Goal: Information Seeking & Learning: Learn about a topic

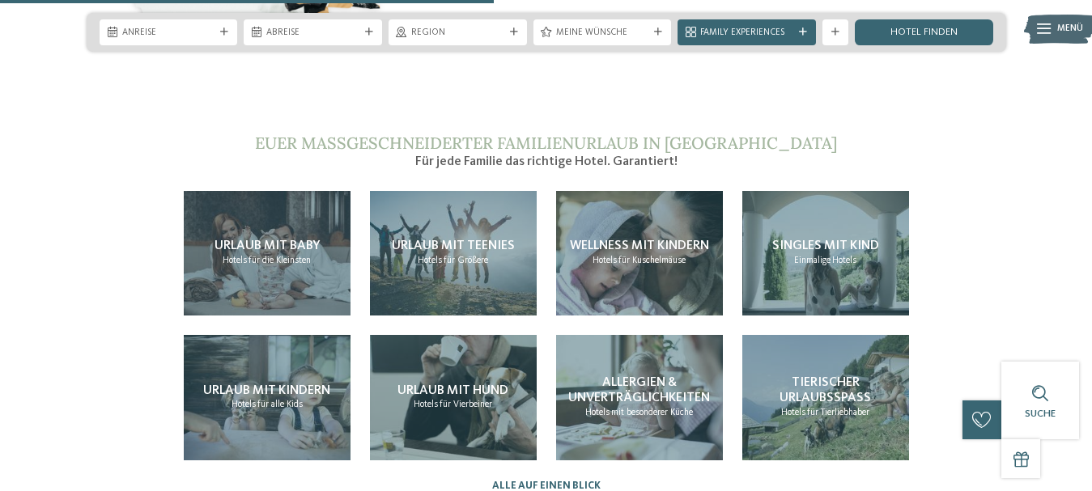
scroll to position [2696, 0]
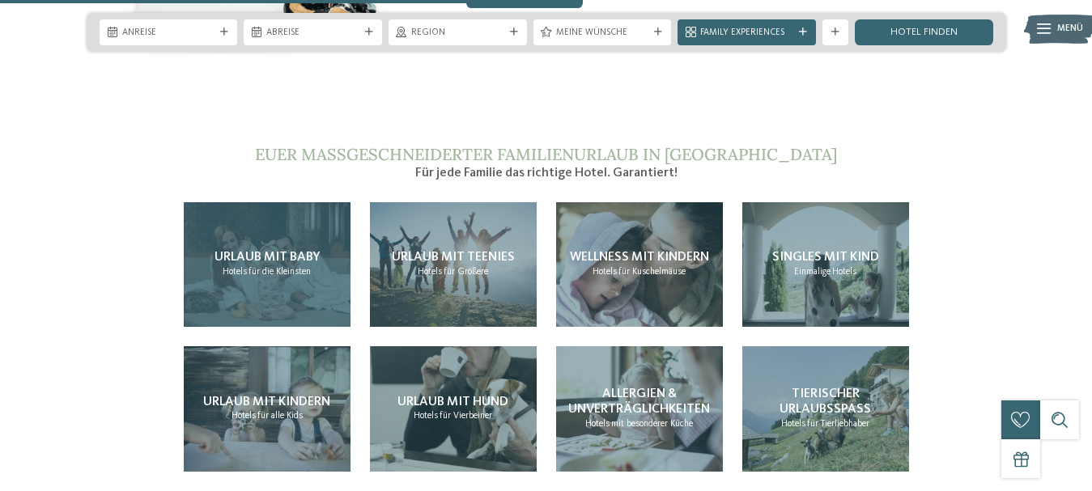
click at [287, 259] on div "Urlaub mit Baby Hotels für die Kleinsten" at bounding box center [267, 264] width 167 height 125
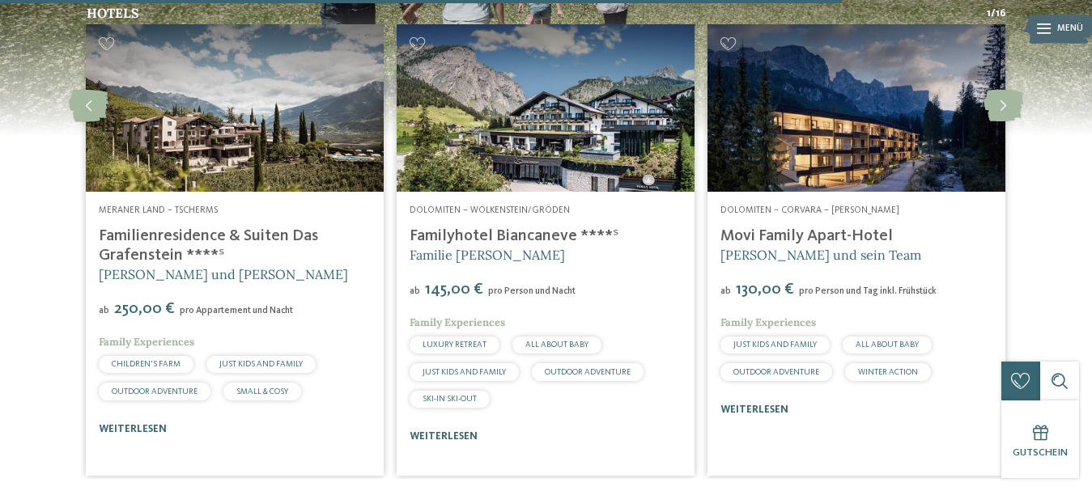
scroll to position [2200, 0]
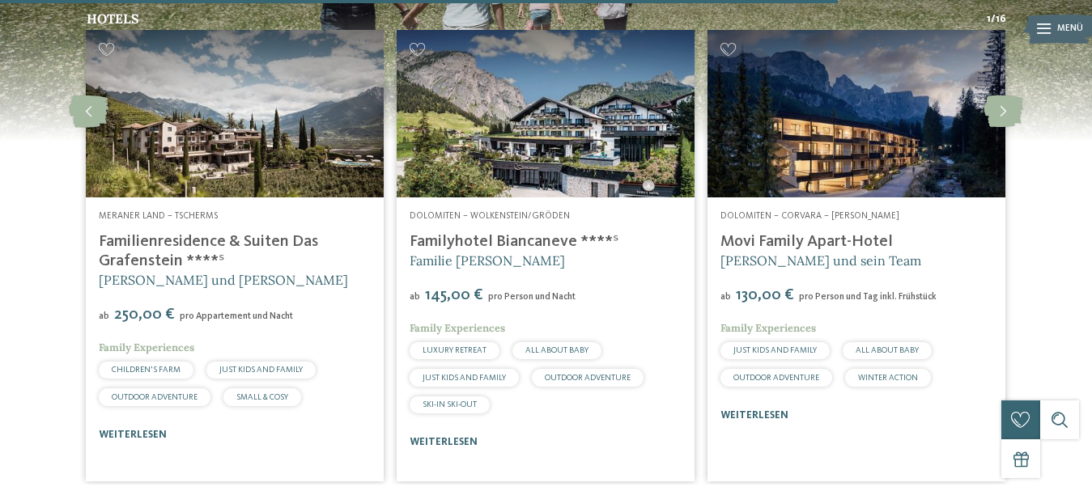
click at [600, 107] on img at bounding box center [546, 114] width 298 height 168
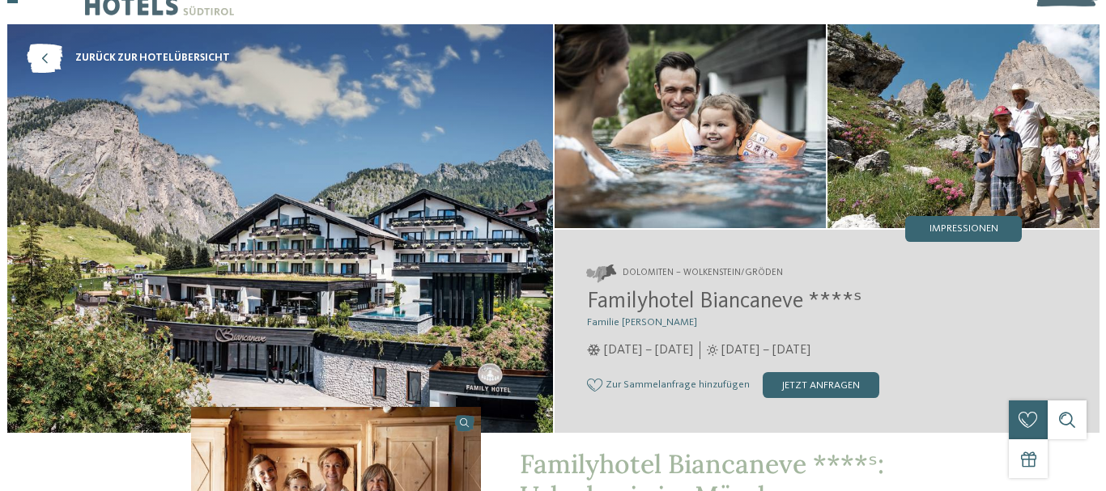
scroll to position [32, 0]
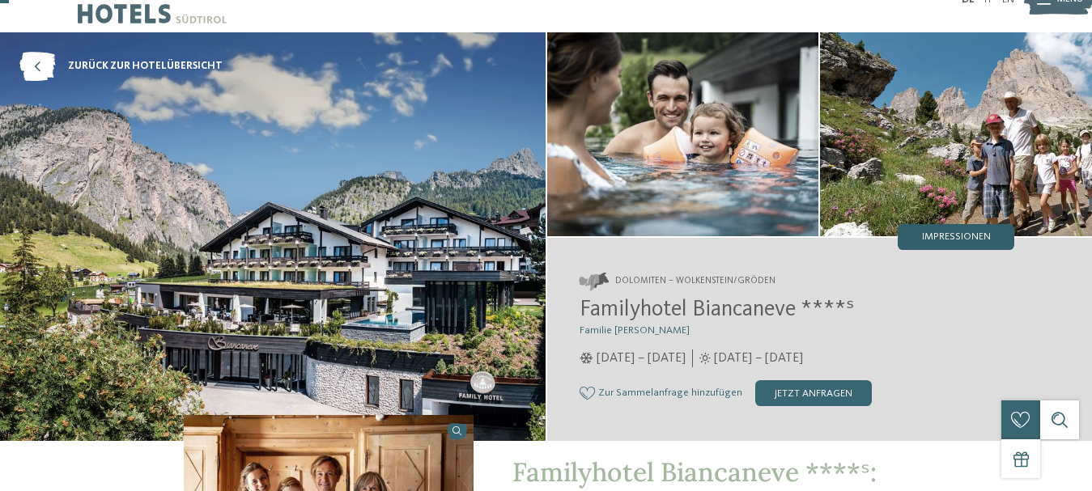
click at [944, 234] on span "Impressionen" at bounding box center [956, 237] width 69 height 11
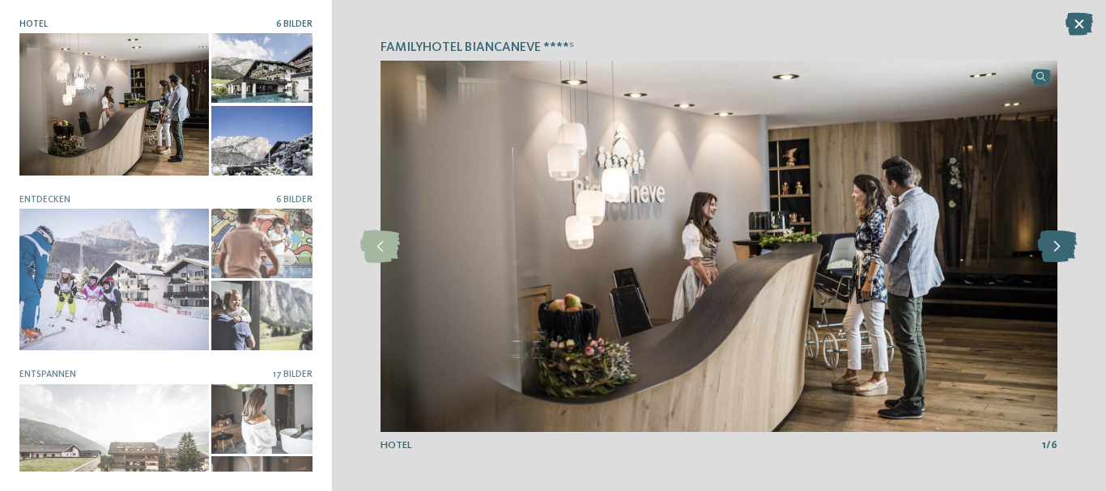
click at [1066, 248] on icon at bounding box center [1057, 247] width 40 height 32
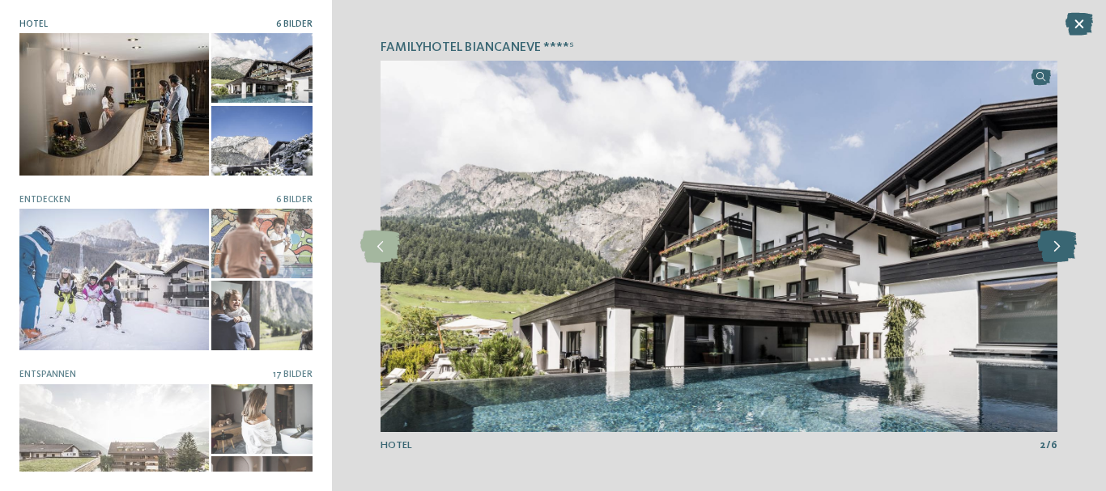
click at [1066, 248] on icon at bounding box center [1057, 247] width 40 height 32
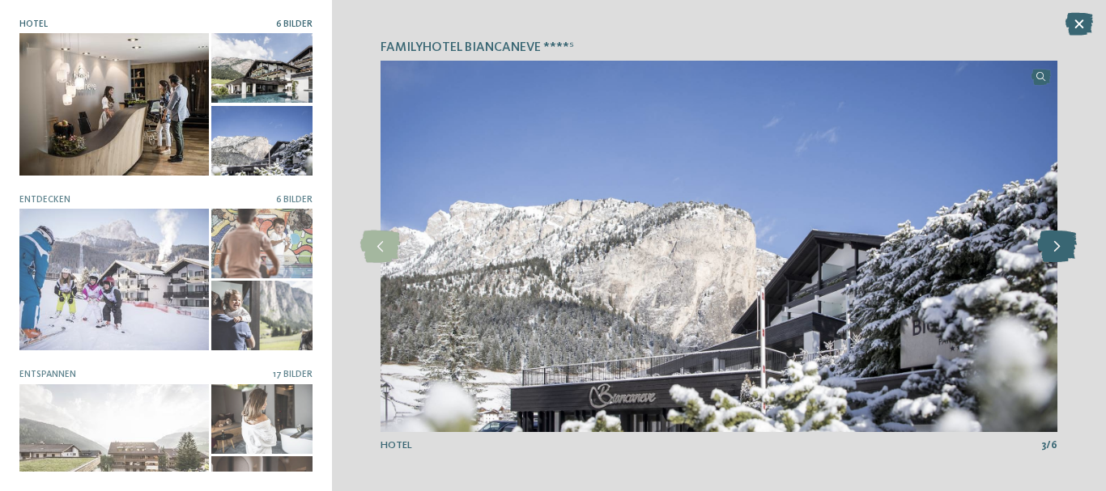
click at [1066, 248] on icon at bounding box center [1057, 247] width 40 height 32
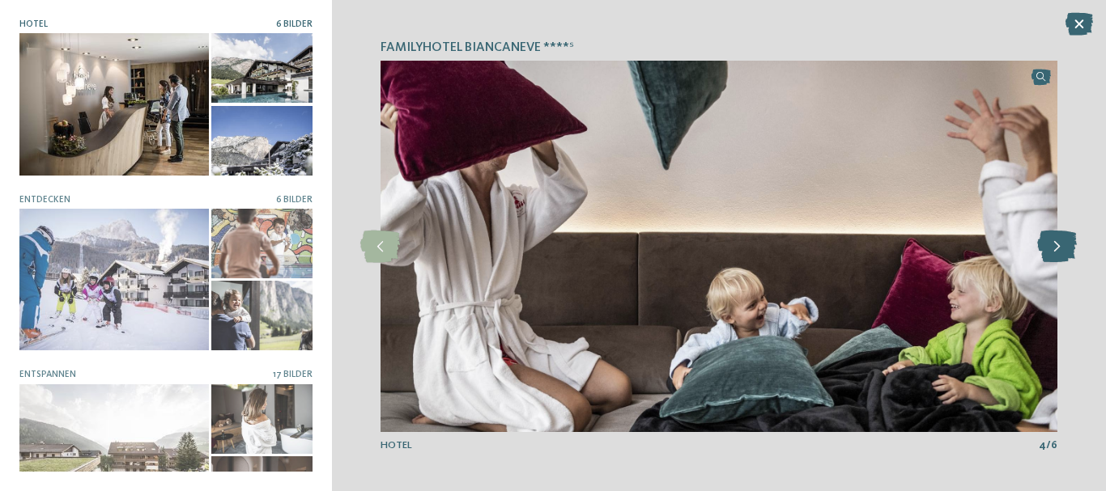
click at [1066, 248] on icon at bounding box center [1057, 247] width 40 height 32
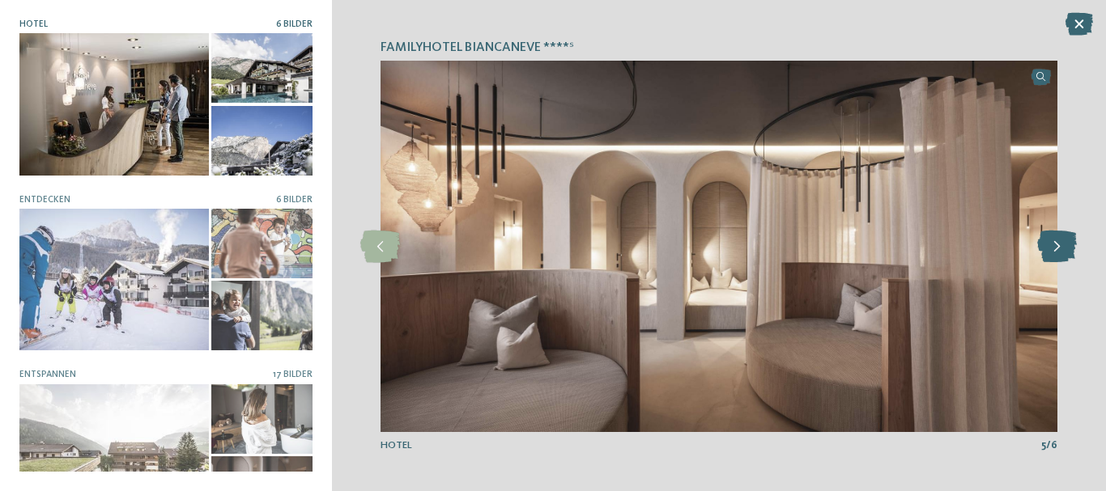
click at [1066, 248] on icon at bounding box center [1057, 247] width 40 height 32
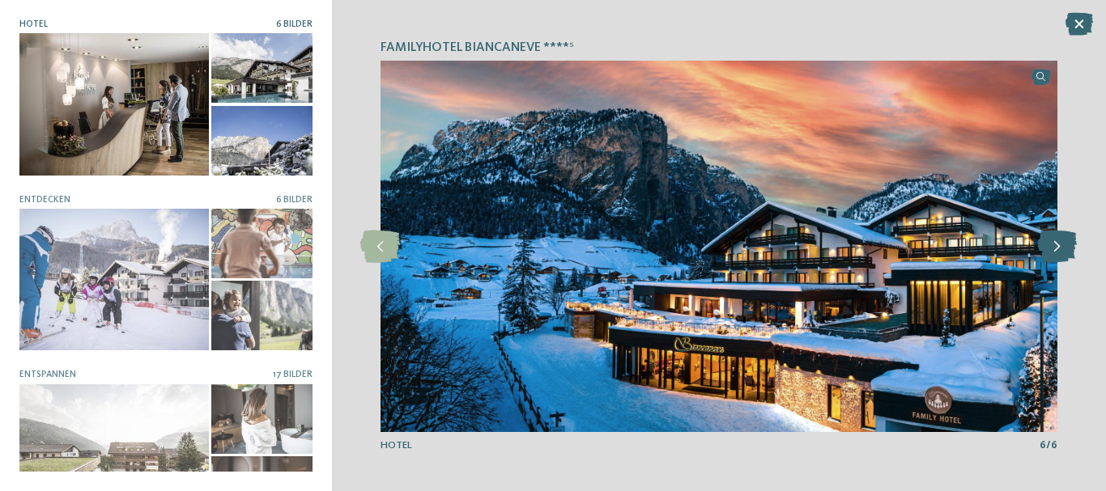
click at [1066, 248] on icon at bounding box center [1057, 247] width 40 height 32
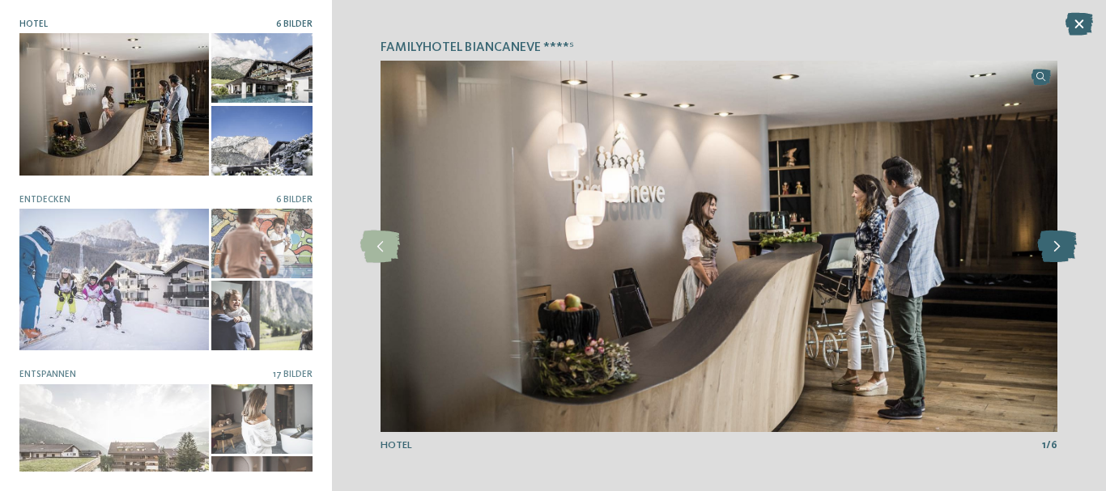
click at [1066, 248] on icon at bounding box center [1057, 247] width 40 height 32
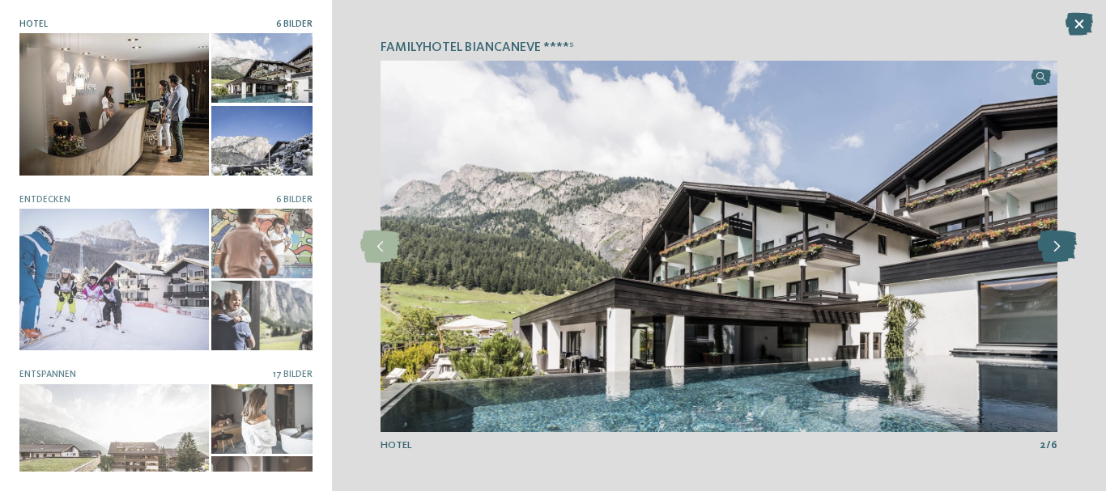
click at [1066, 248] on icon at bounding box center [1057, 247] width 40 height 32
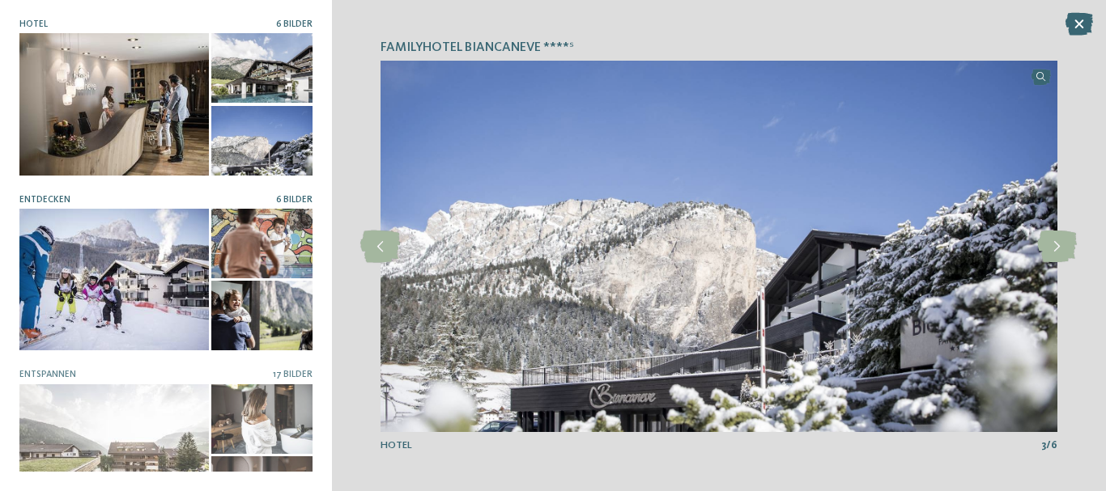
click at [138, 240] on div at bounding box center [113, 280] width 189 height 142
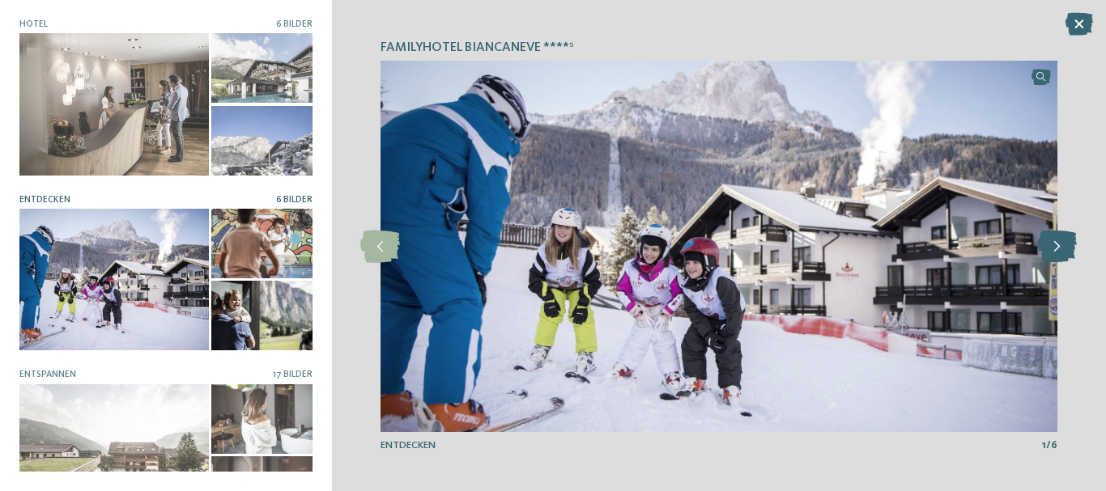
click at [1058, 238] on icon at bounding box center [1057, 247] width 40 height 32
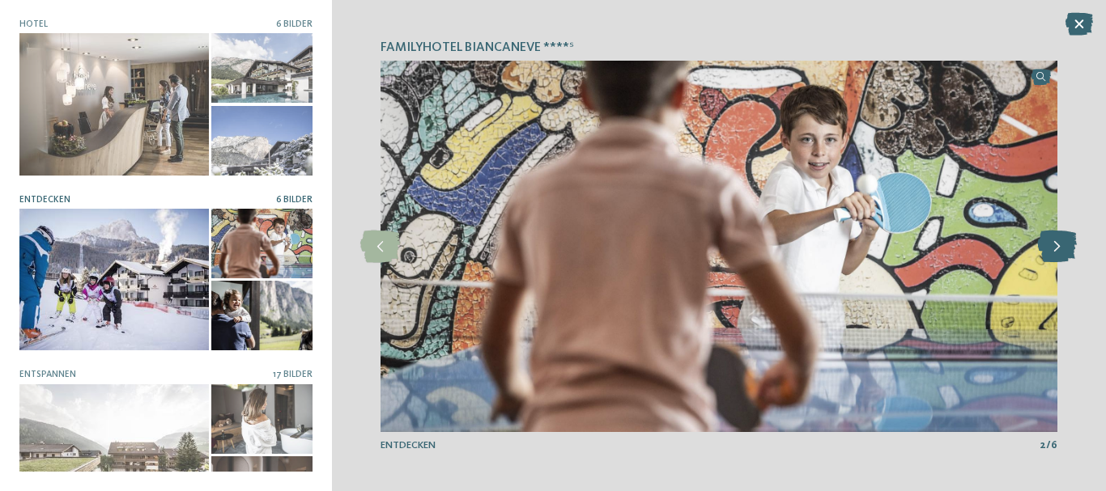
click at [1058, 238] on icon at bounding box center [1057, 247] width 40 height 32
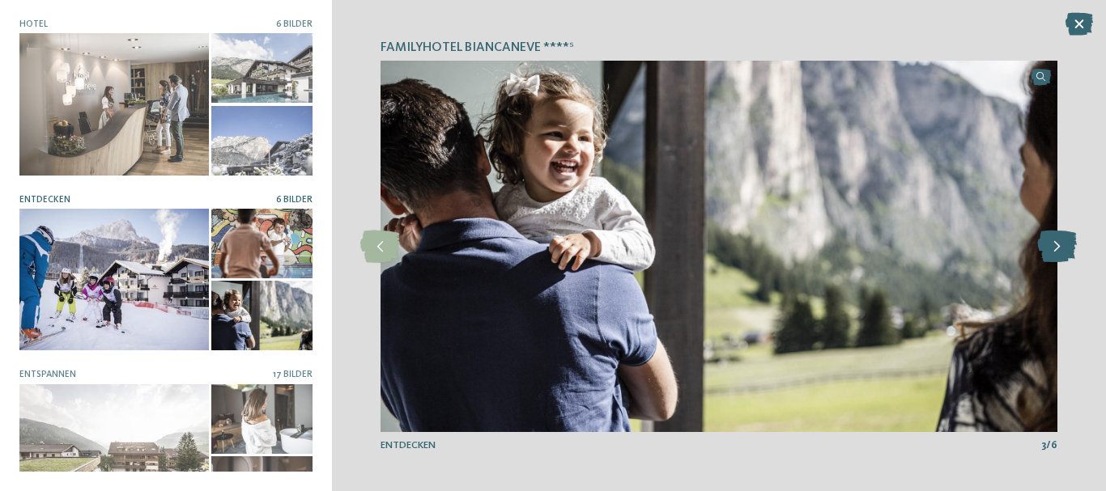
click at [1058, 238] on icon at bounding box center [1057, 247] width 40 height 32
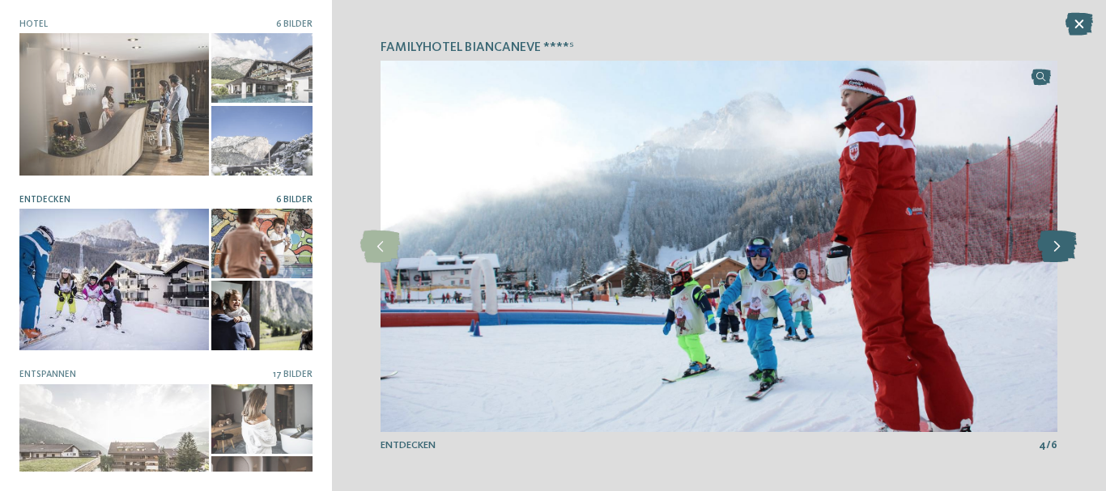
click at [1058, 238] on icon at bounding box center [1057, 247] width 40 height 32
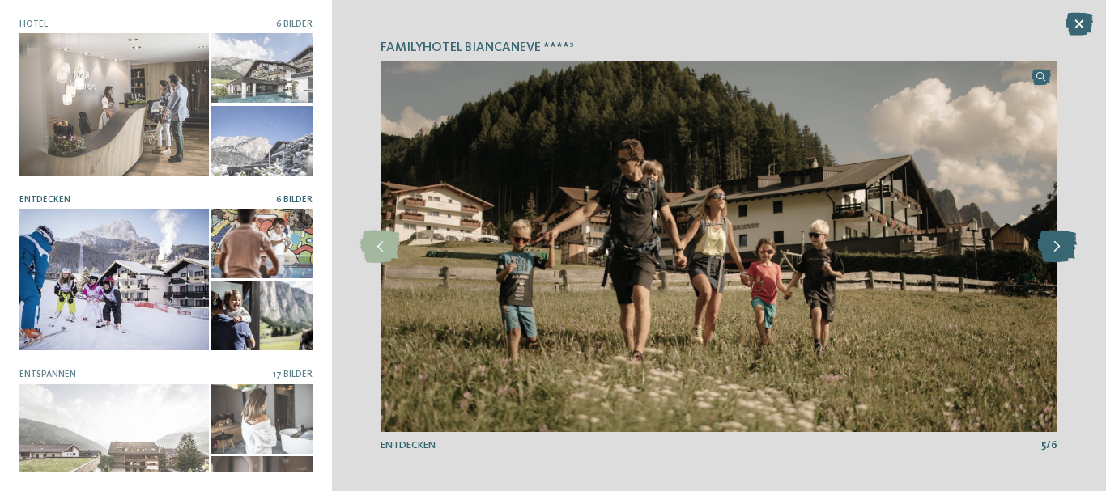
click at [1058, 238] on icon at bounding box center [1057, 247] width 40 height 32
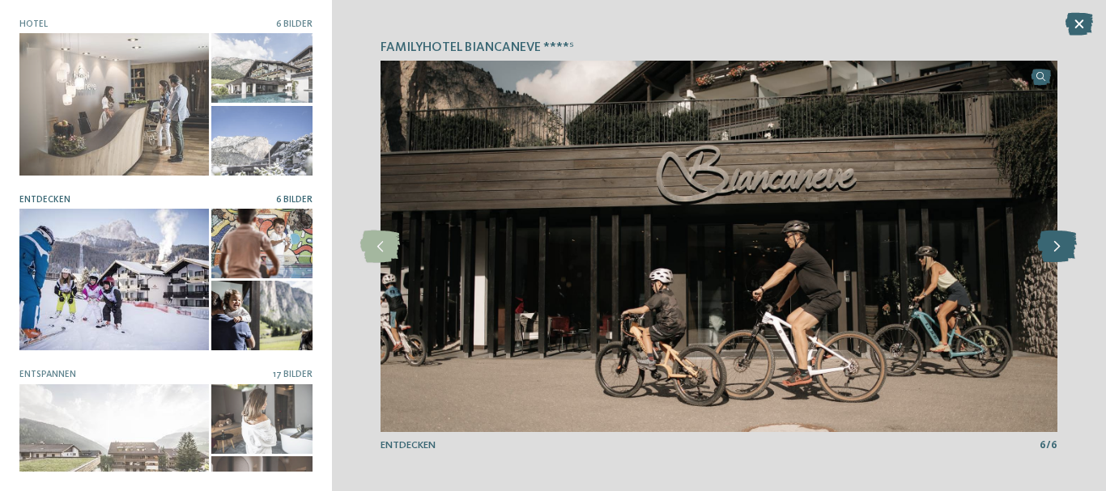
click at [1058, 238] on icon at bounding box center [1057, 247] width 40 height 32
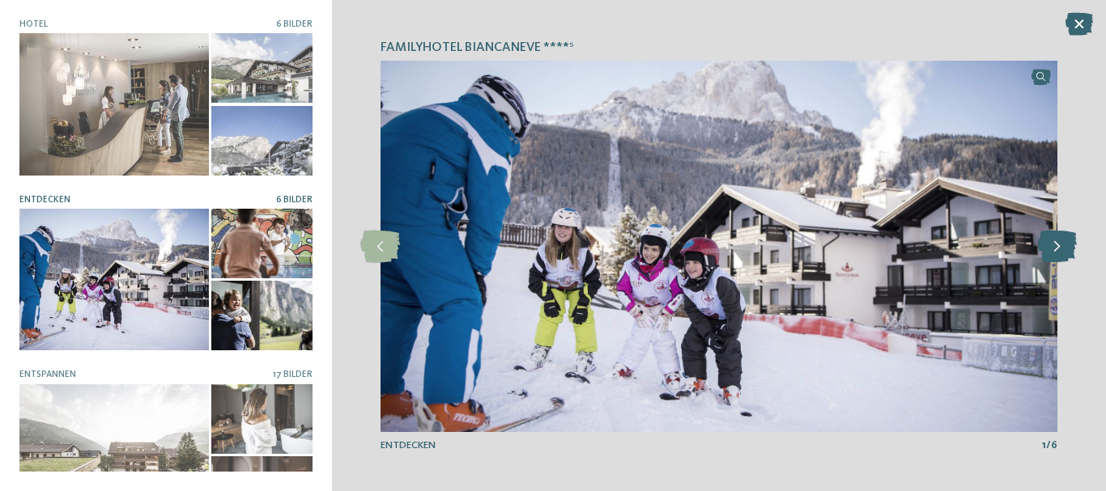
click at [1058, 238] on icon at bounding box center [1057, 247] width 40 height 32
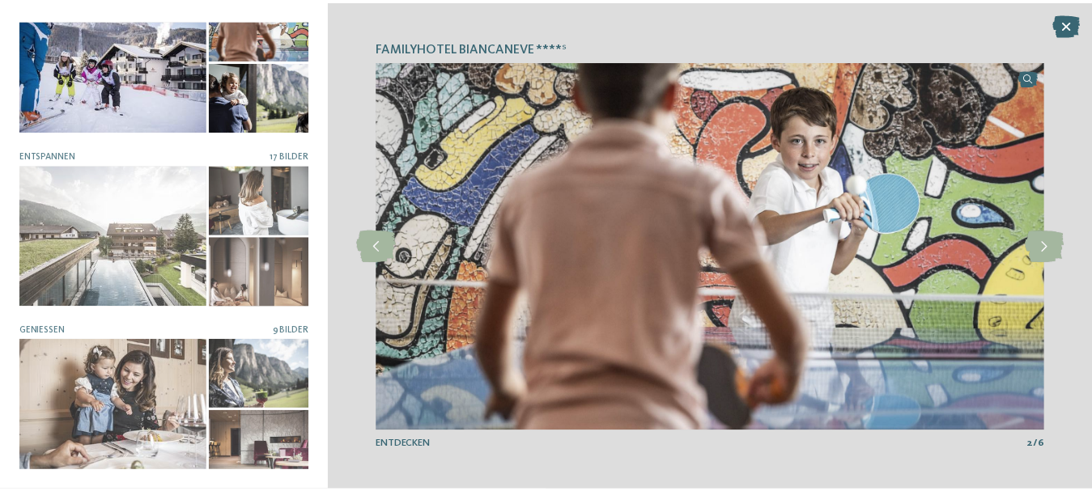
scroll to position [215, 0]
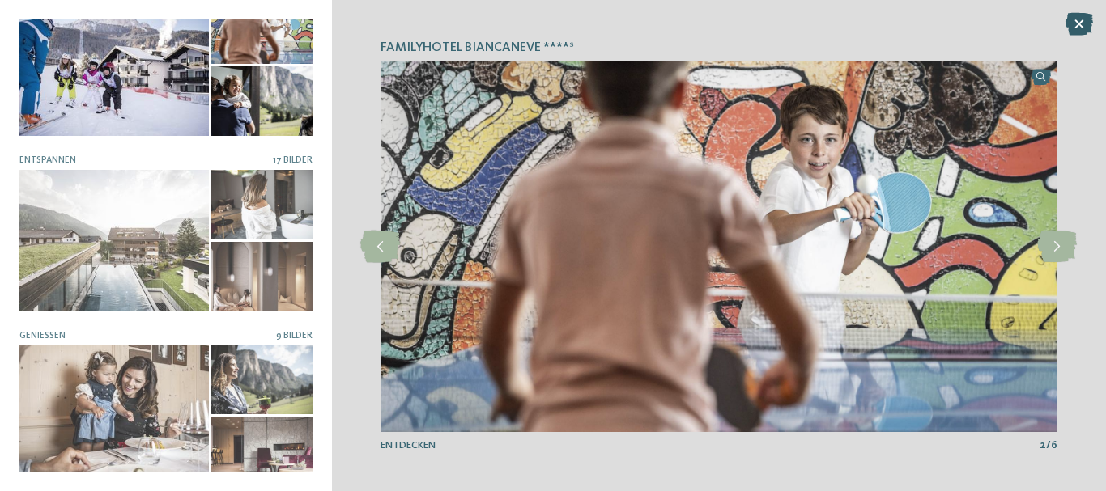
click at [1076, 30] on icon at bounding box center [1080, 24] width 28 height 23
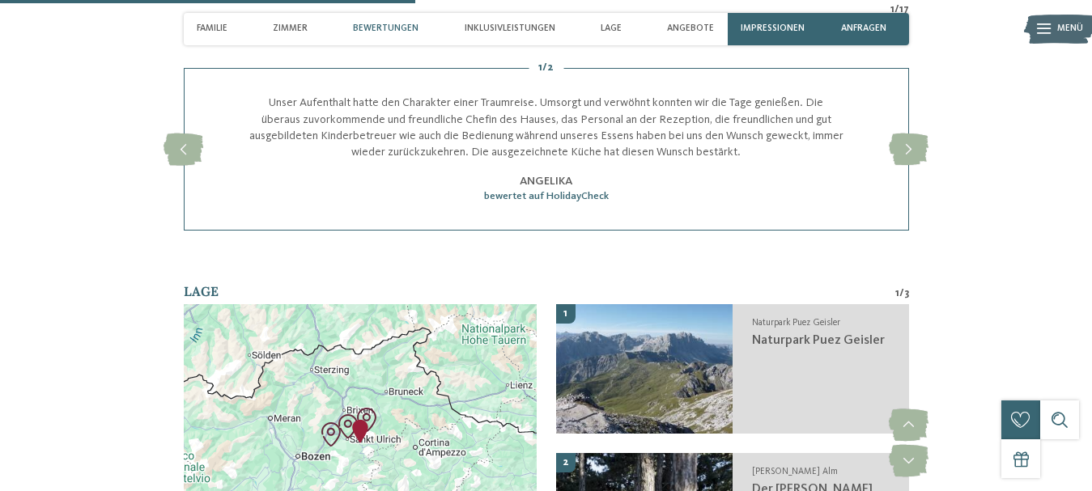
scroll to position [1587, 0]
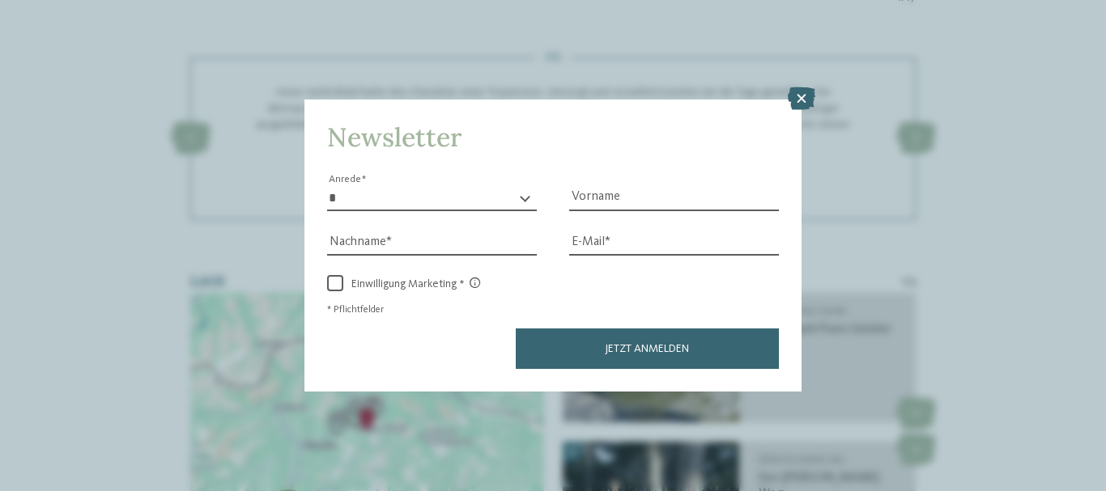
click at [802, 100] on icon at bounding box center [802, 98] width 28 height 23
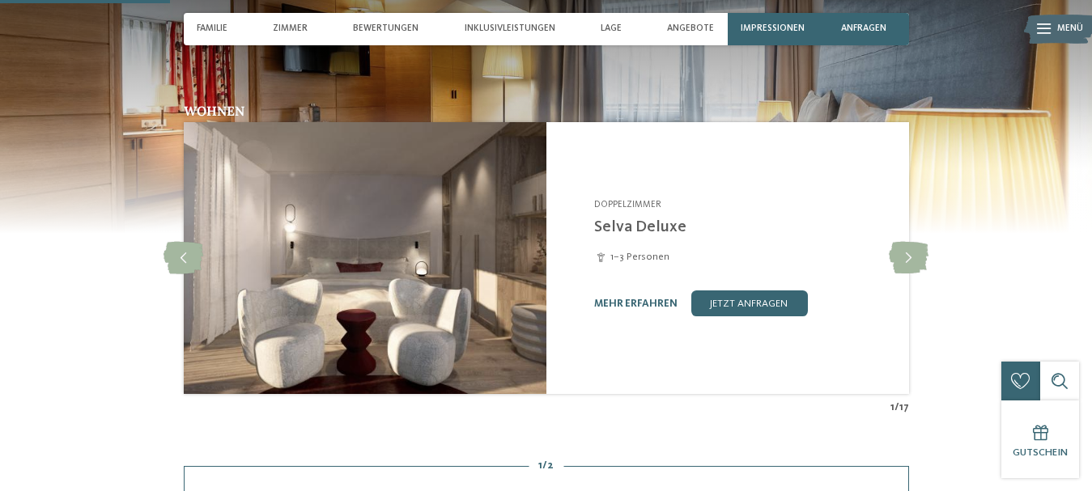
scroll to position [0, 0]
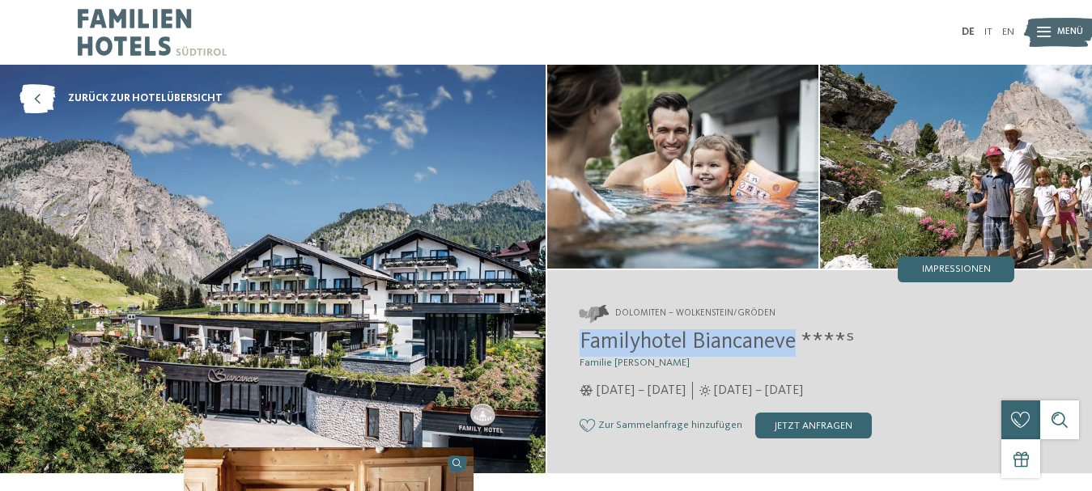
drag, startPoint x: 798, startPoint y: 342, endPoint x: 581, endPoint y: 345, distance: 217.0
click at [581, 345] on span "Familyhotel Biancaneve ****ˢ" at bounding box center [717, 342] width 274 height 23
copy span "Familyhotel Biancaneve"
click at [36, 95] on icon at bounding box center [37, 98] width 36 height 29
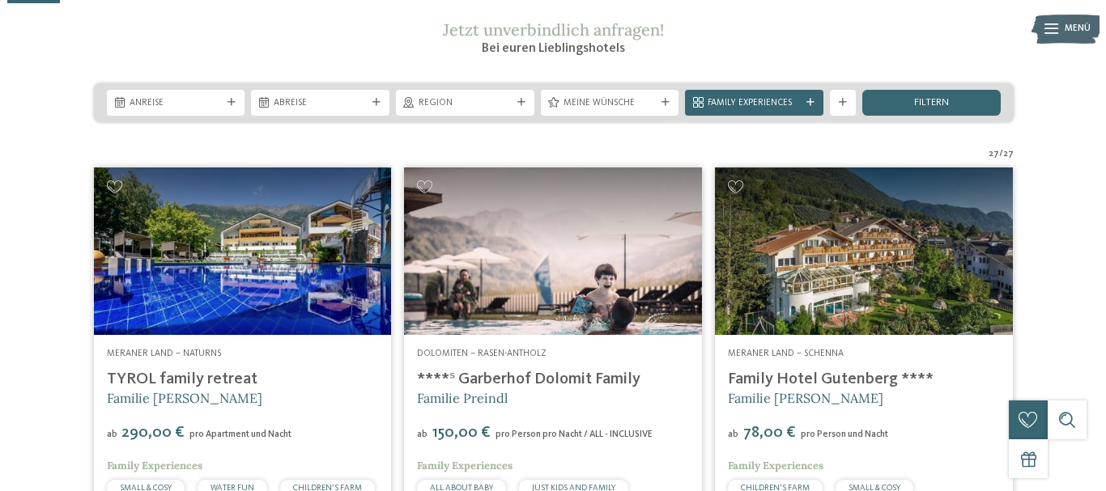
scroll to position [236, 0]
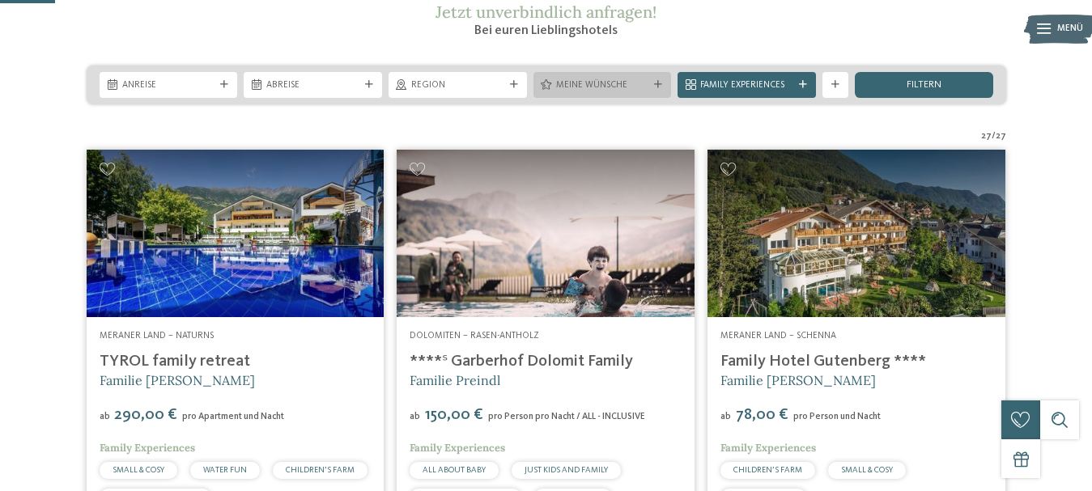
click at [645, 92] on span "Meine Wünsche" at bounding box center [602, 85] width 93 height 13
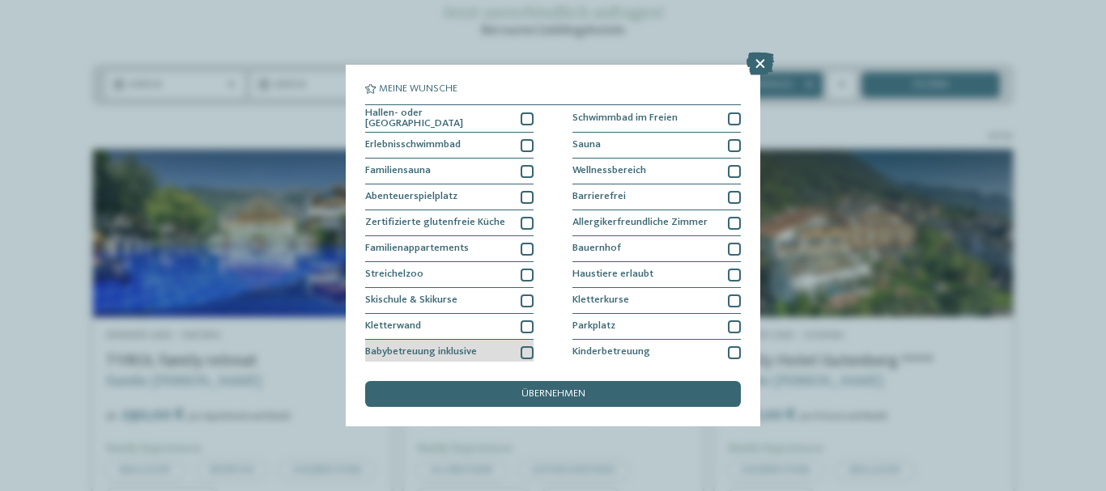
click at [521, 357] on div at bounding box center [527, 353] width 13 height 13
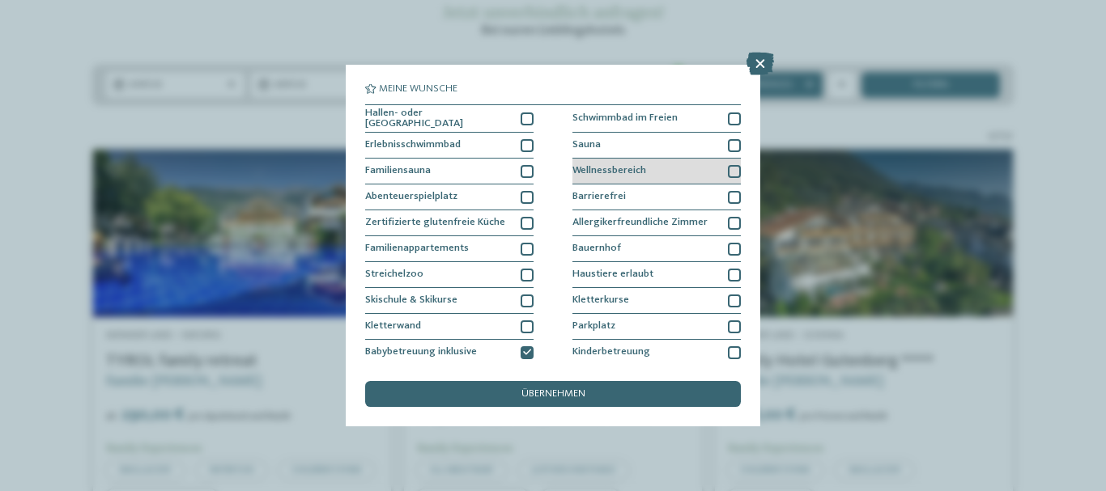
click at [728, 173] on div at bounding box center [734, 171] width 13 height 13
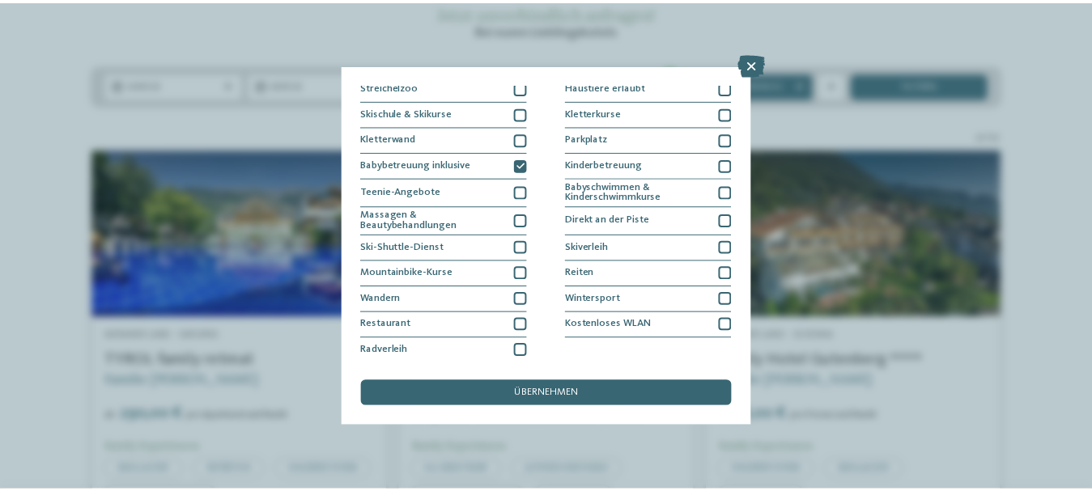
scroll to position [0, 0]
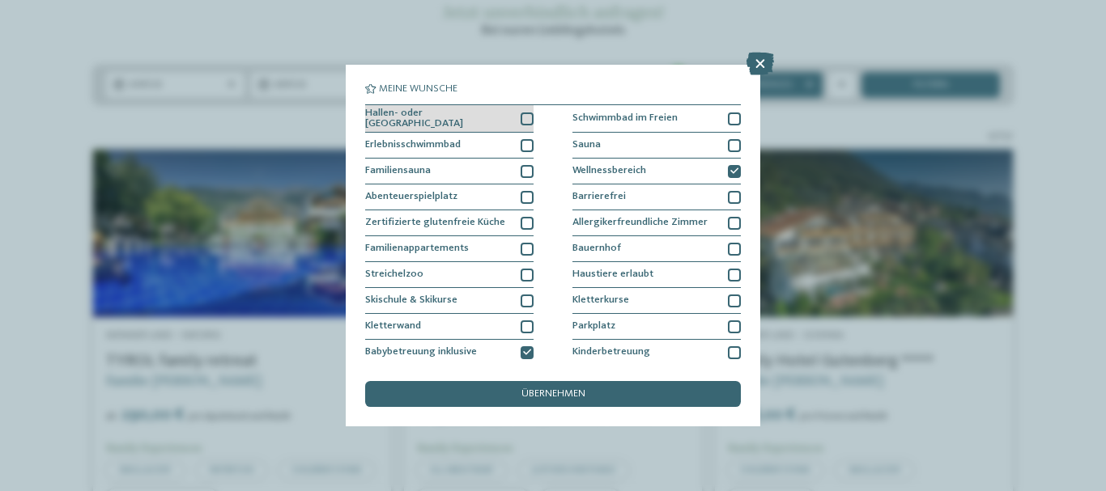
click at [522, 119] on div at bounding box center [527, 119] width 13 height 13
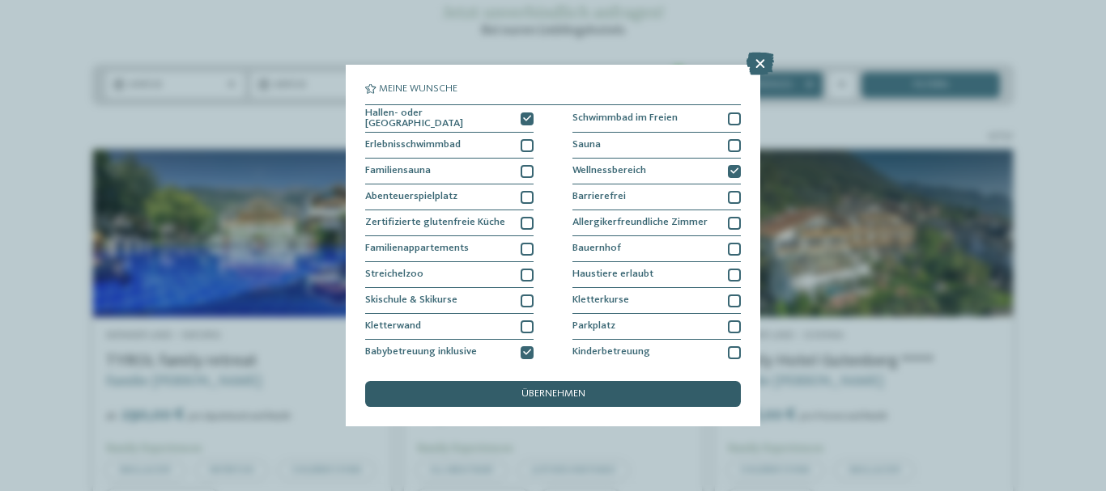
click at [531, 393] on span "übernehmen" at bounding box center [553, 394] width 64 height 11
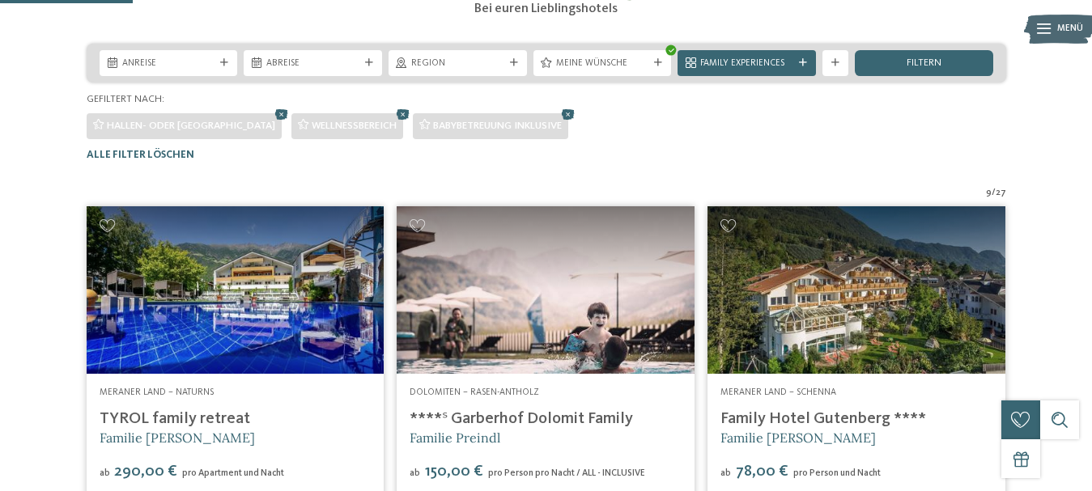
scroll to position [277, 0]
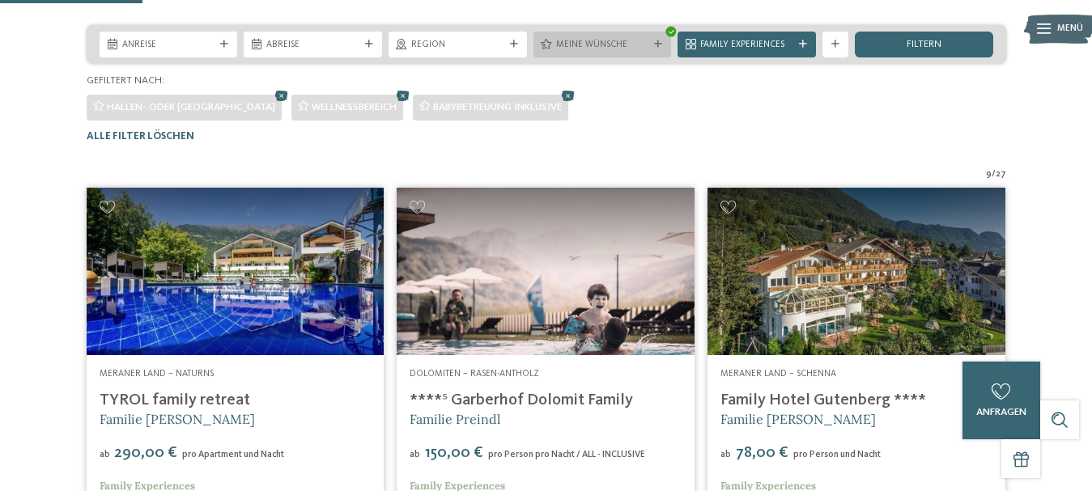
click at [576, 52] on span "Meine Wünsche" at bounding box center [602, 45] width 93 height 13
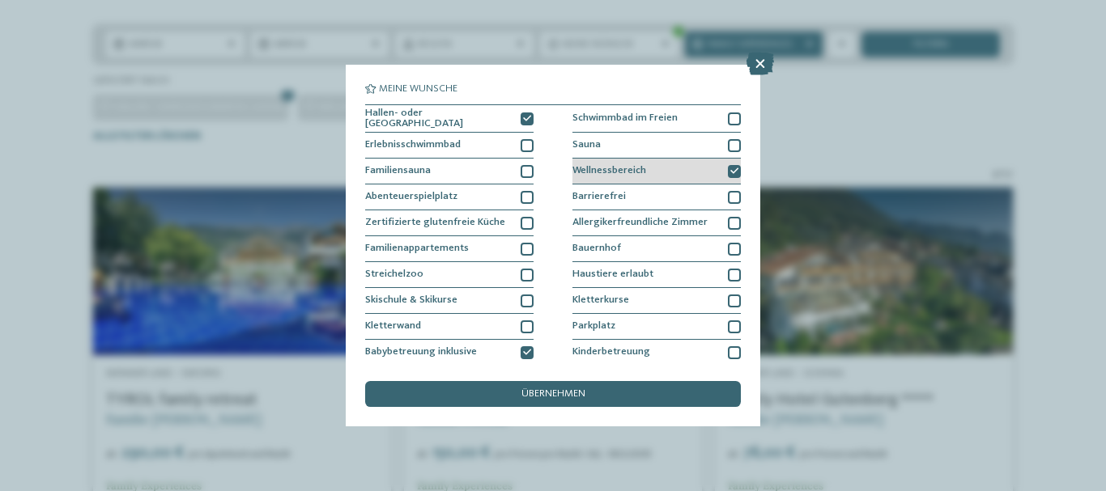
click at [728, 165] on div at bounding box center [734, 171] width 13 height 13
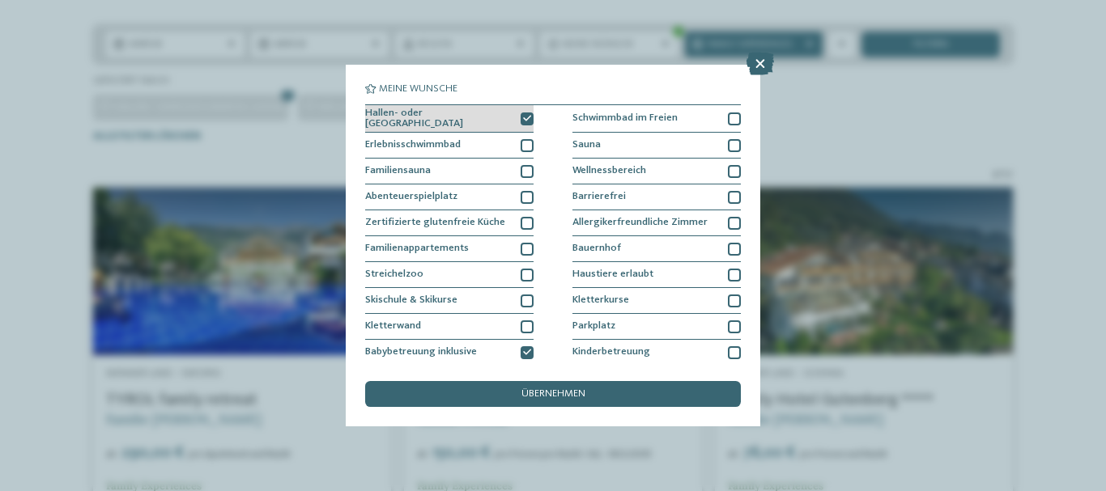
click at [521, 113] on div at bounding box center [527, 119] width 13 height 13
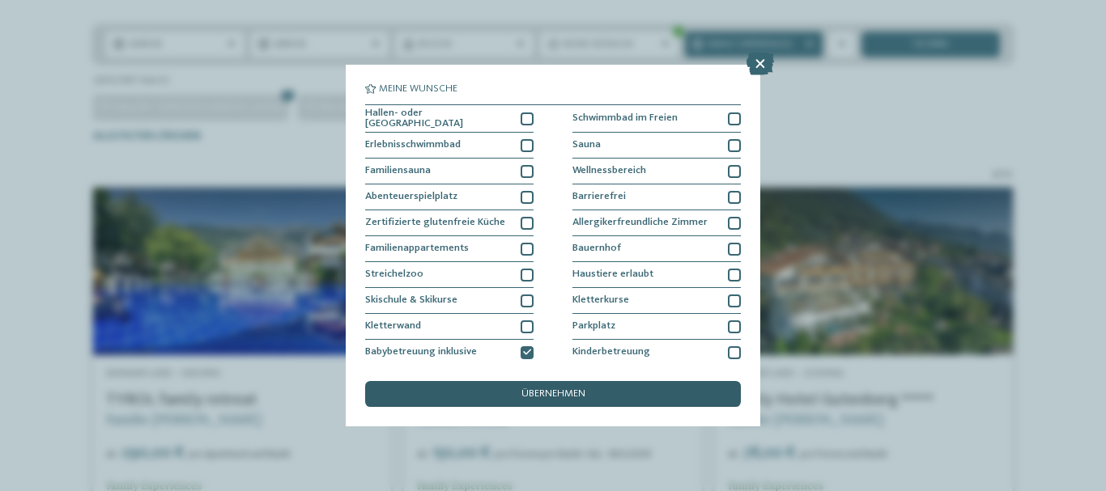
click at [617, 389] on div "übernehmen" at bounding box center [553, 394] width 376 height 26
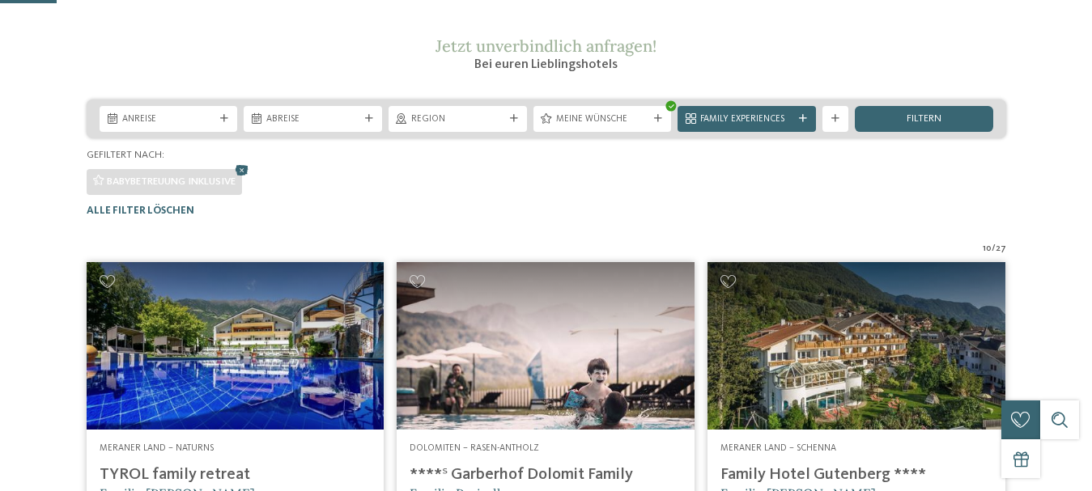
scroll to position [207, 0]
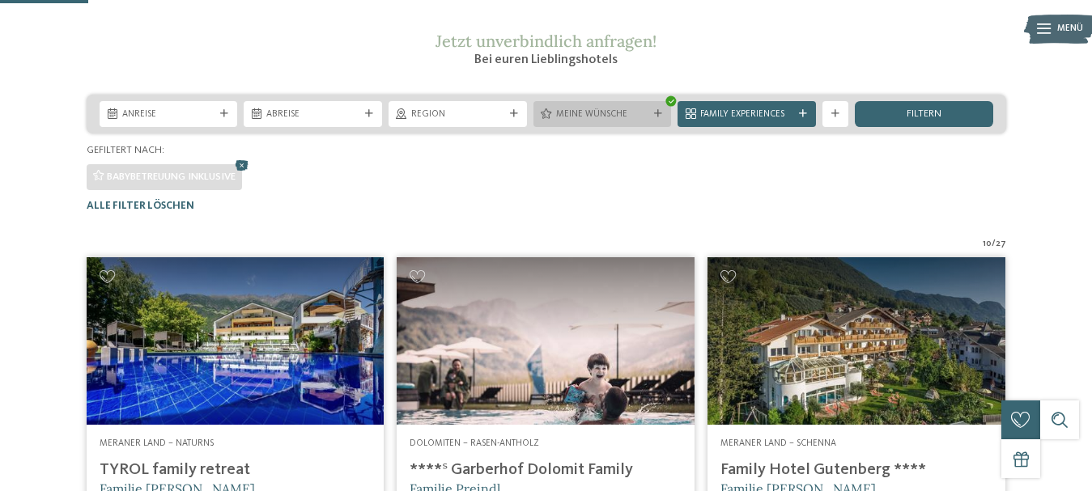
click at [547, 120] on icon at bounding box center [546, 114] width 11 height 11
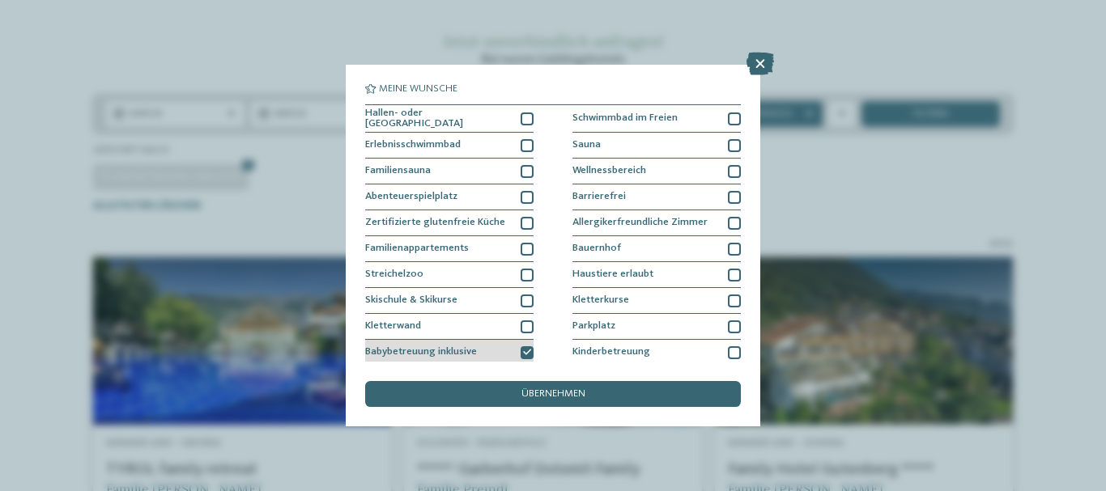
click at [527, 347] on div at bounding box center [527, 353] width 13 height 13
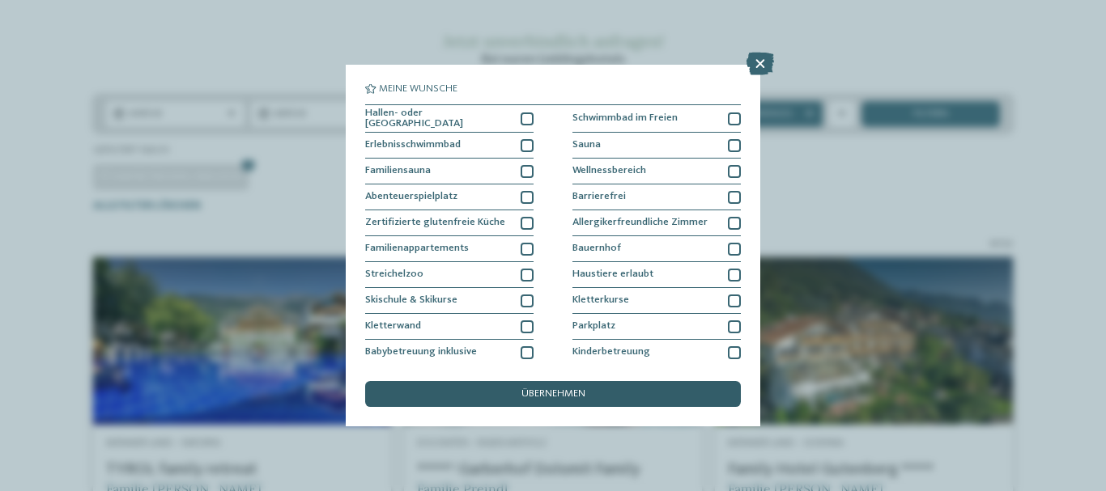
click at [538, 391] on span "übernehmen" at bounding box center [553, 394] width 64 height 11
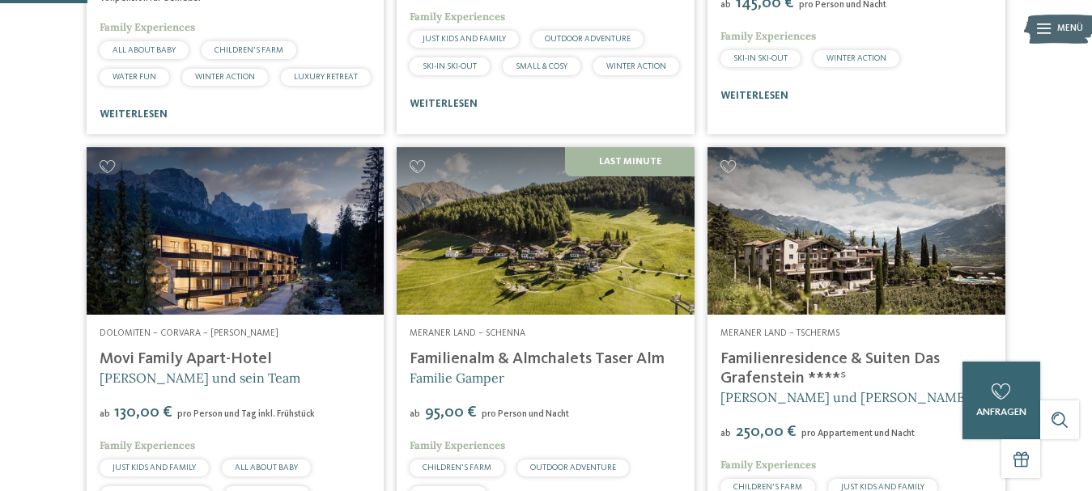
scroll to position [3924, 0]
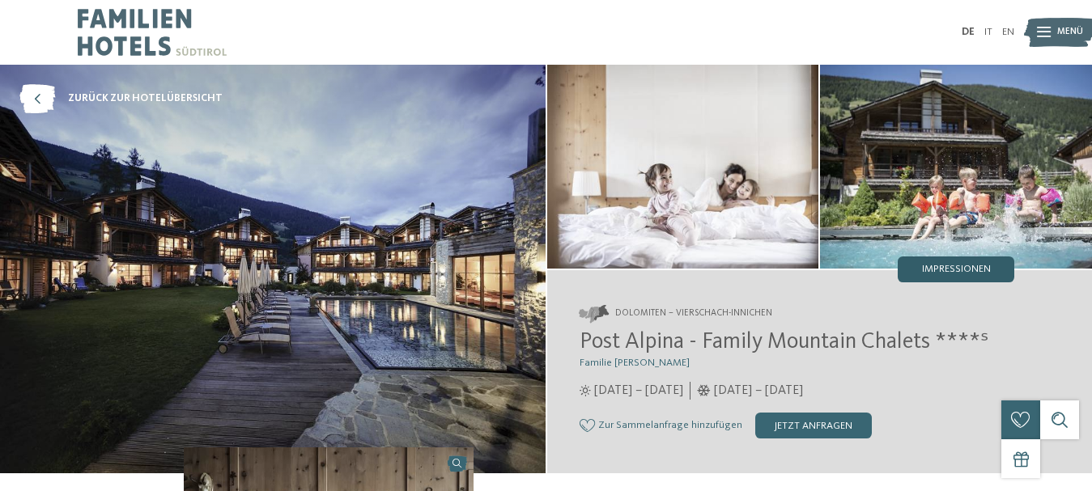
click at [951, 279] on div "Impressionen" at bounding box center [956, 270] width 117 height 26
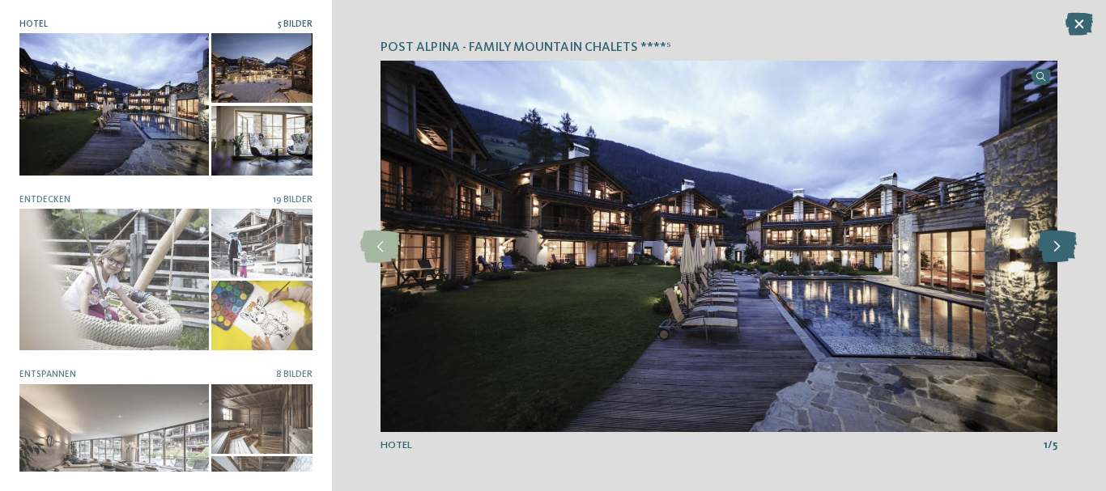
click at [1074, 253] on icon at bounding box center [1057, 247] width 40 height 32
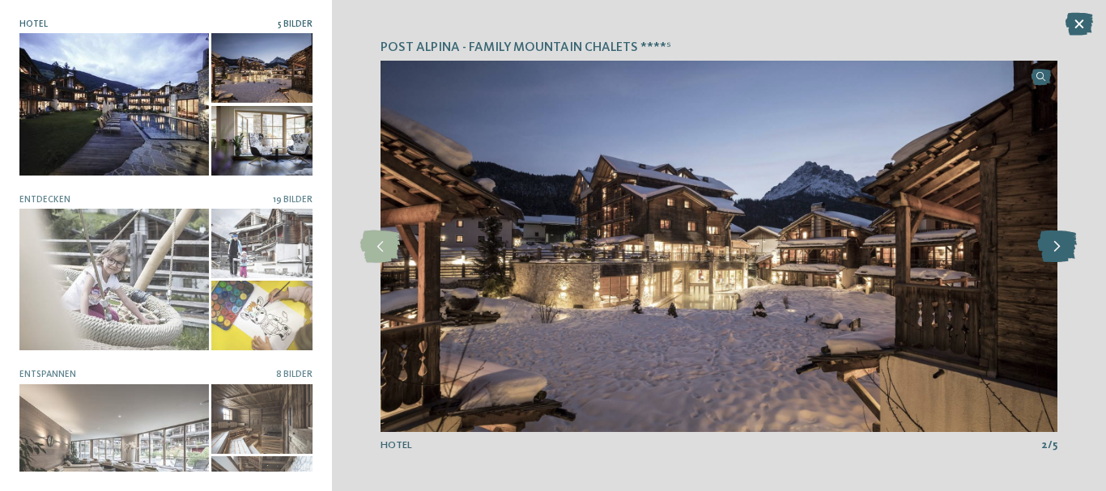
click at [1074, 253] on icon at bounding box center [1057, 247] width 40 height 32
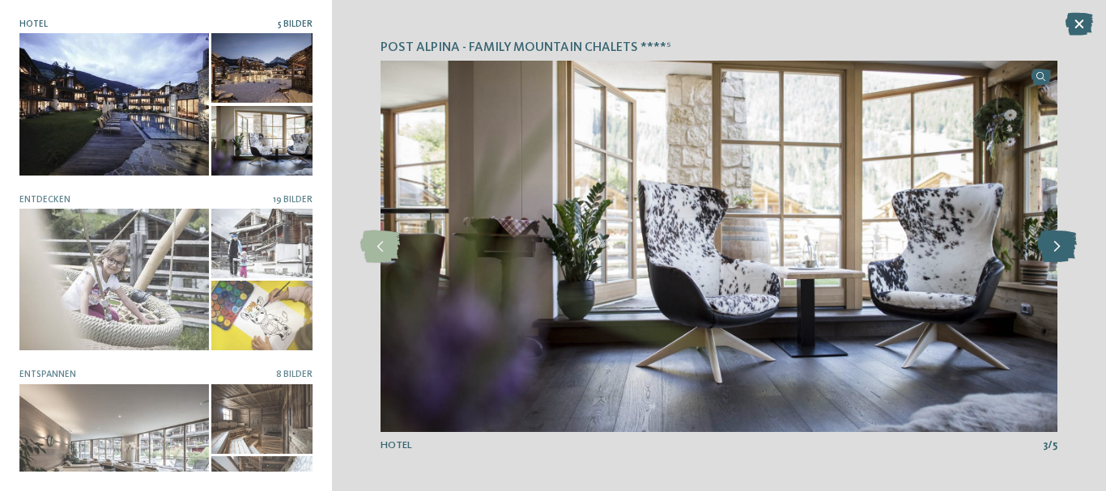
click at [1074, 253] on icon at bounding box center [1057, 247] width 40 height 32
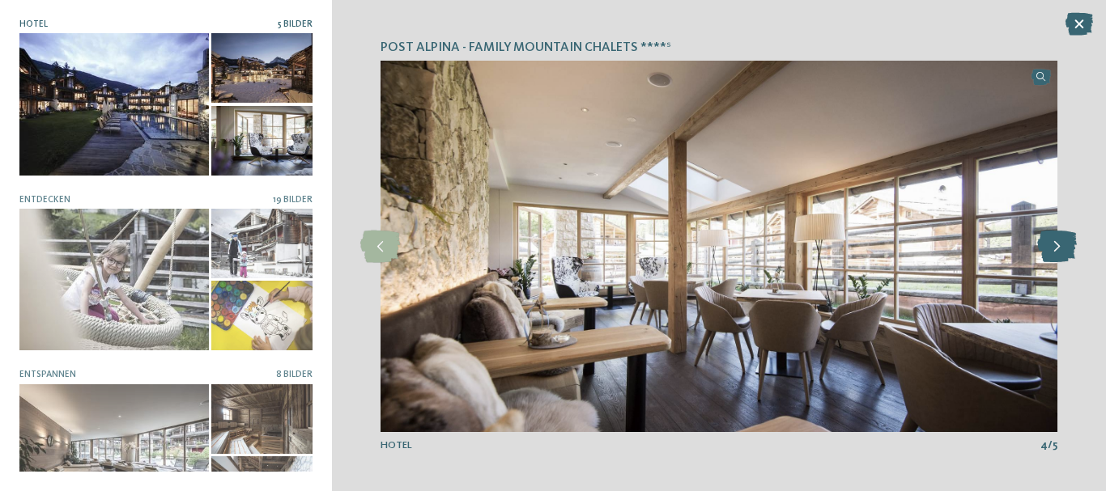
click at [1074, 253] on icon at bounding box center [1057, 247] width 40 height 32
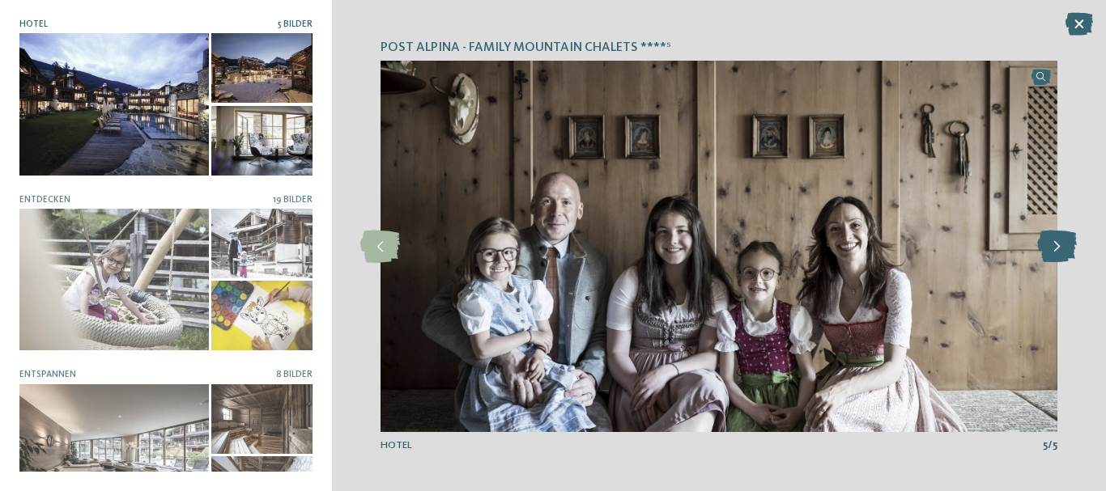
click at [1074, 253] on icon at bounding box center [1057, 247] width 40 height 32
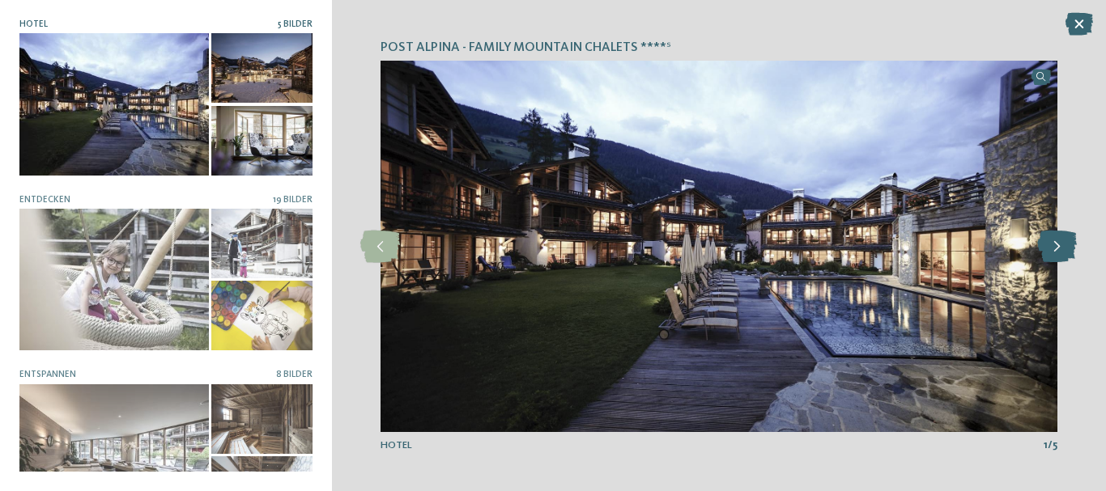
click at [1074, 253] on icon at bounding box center [1057, 247] width 40 height 32
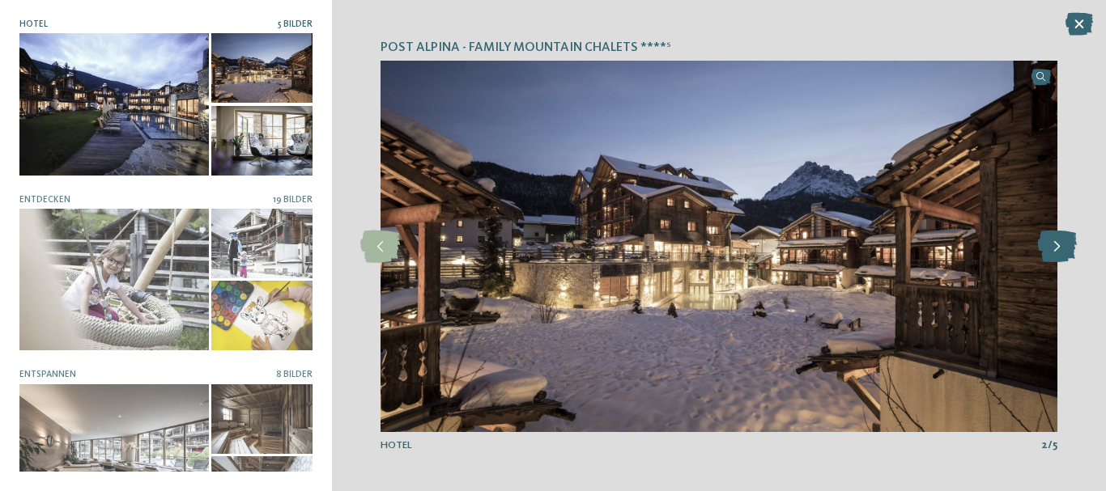
click at [1074, 253] on icon at bounding box center [1057, 247] width 40 height 32
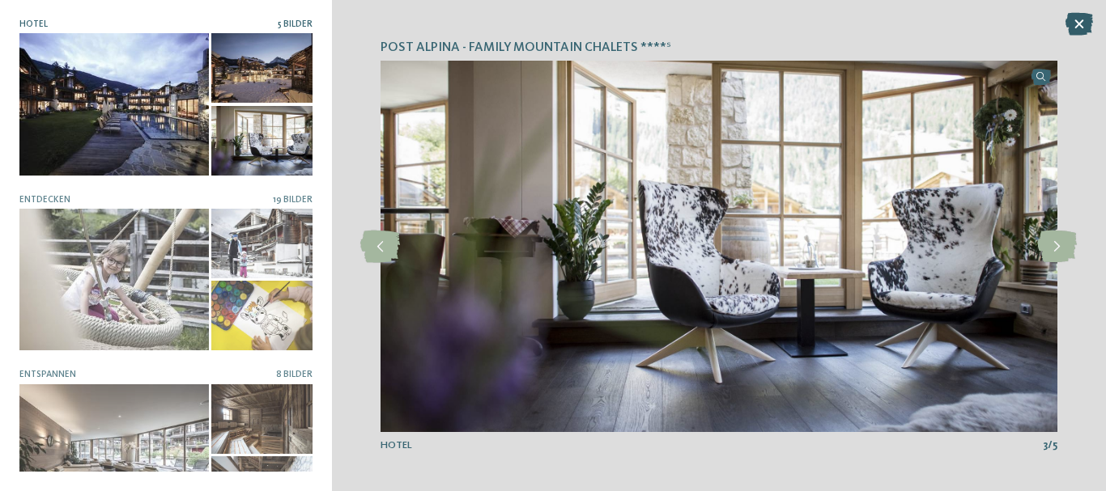
click at [1083, 30] on icon at bounding box center [1080, 24] width 28 height 23
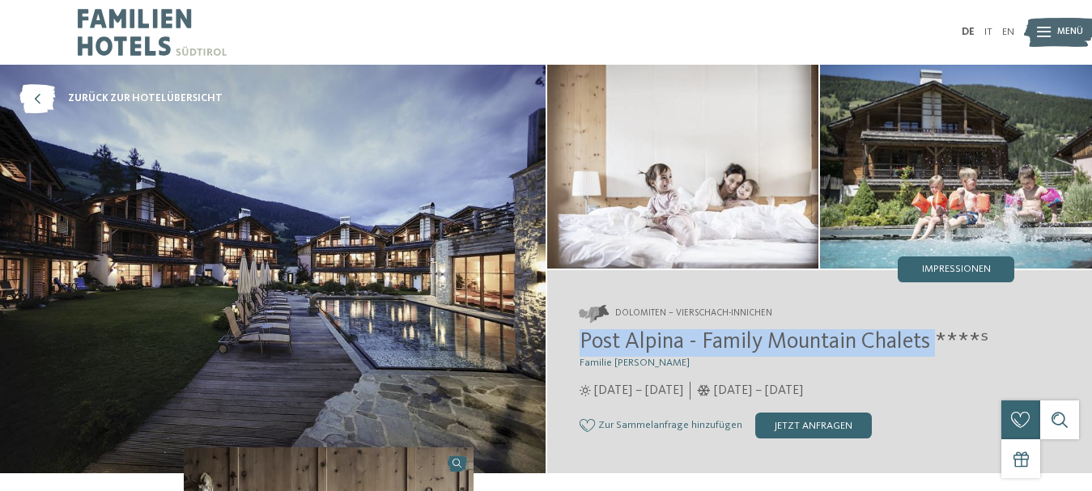
drag, startPoint x: 941, startPoint y: 342, endPoint x: 577, endPoint y: 341, distance: 363.5
click at [577, 341] on div "Dolomiten – Vierschach-Innichen Post Alpina - Family Mountain Chalets ****ˢ Fam…" at bounding box center [820, 372] width 546 height 199
copy span "Post Alpina - Family Mountain Chalets"
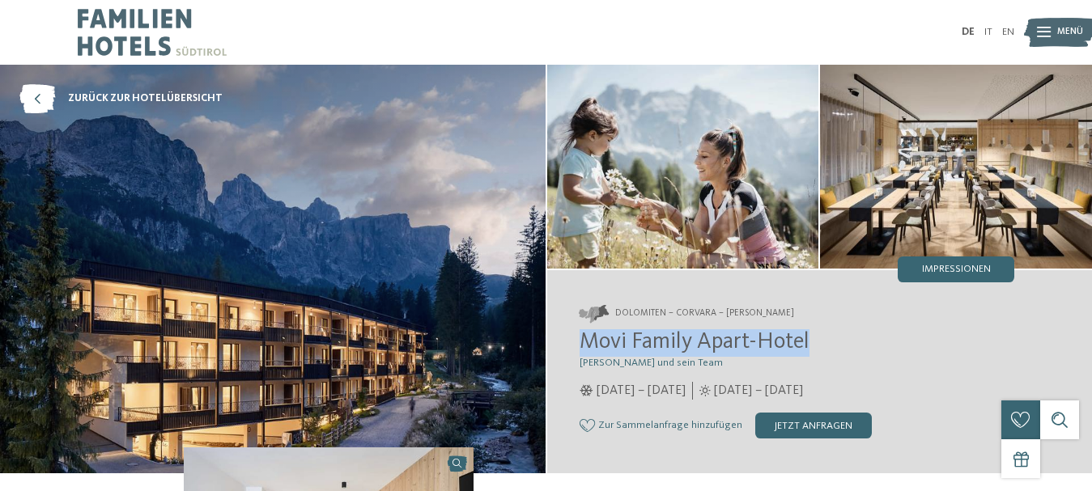
drag, startPoint x: 810, startPoint y: 334, endPoint x: 582, endPoint y: 342, distance: 228.4
click at [582, 342] on h2 "Movi Family Apart-Hotel" at bounding box center [798, 344] width 436 height 28
copy span "Movi Family Apart-Hotel"
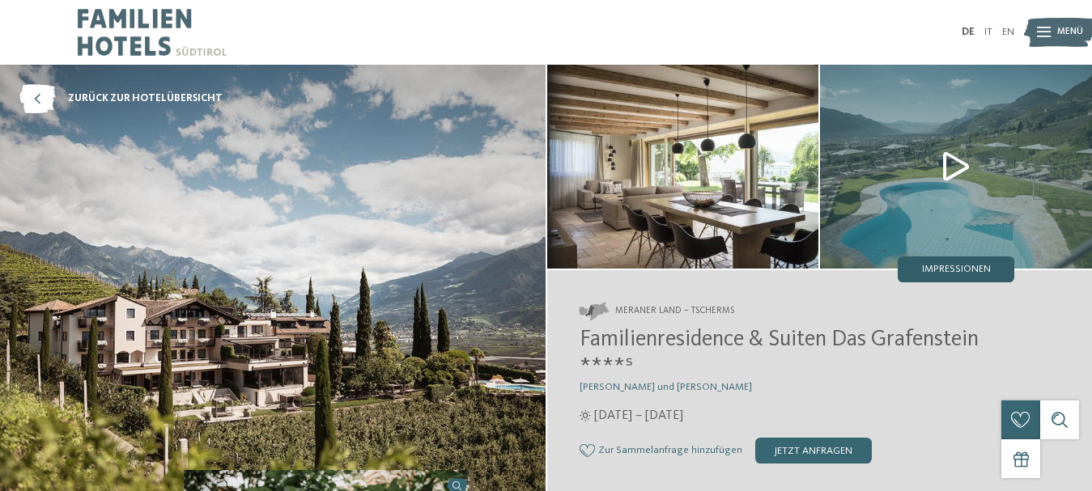
click at [918, 273] on div "Impressionen" at bounding box center [956, 270] width 117 height 26
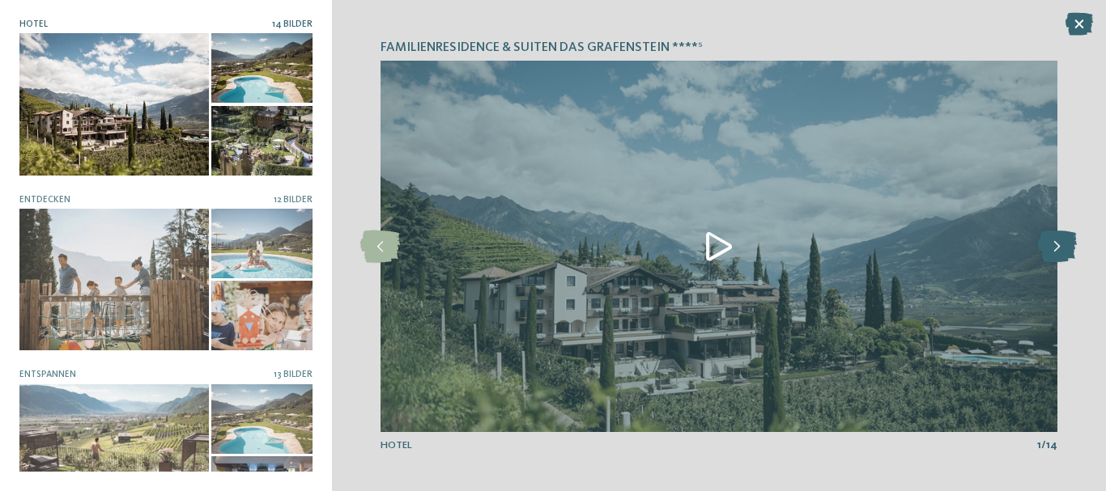
click at [1068, 251] on icon at bounding box center [1057, 247] width 40 height 32
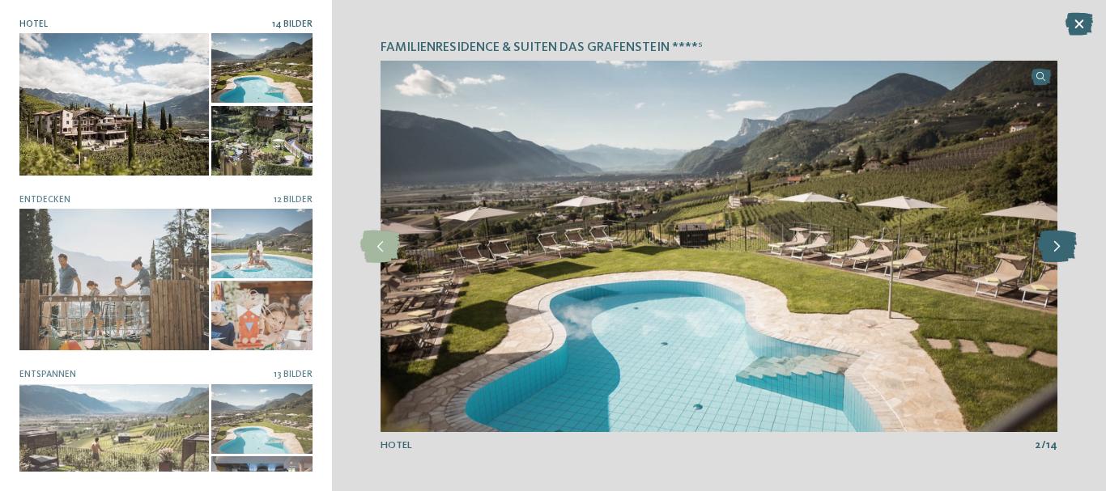
click at [1068, 251] on icon at bounding box center [1057, 247] width 40 height 32
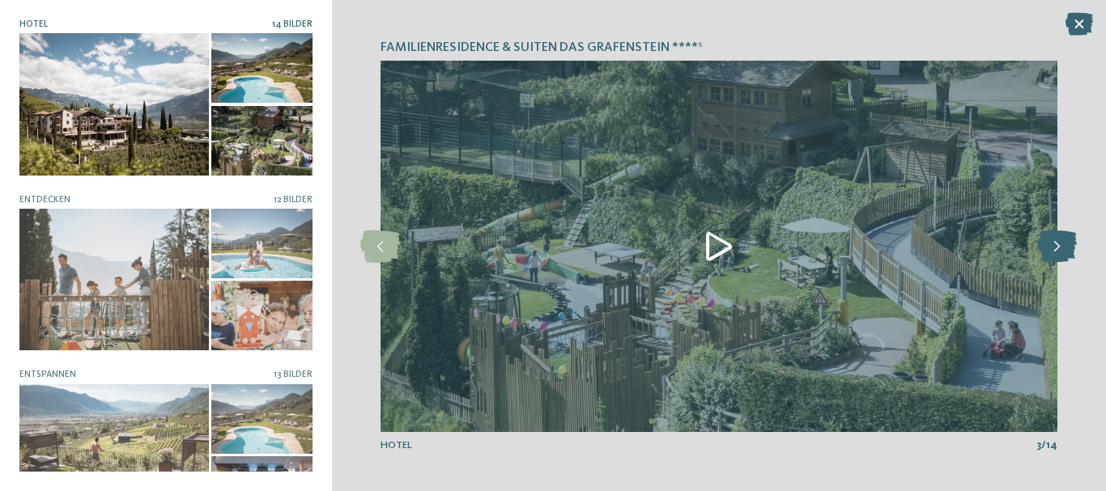
click at [1068, 251] on icon at bounding box center [1057, 247] width 40 height 32
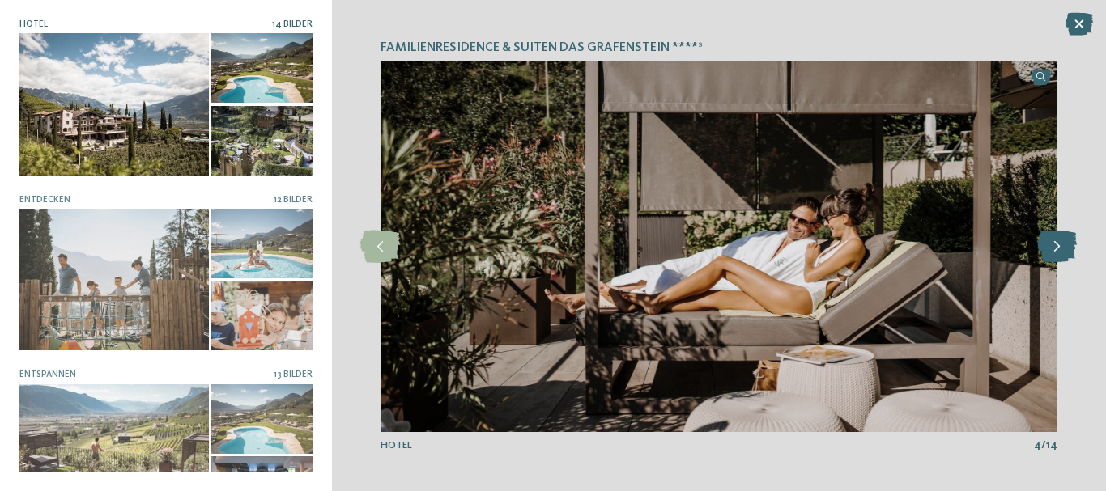
click at [1068, 251] on icon at bounding box center [1057, 247] width 40 height 32
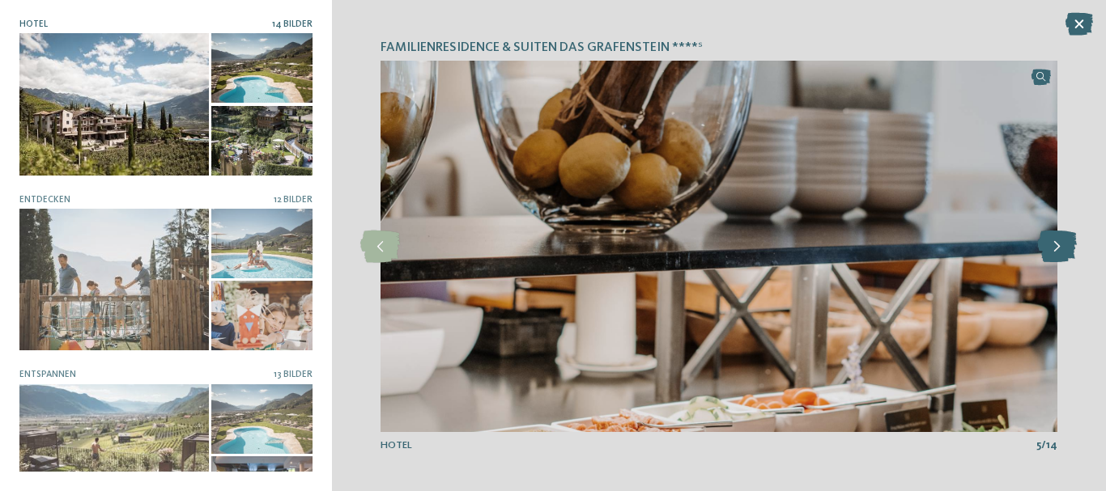
click at [1068, 251] on icon at bounding box center [1057, 247] width 40 height 32
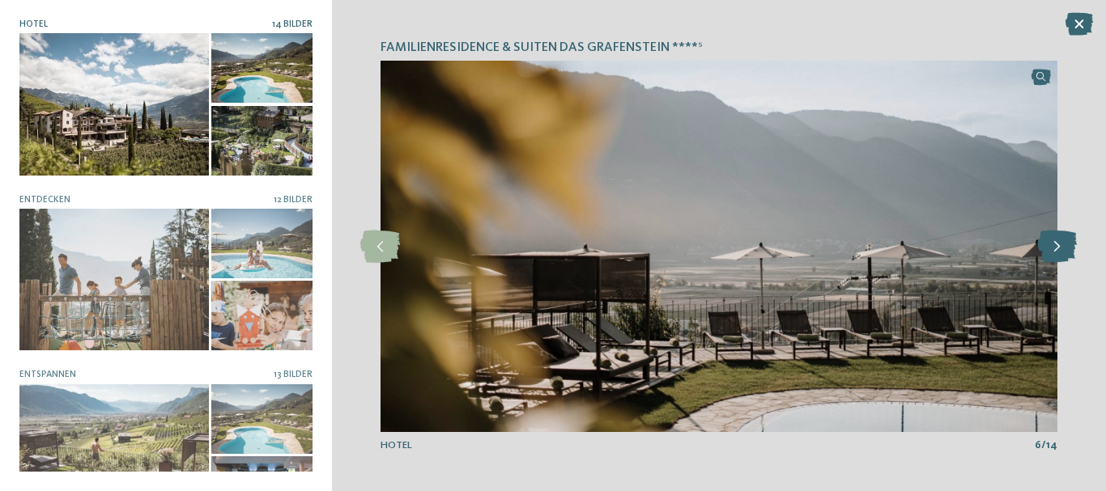
click at [1068, 251] on icon at bounding box center [1057, 247] width 40 height 32
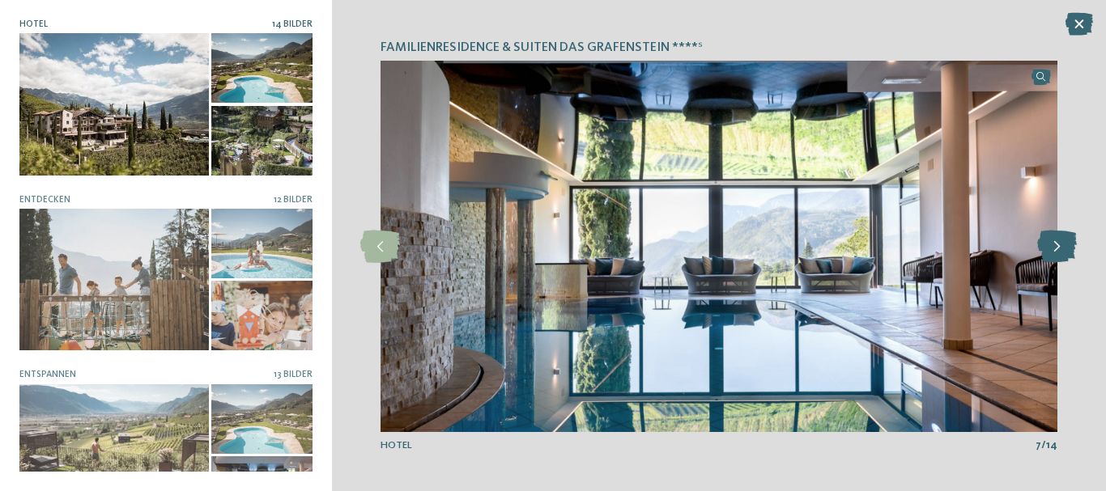
click at [1068, 251] on icon at bounding box center [1057, 247] width 40 height 32
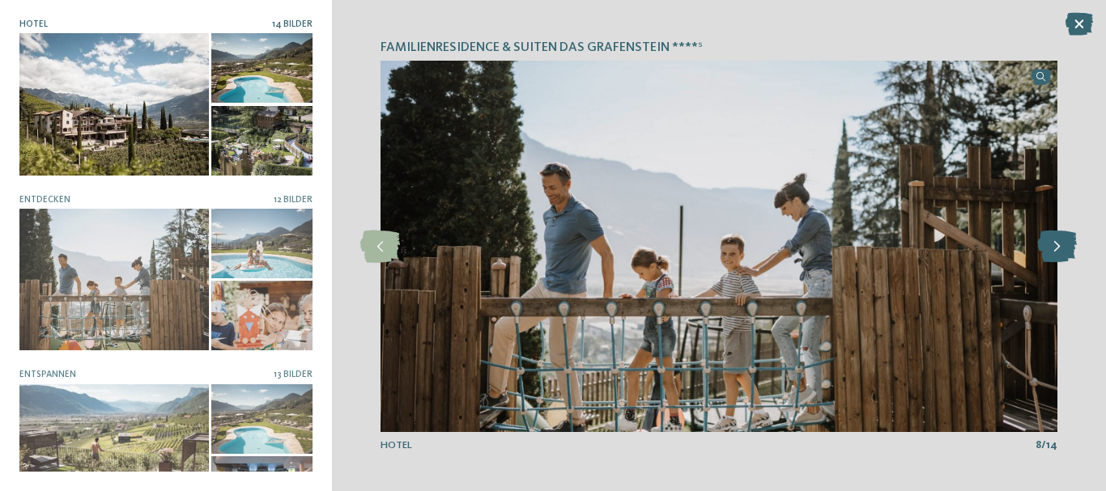
click at [1068, 251] on icon at bounding box center [1057, 247] width 40 height 32
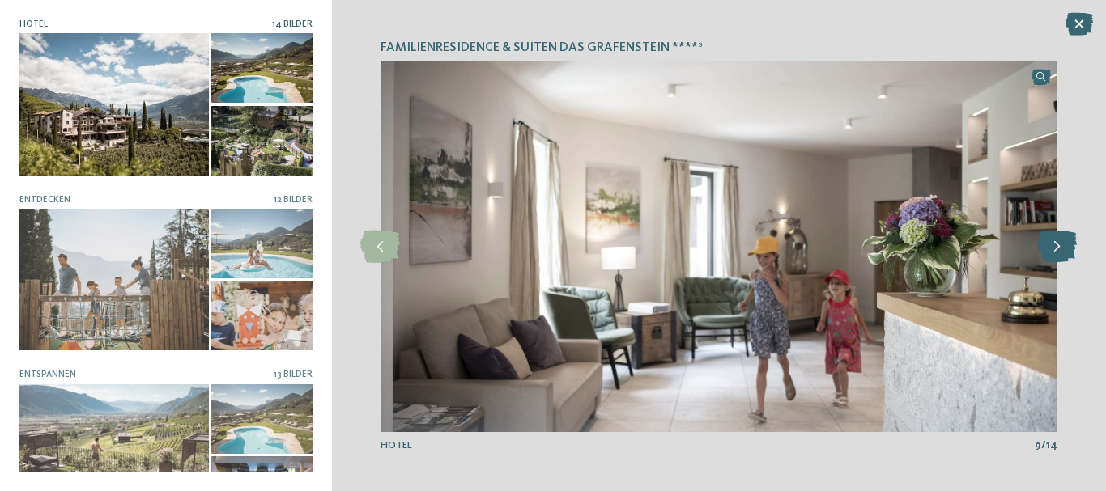
click at [1068, 251] on icon at bounding box center [1057, 247] width 40 height 32
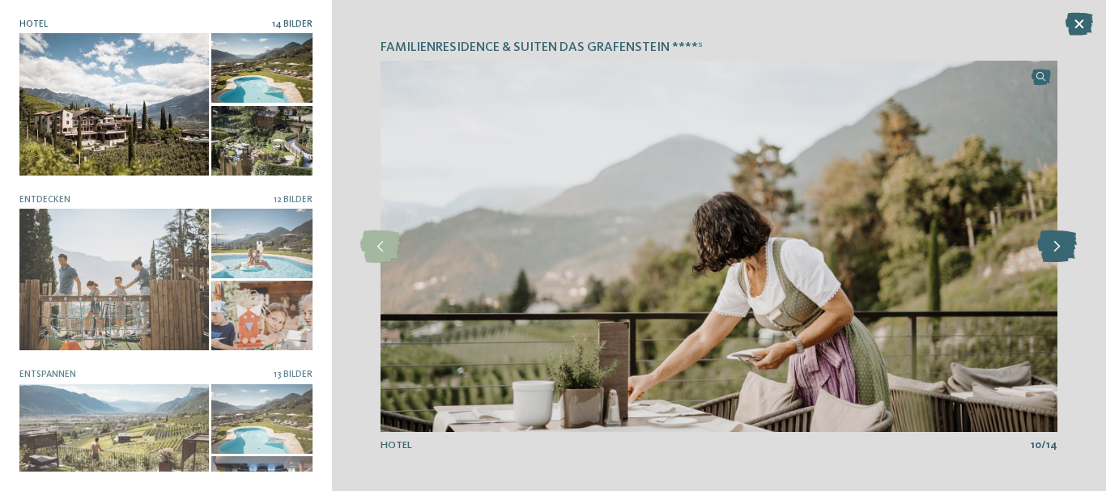
click at [1068, 251] on icon at bounding box center [1057, 247] width 40 height 32
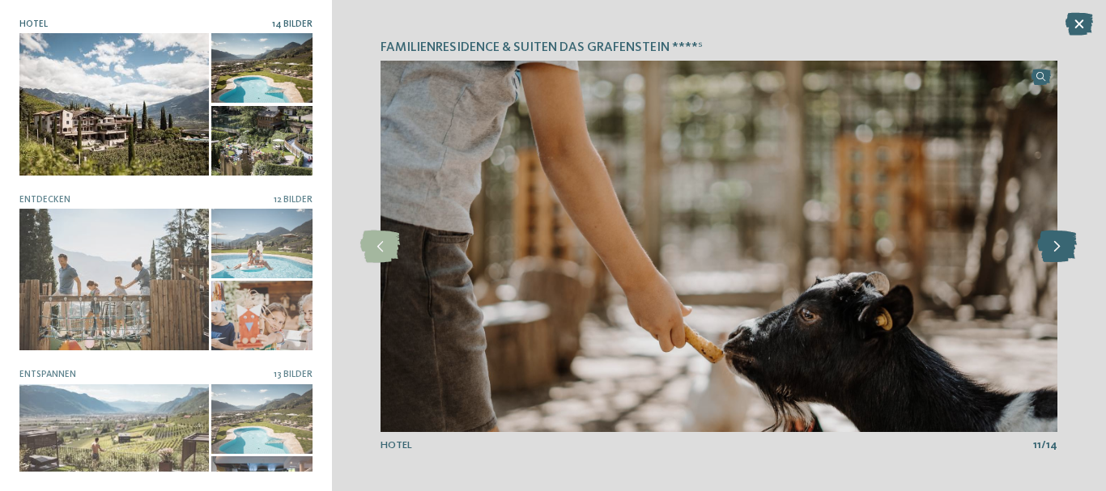
click at [1068, 251] on icon at bounding box center [1057, 247] width 40 height 32
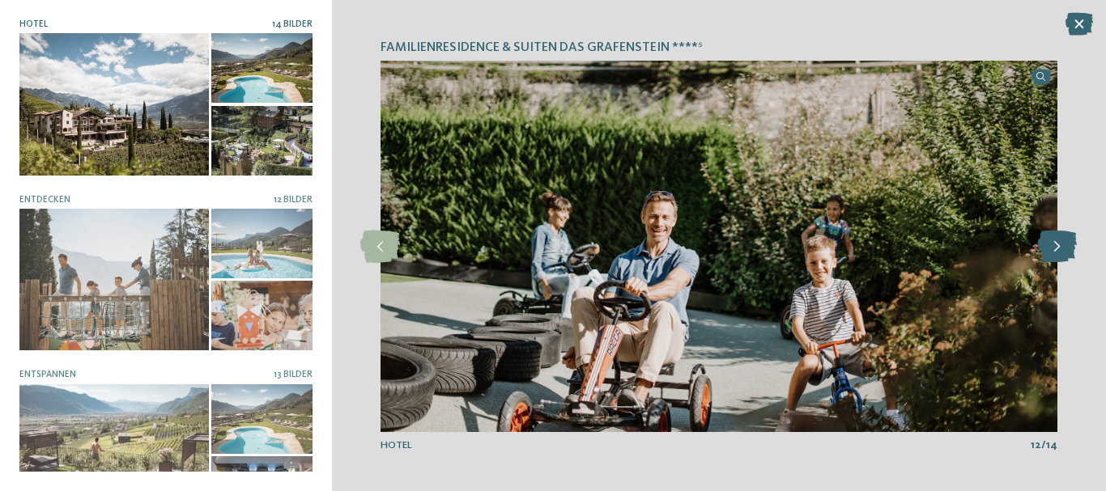
click at [1068, 251] on icon at bounding box center [1057, 247] width 40 height 32
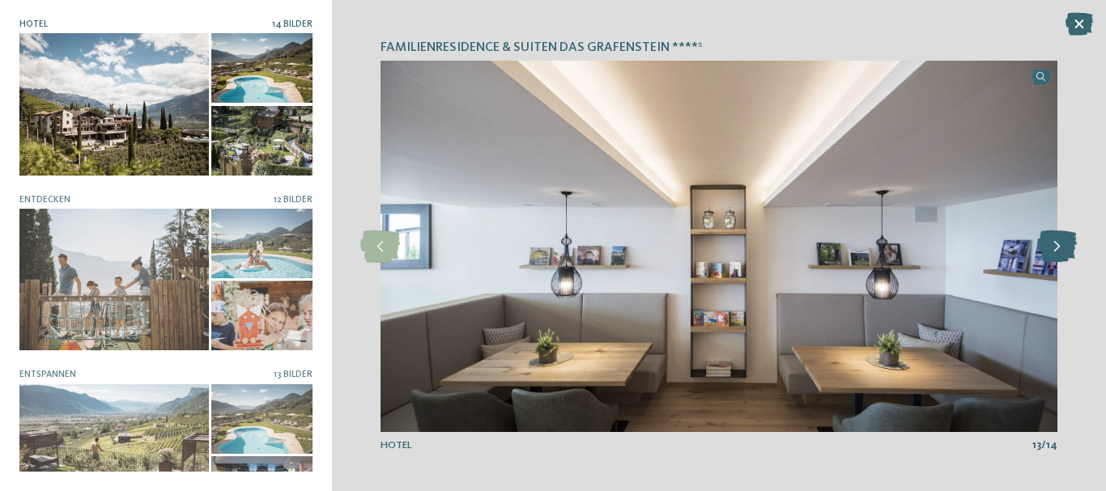
click at [1068, 251] on icon at bounding box center [1057, 247] width 40 height 32
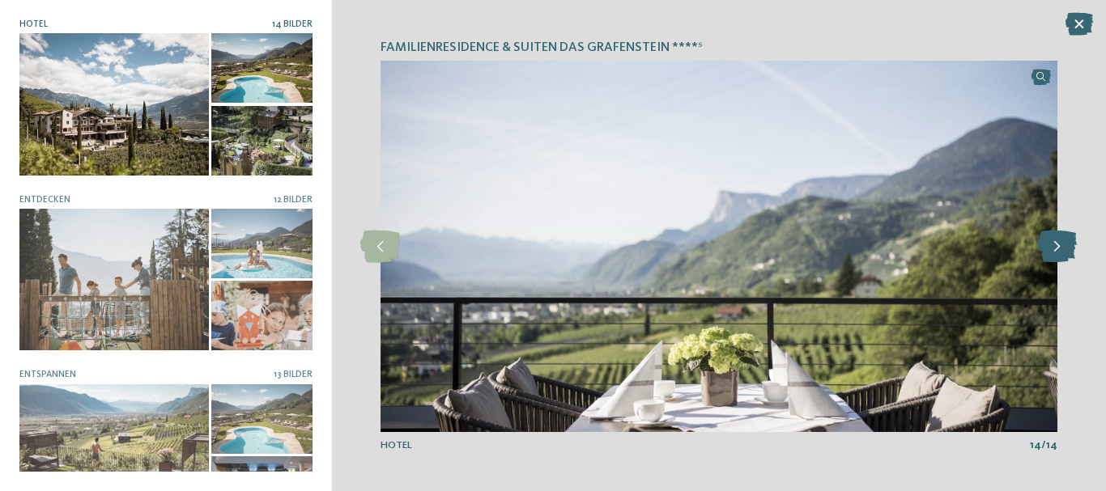
click at [1068, 251] on icon at bounding box center [1057, 247] width 40 height 32
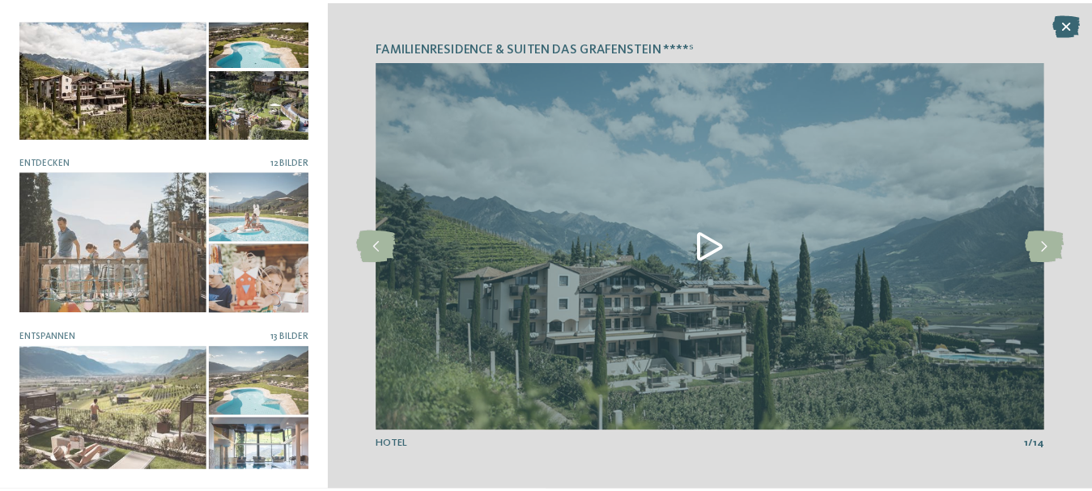
scroll to position [22, 0]
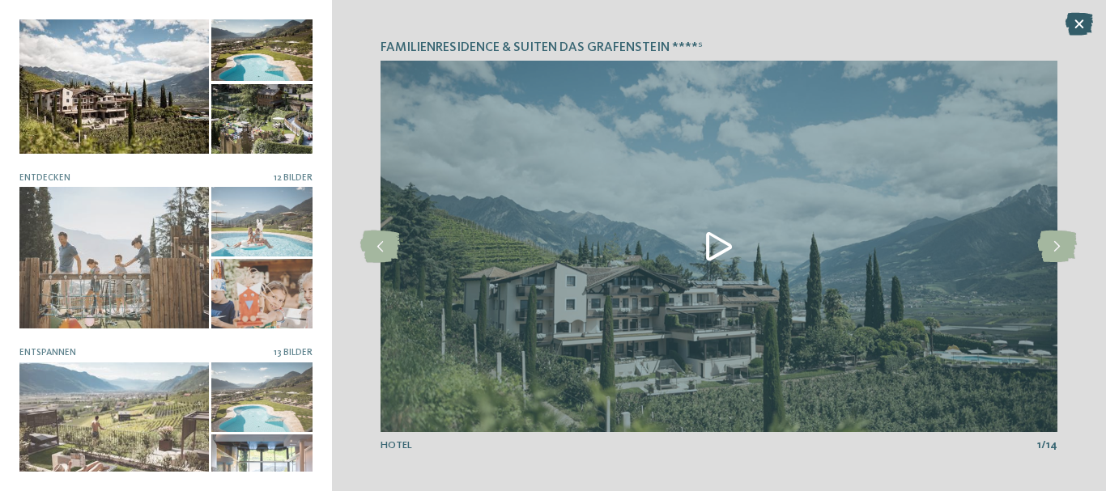
click at [1078, 21] on icon at bounding box center [1080, 24] width 28 height 23
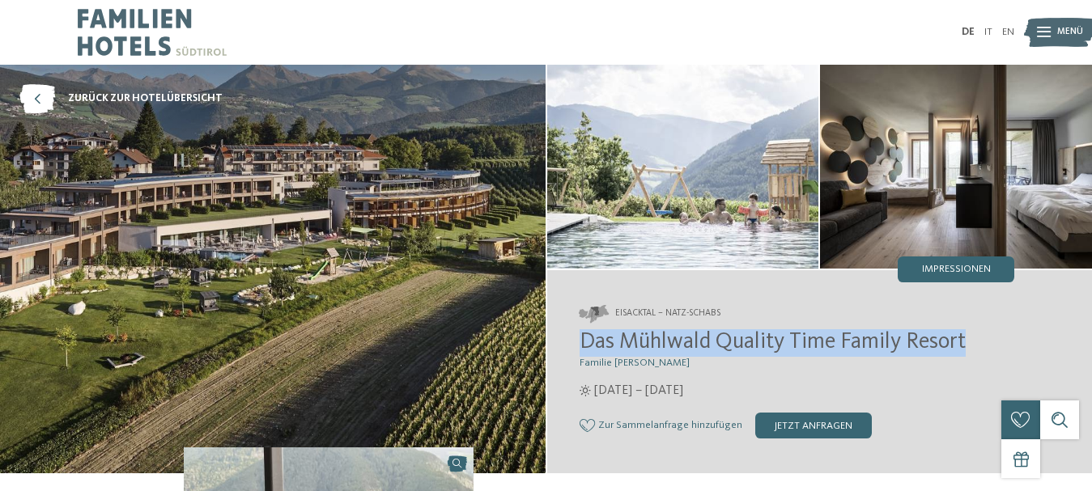
drag, startPoint x: 971, startPoint y: 341, endPoint x: 585, endPoint y: 335, distance: 385.4
click at [585, 335] on h2 "Das Mühlwald Quality Time Family Resort" at bounding box center [798, 344] width 436 height 28
copy span "Das Mühlwald Quality Time Family Resort"
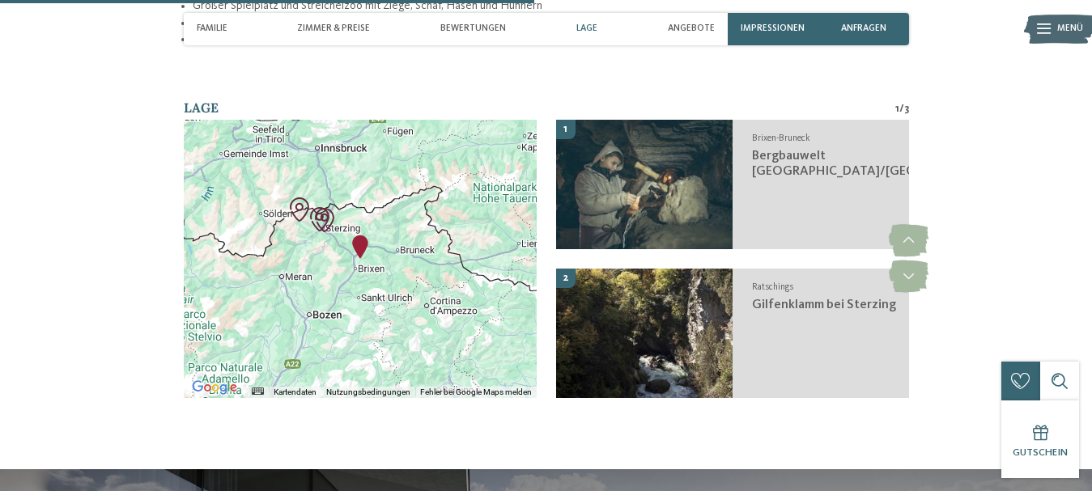
scroll to position [2269, 0]
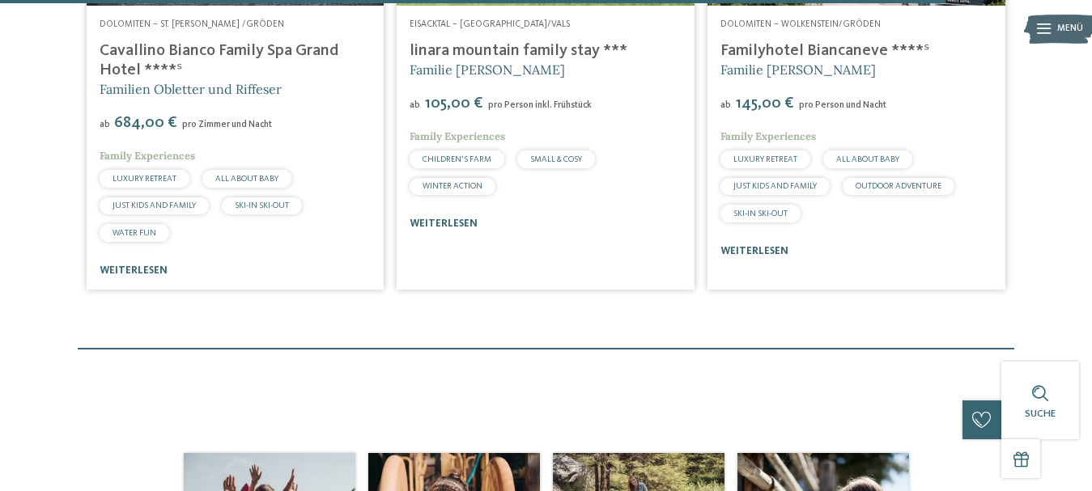
scroll to position [4087, 0]
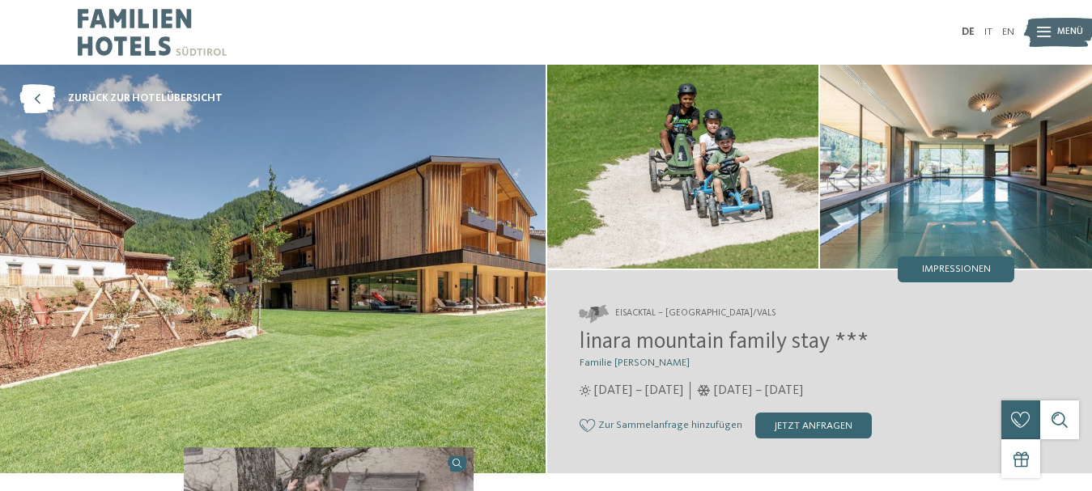
click at [356, 308] on img at bounding box center [273, 269] width 546 height 409
click at [937, 273] on span "Impressionen" at bounding box center [956, 270] width 69 height 11
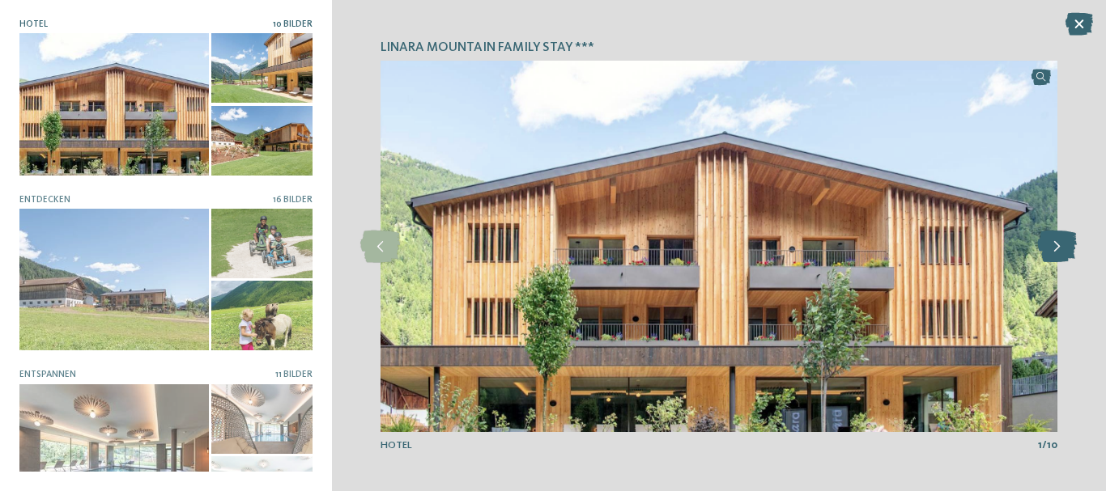
click at [1057, 260] on icon at bounding box center [1057, 247] width 40 height 32
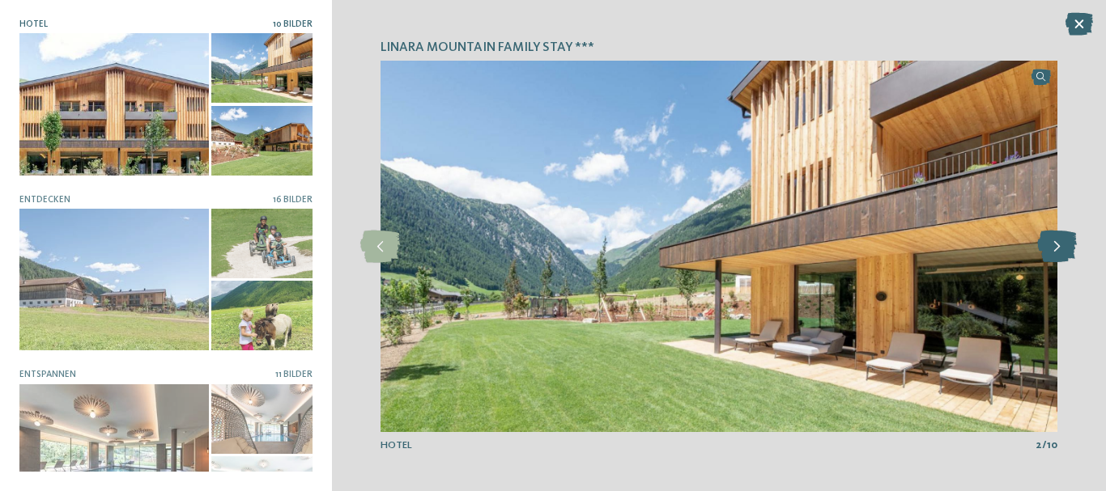
click at [1057, 260] on icon at bounding box center [1057, 247] width 40 height 32
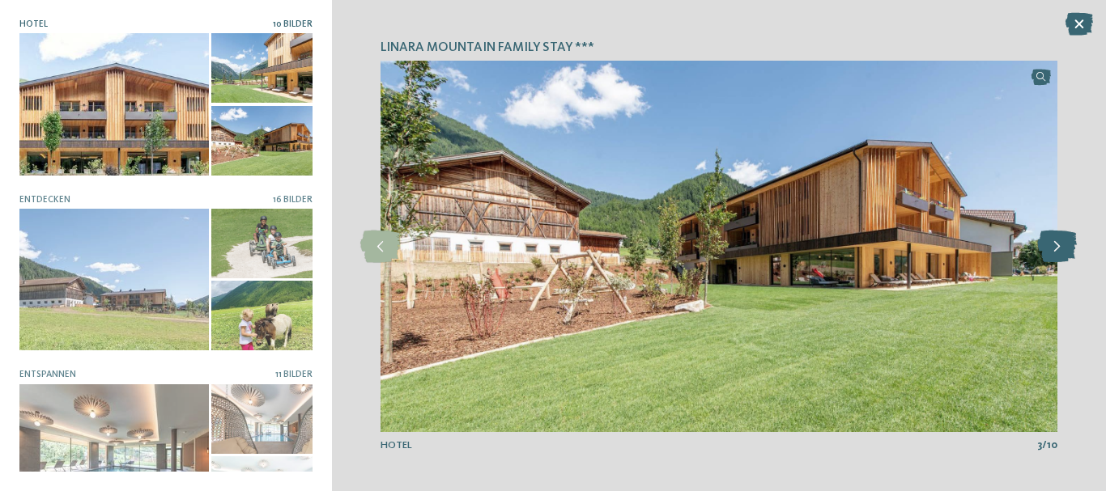
click at [1057, 260] on icon at bounding box center [1057, 247] width 40 height 32
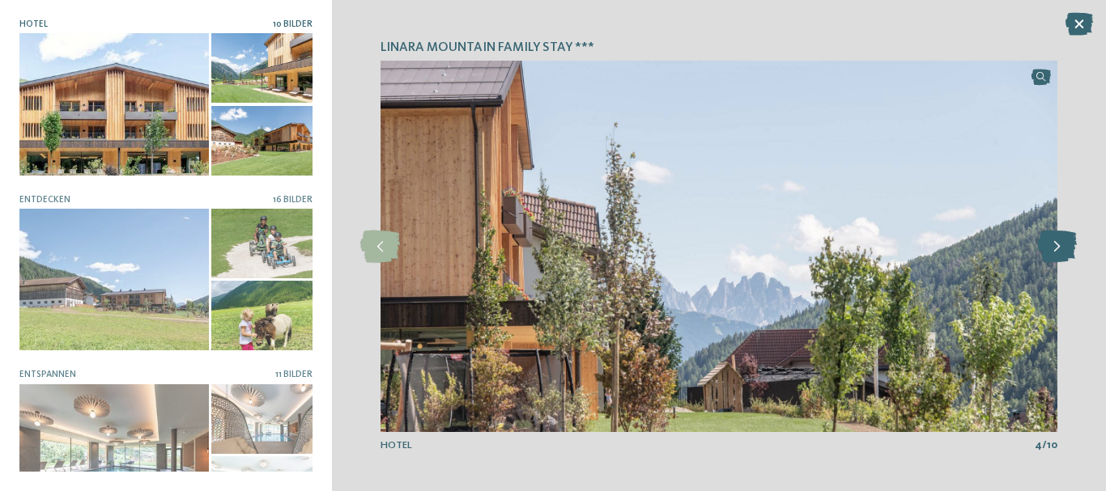
click at [1057, 260] on icon at bounding box center [1057, 247] width 40 height 32
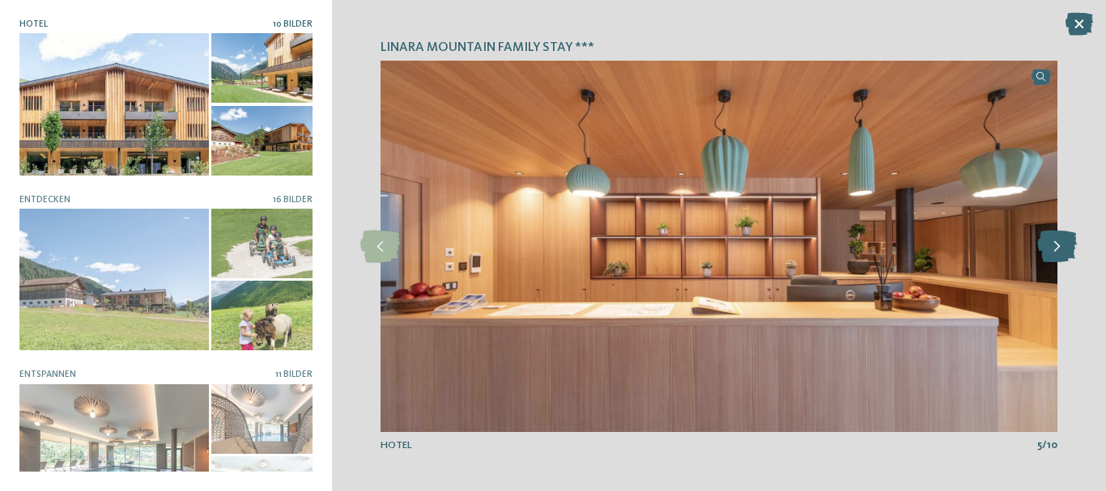
click at [1057, 260] on icon at bounding box center [1057, 247] width 40 height 32
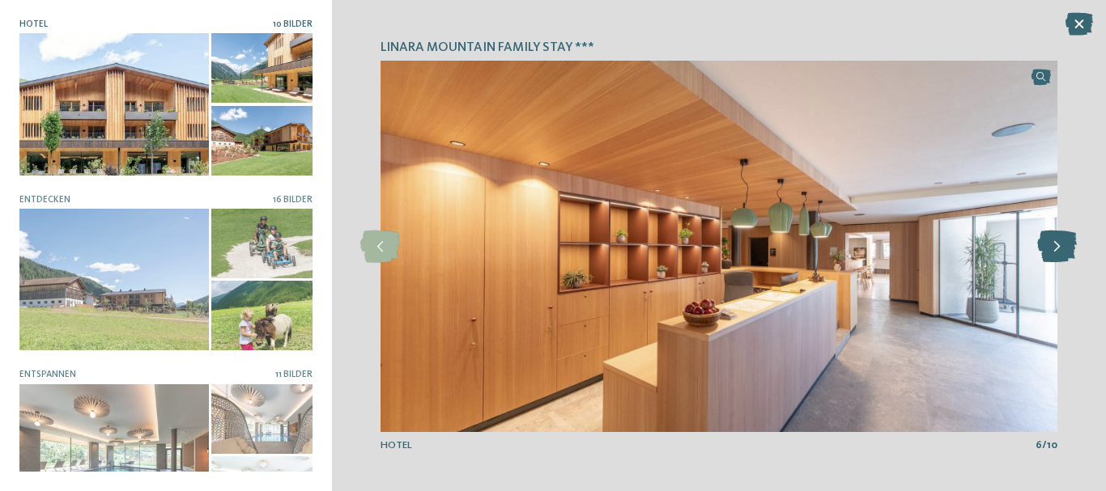
click at [1057, 260] on icon at bounding box center [1057, 247] width 40 height 32
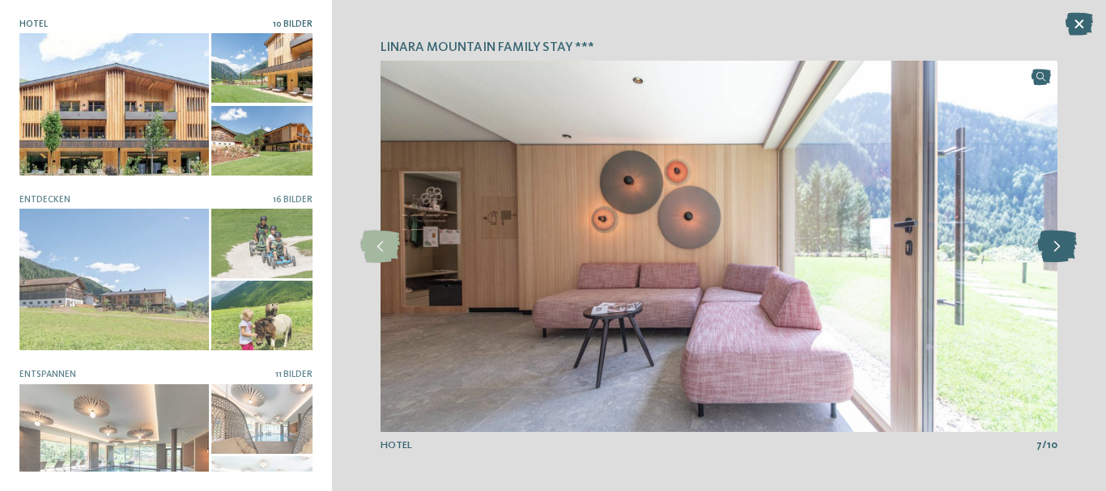
click at [1057, 260] on icon at bounding box center [1057, 247] width 40 height 32
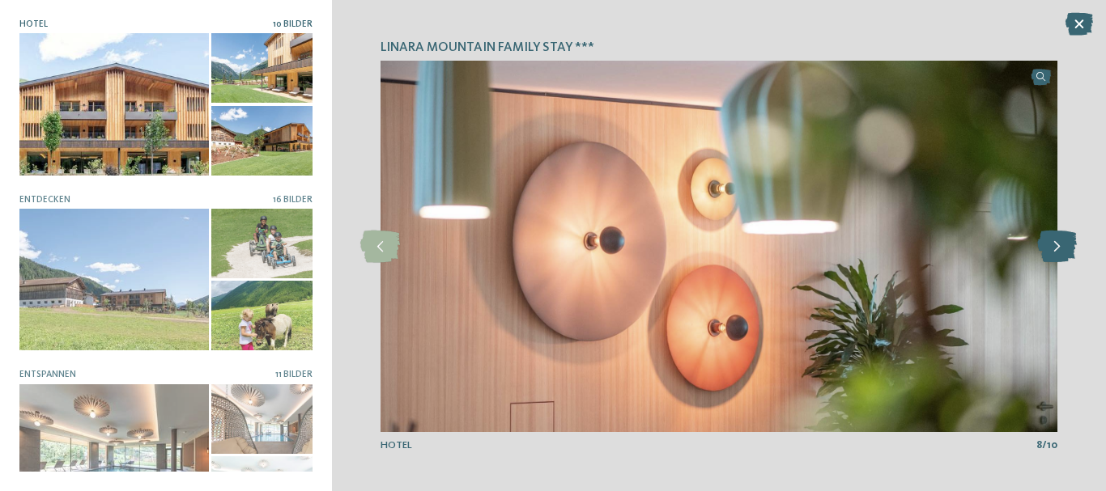
click at [1057, 260] on icon at bounding box center [1057, 247] width 40 height 32
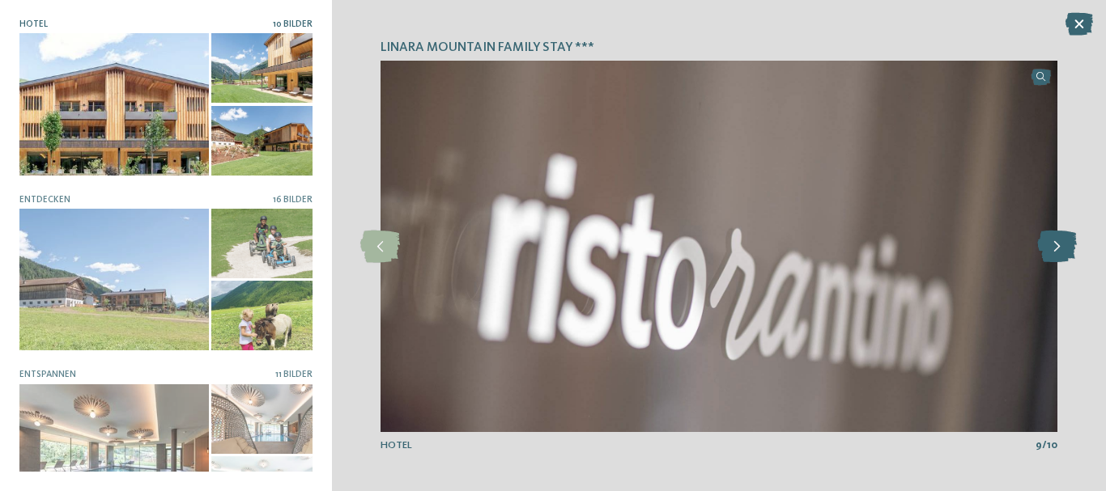
click at [1057, 260] on icon at bounding box center [1057, 247] width 40 height 32
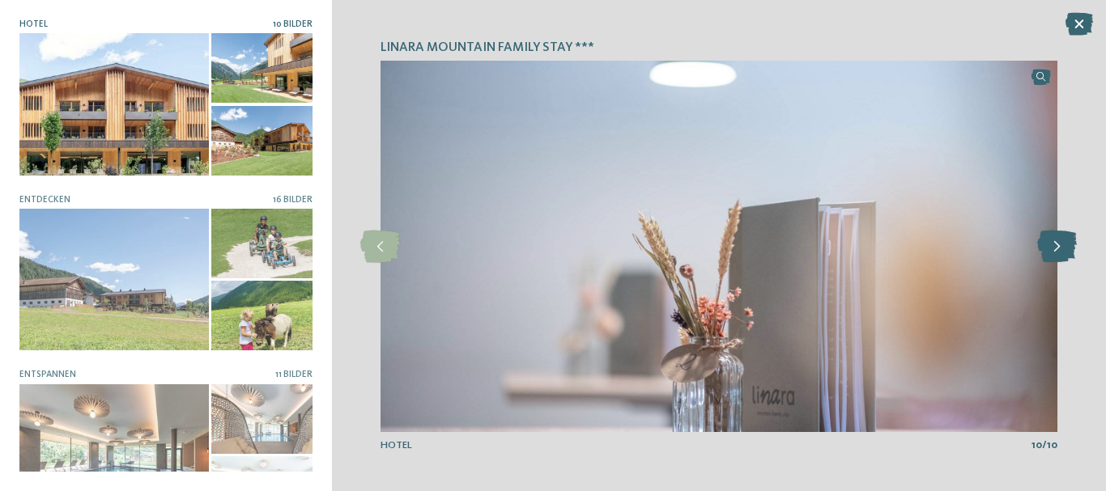
click at [1057, 260] on icon at bounding box center [1057, 247] width 40 height 32
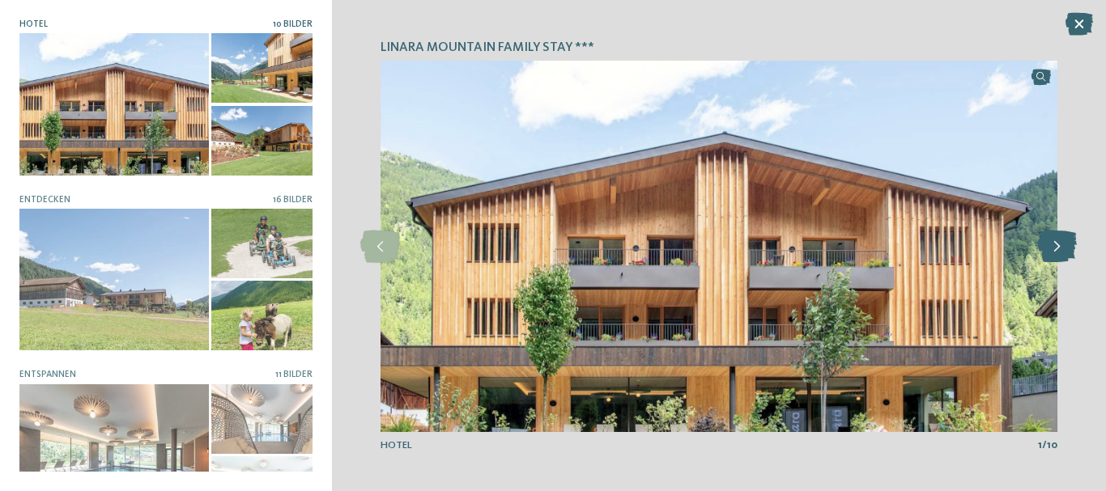
click at [1057, 260] on icon at bounding box center [1057, 247] width 40 height 32
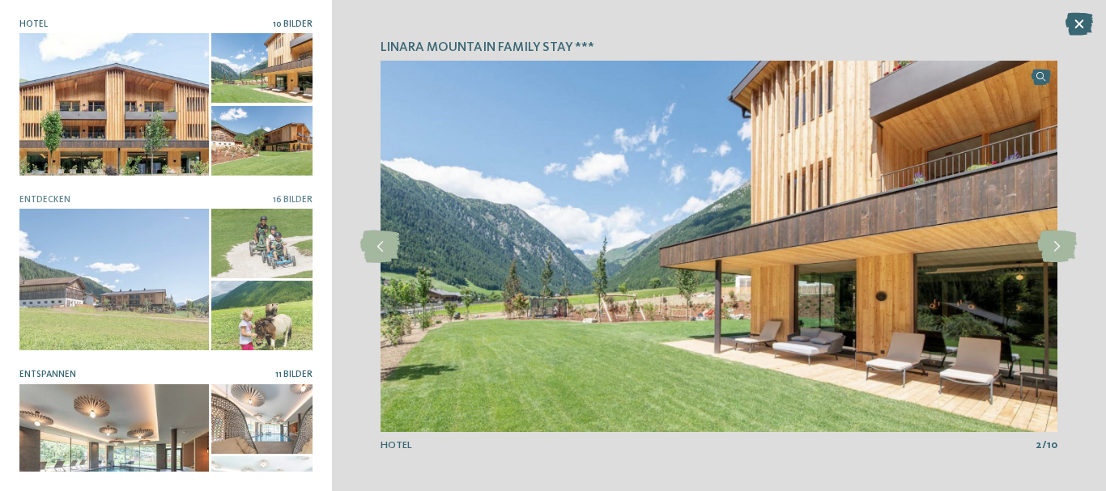
click at [164, 401] on div at bounding box center [113, 456] width 189 height 142
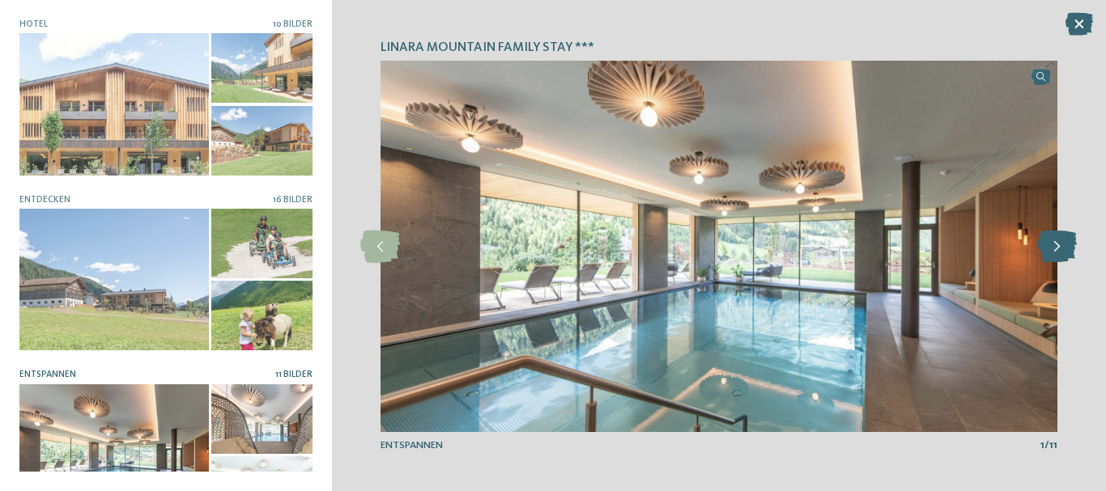
click at [1068, 257] on icon at bounding box center [1057, 247] width 40 height 32
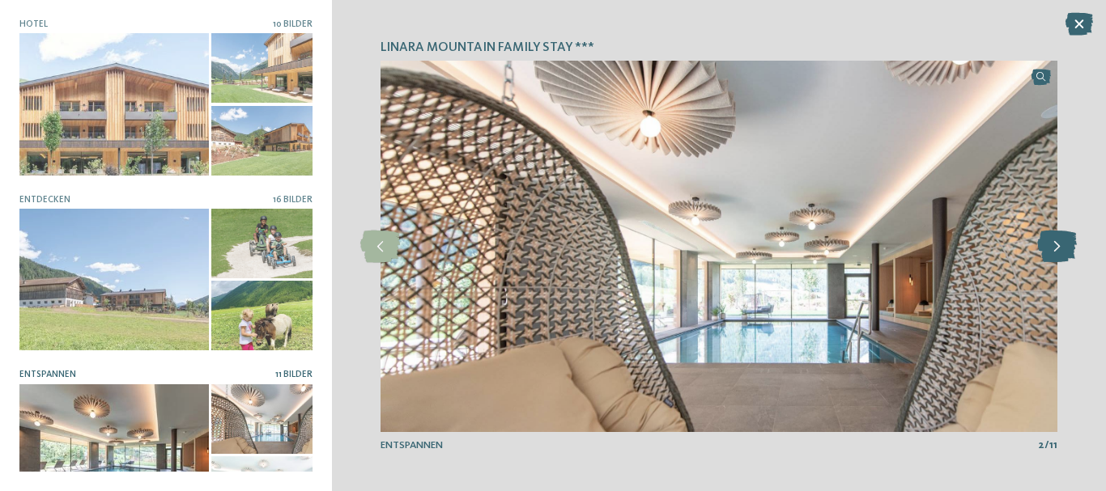
click at [1068, 257] on icon at bounding box center [1057, 247] width 40 height 32
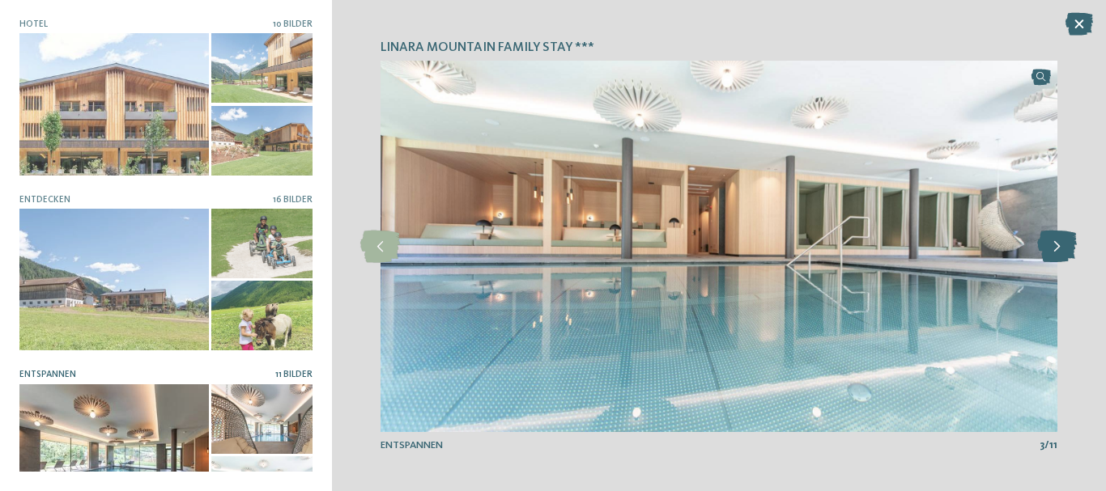
click at [1068, 257] on icon at bounding box center [1057, 247] width 40 height 32
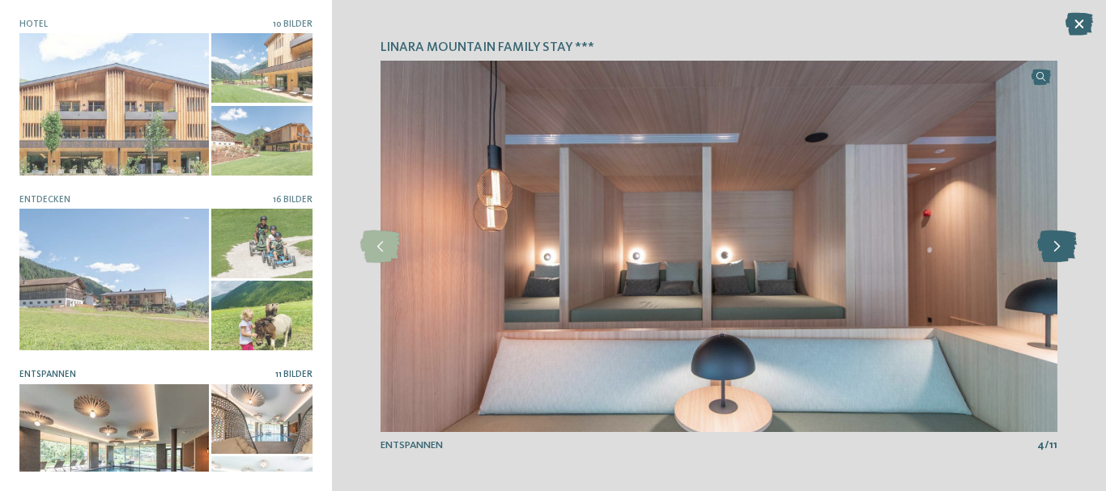
click at [1068, 257] on icon at bounding box center [1057, 247] width 40 height 32
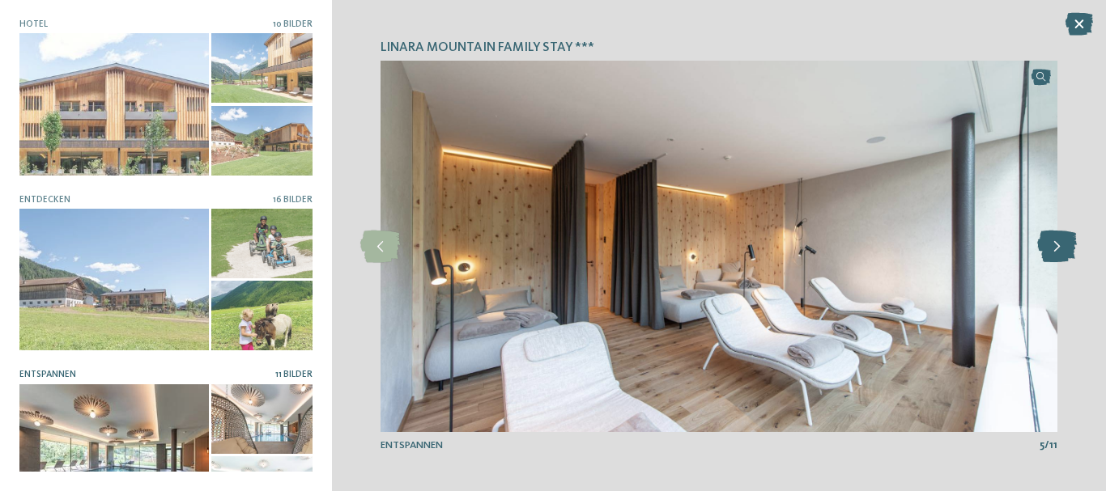
click at [1068, 257] on icon at bounding box center [1057, 247] width 40 height 32
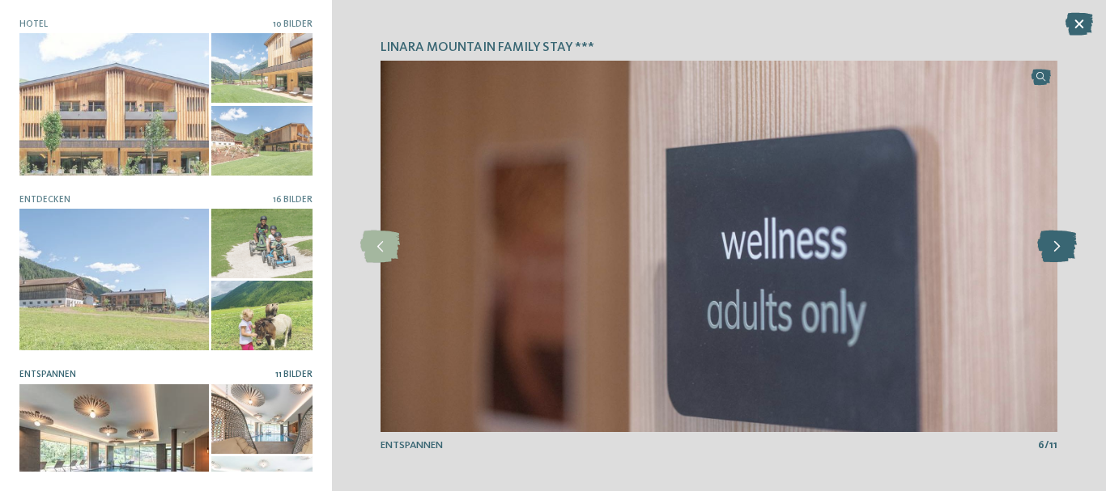
click at [1068, 257] on icon at bounding box center [1057, 247] width 40 height 32
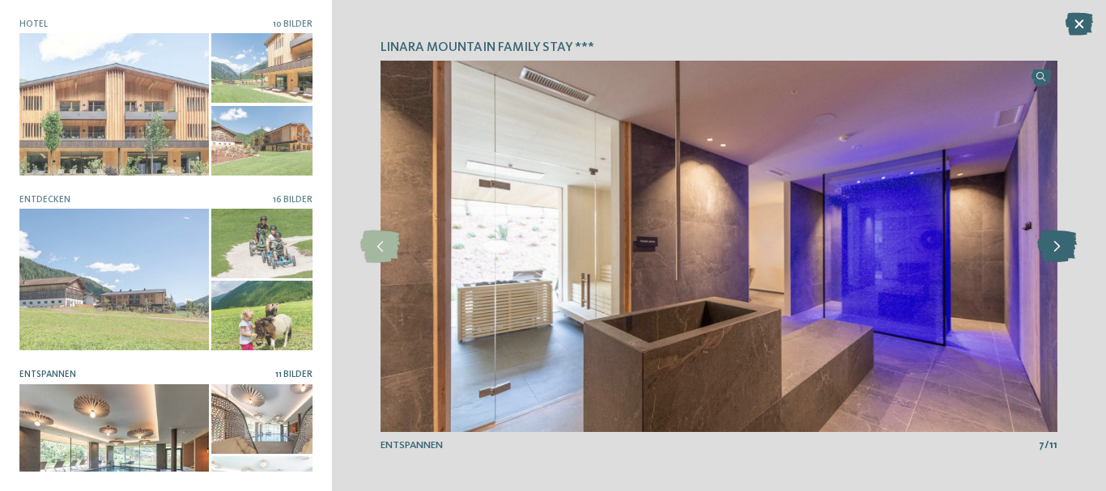
click at [1068, 257] on icon at bounding box center [1057, 247] width 40 height 32
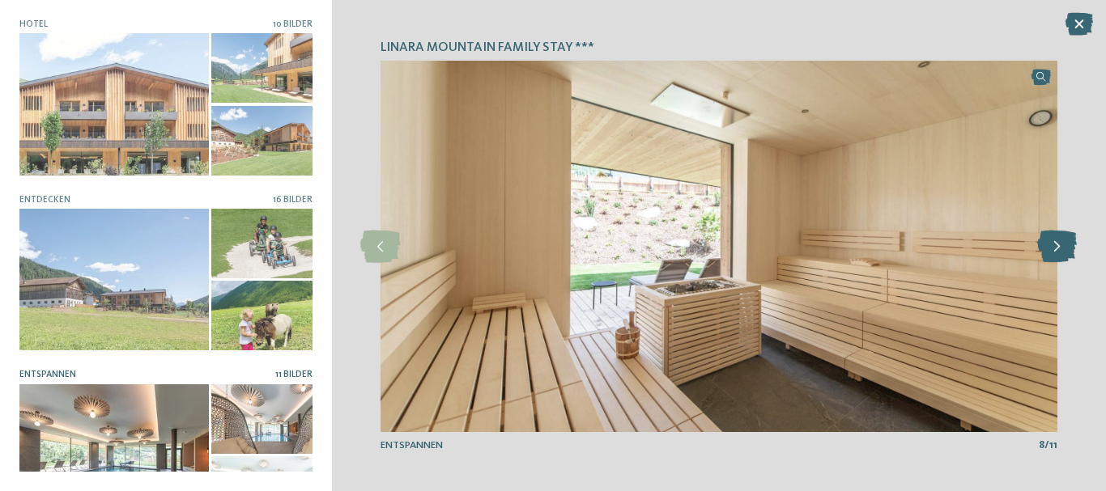
click at [1068, 257] on icon at bounding box center [1057, 247] width 40 height 32
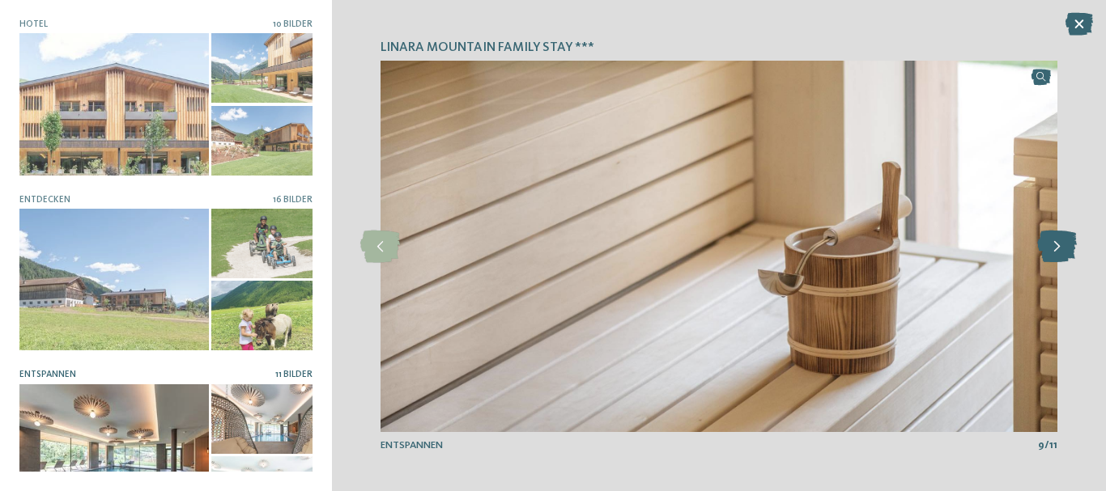
click at [1068, 257] on icon at bounding box center [1057, 247] width 40 height 32
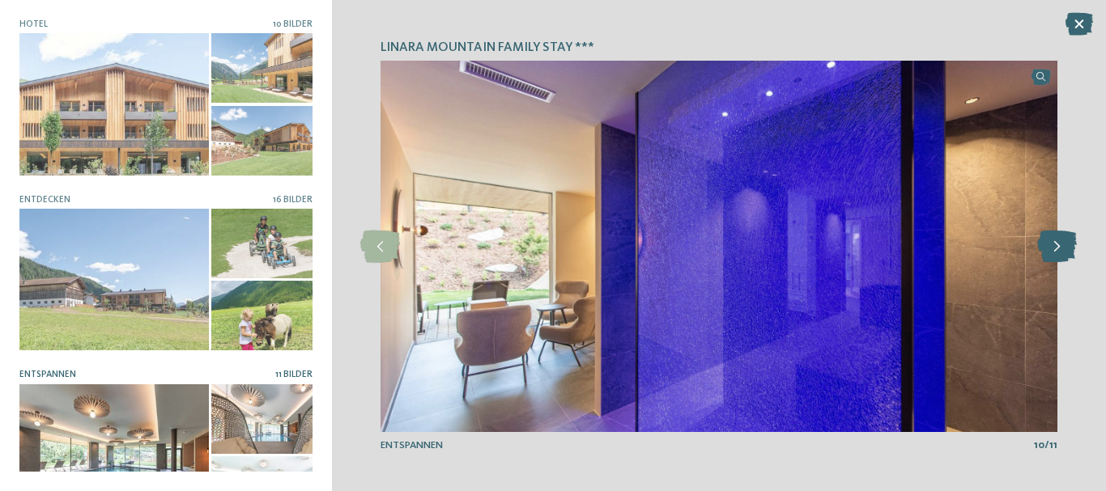
click at [1068, 257] on icon at bounding box center [1057, 247] width 40 height 32
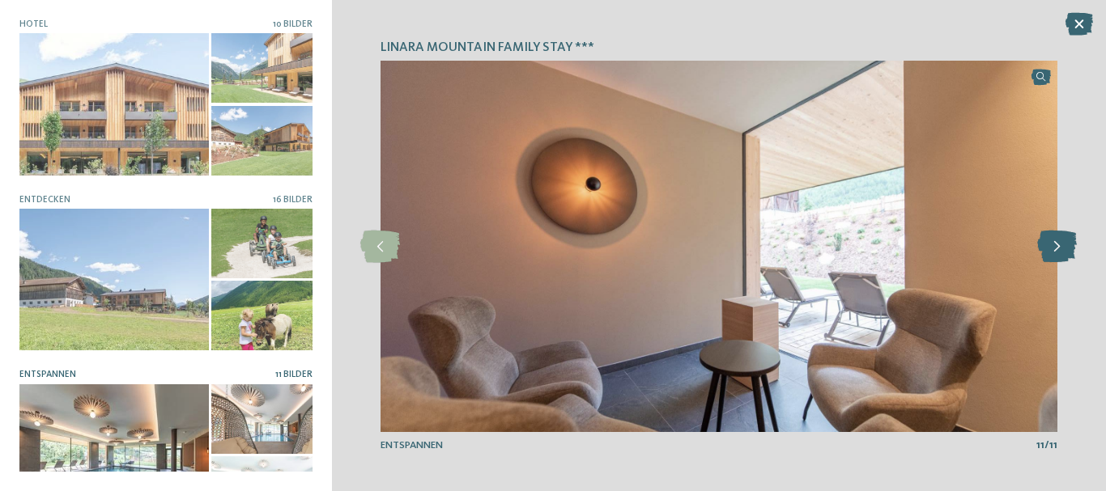
click at [1068, 257] on icon at bounding box center [1057, 247] width 40 height 32
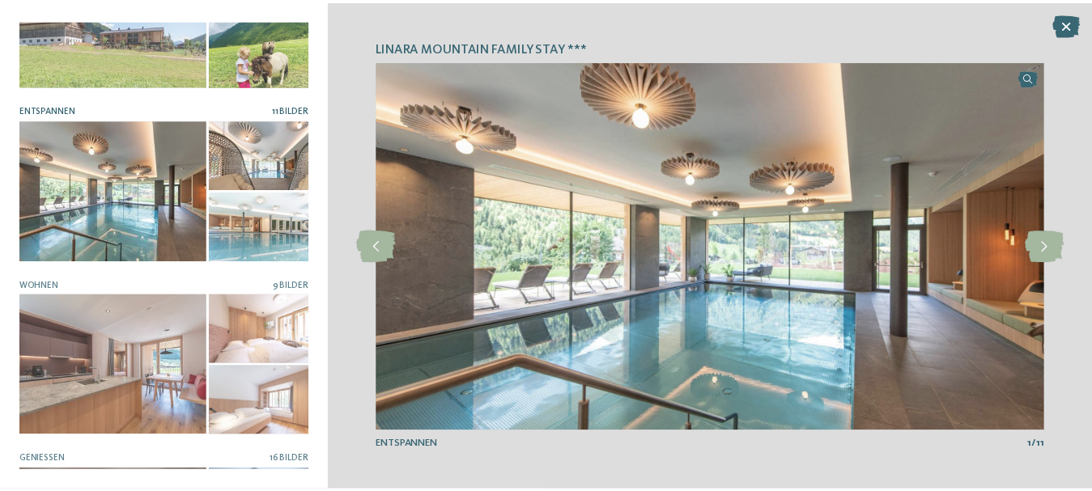
scroll to position [383, 0]
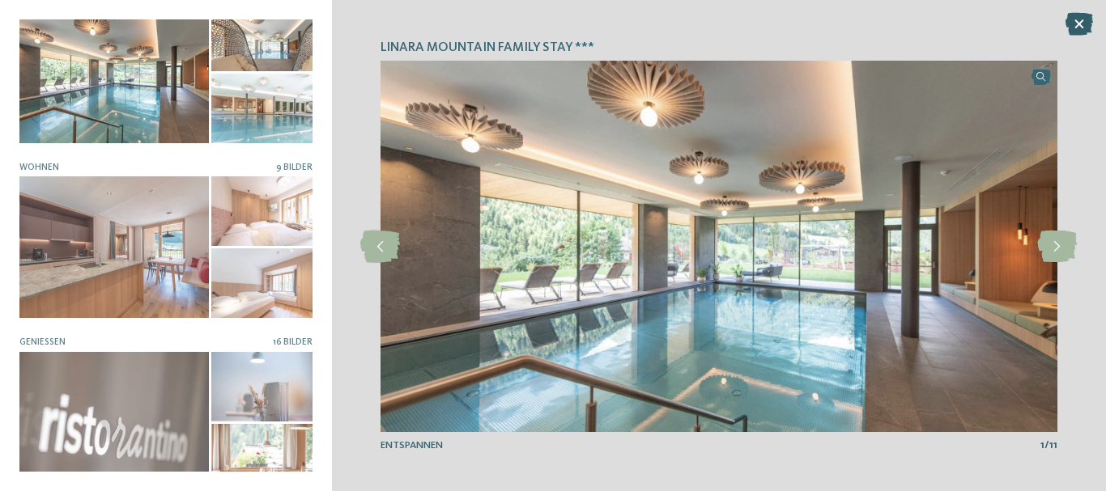
click at [1079, 32] on icon at bounding box center [1080, 24] width 28 height 23
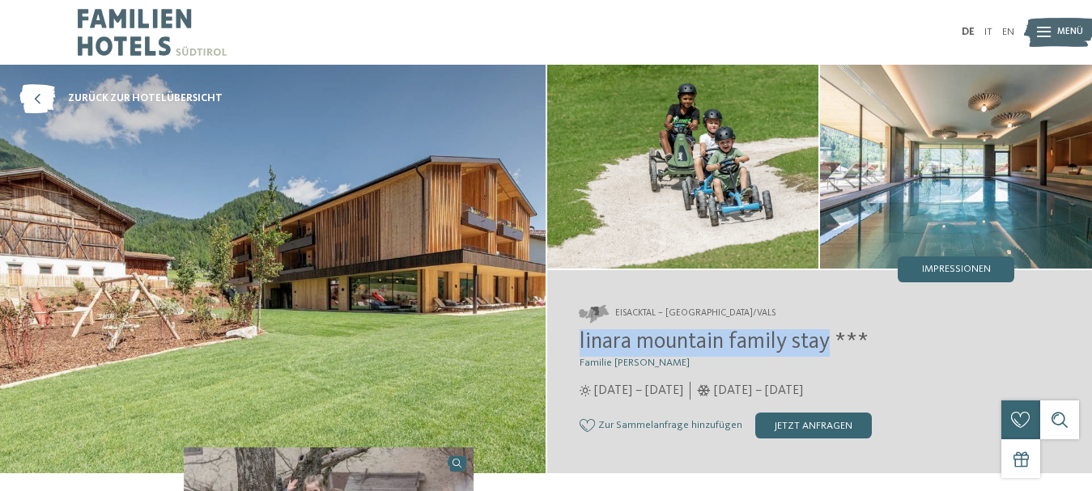
drag, startPoint x: 834, startPoint y: 340, endPoint x: 574, endPoint y: 342, distance: 259.9
click at [574, 342] on div "Eisacktal – Mühlbach/Vals linara mountain family stay *** Familie Gatterer 12.0…" at bounding box center [820, 372] width 546 height 199
copy span "linara mountain family stay"
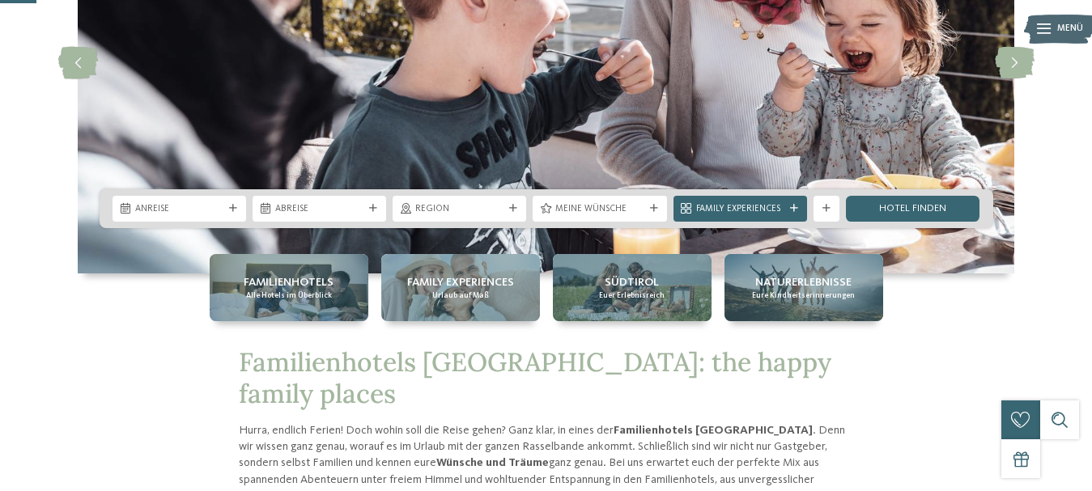
scroll to position [201, 0]
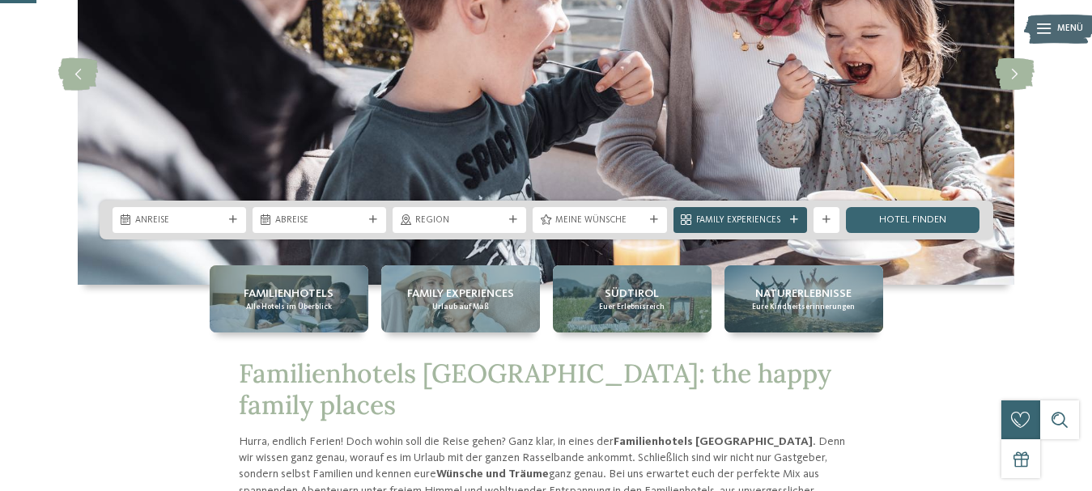
click at [765, 225] on span "Family Experiences" at bounding box center [740, 221] width 88 height 13
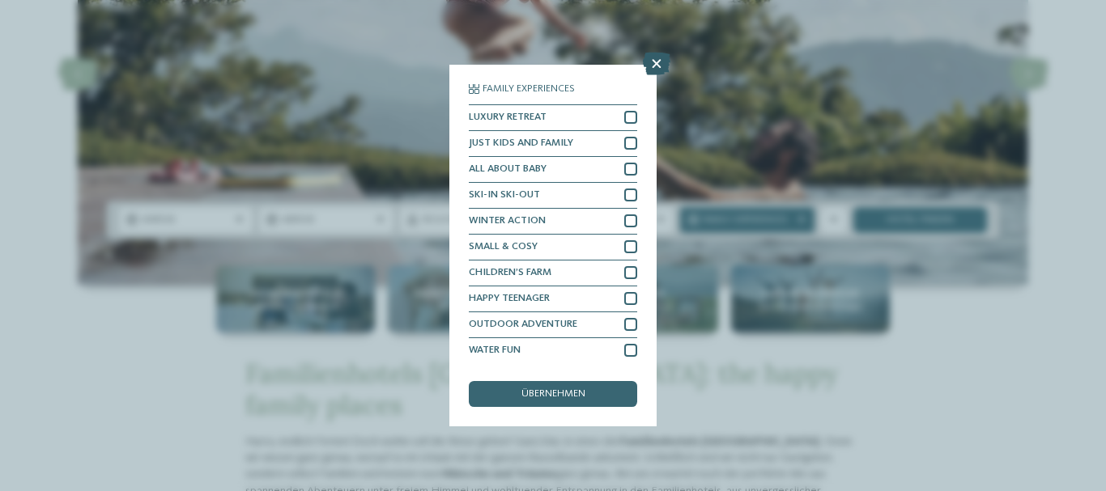
click at [654, 68] on icon at bounding box center [657, 64] width 28 height 23
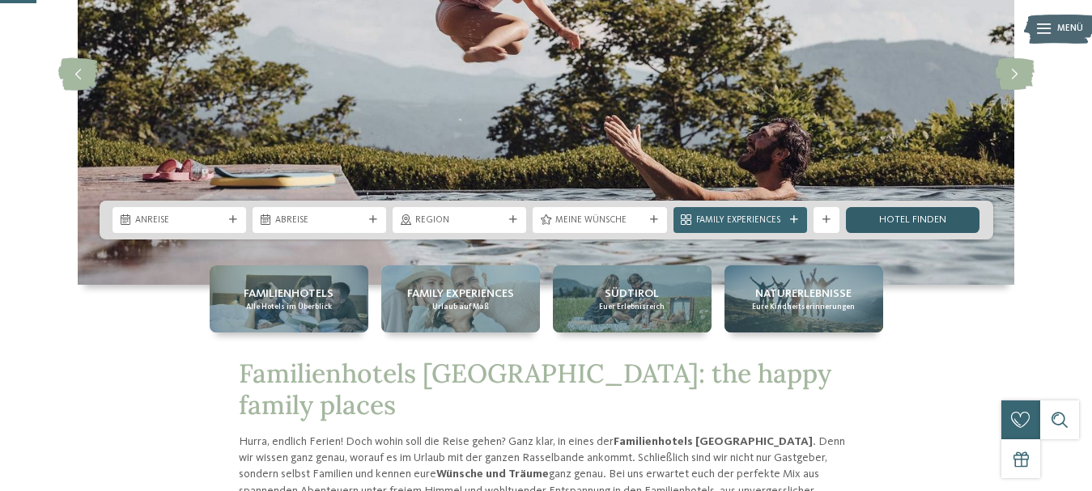
click at [910, 223] on link "Hotel finden" at bounding box center [913, 220] width 134 height 26
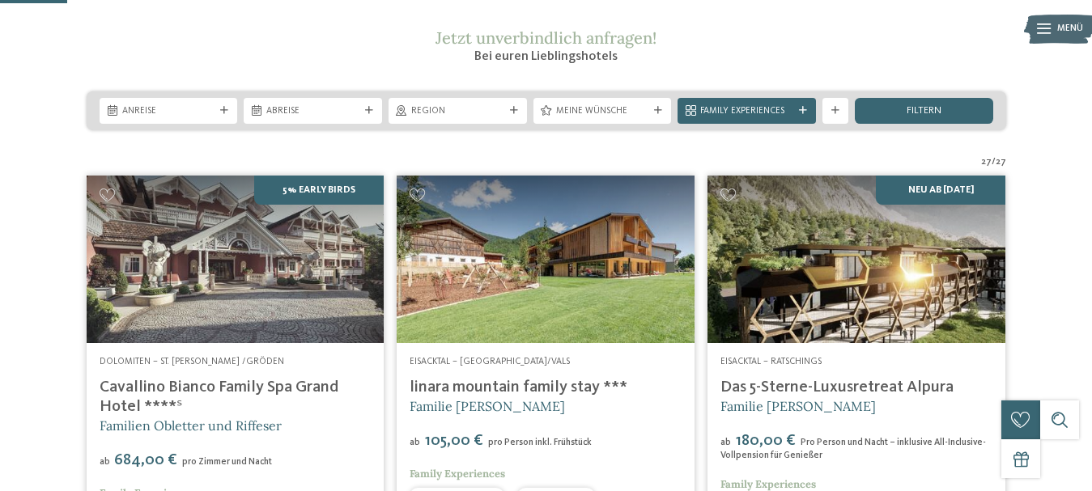
scroll to position [375, 0]
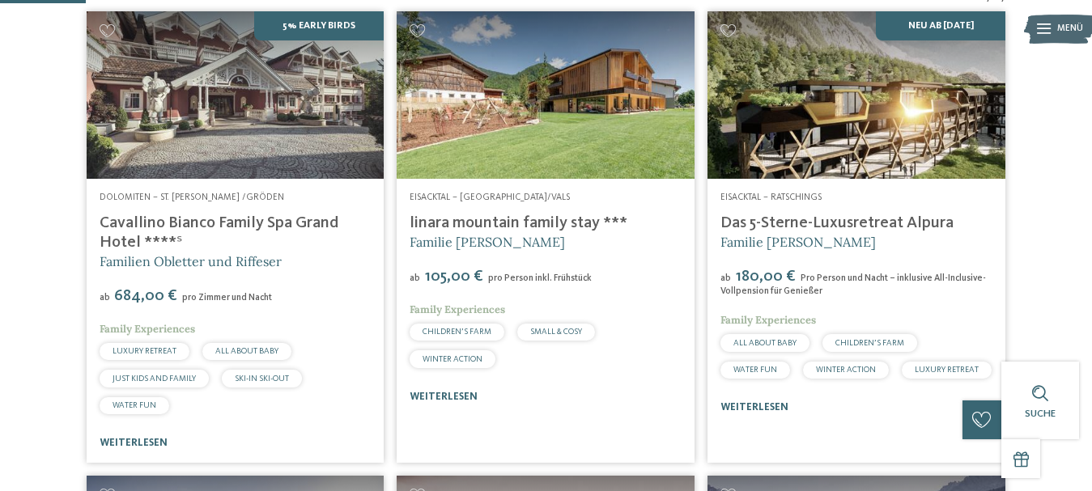
click at [927, 179] on img at bounding box center [857, 95] width 298 height 168
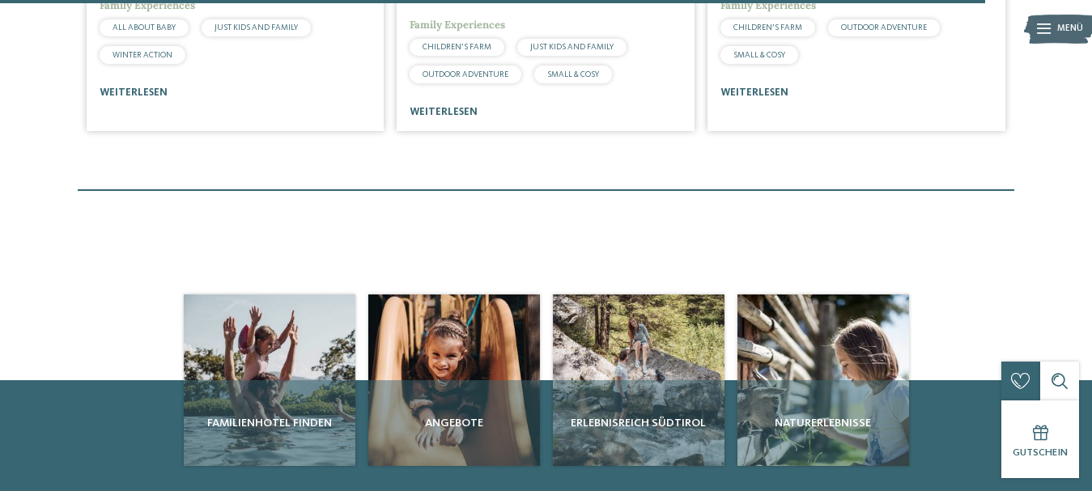
scroll to position [4282, 0]
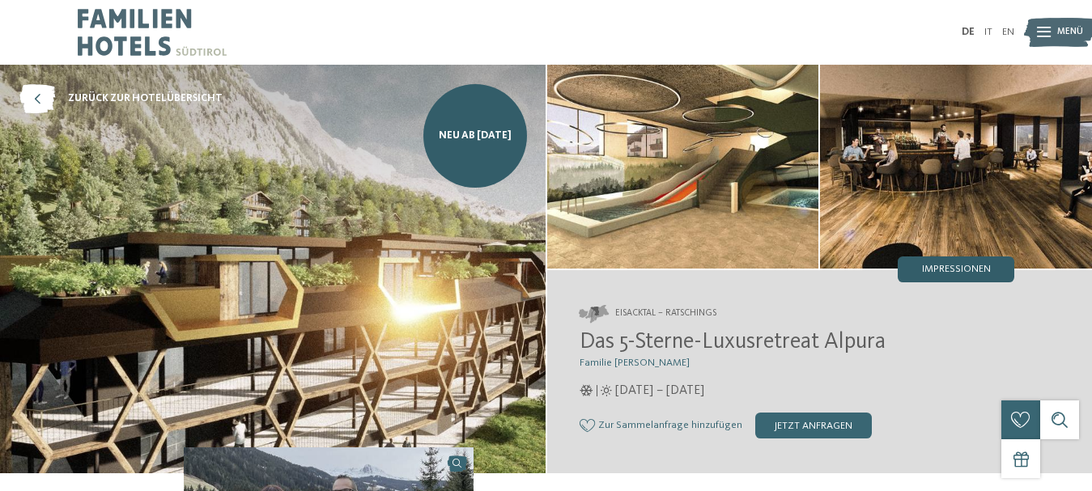
click at [980, 269] on span "Impressionen" at bounding box center [956, 270] width 69 height 11
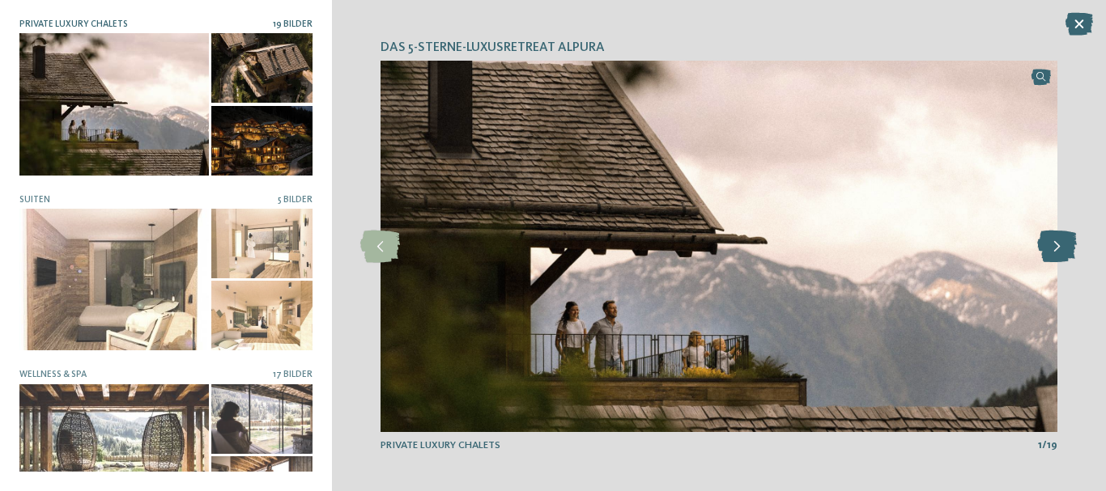
click at [1070, 251] on icon at bounding box center [1057, 247] width 40 height 32
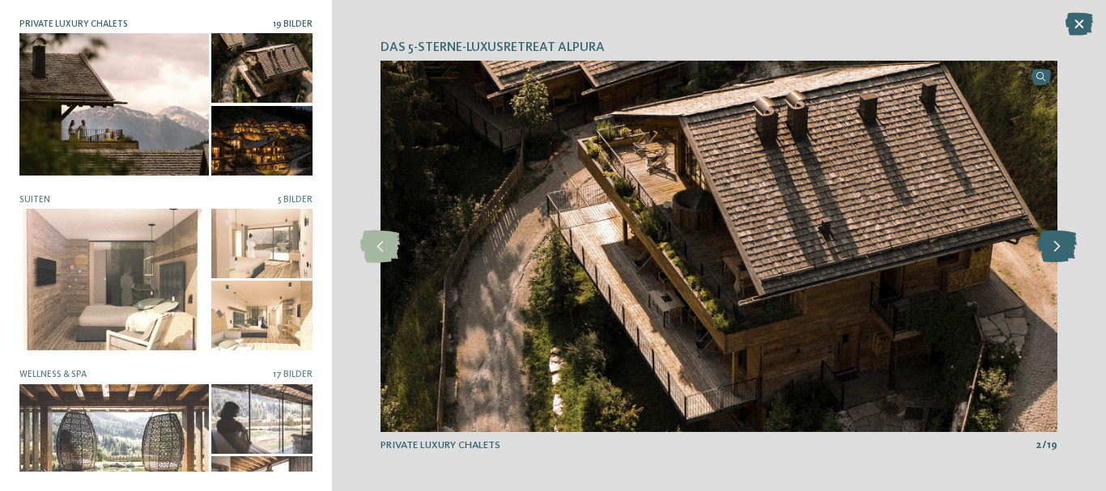
click at [1070, 251] on icon at bounding box center [1057, 247] width 40 height 32
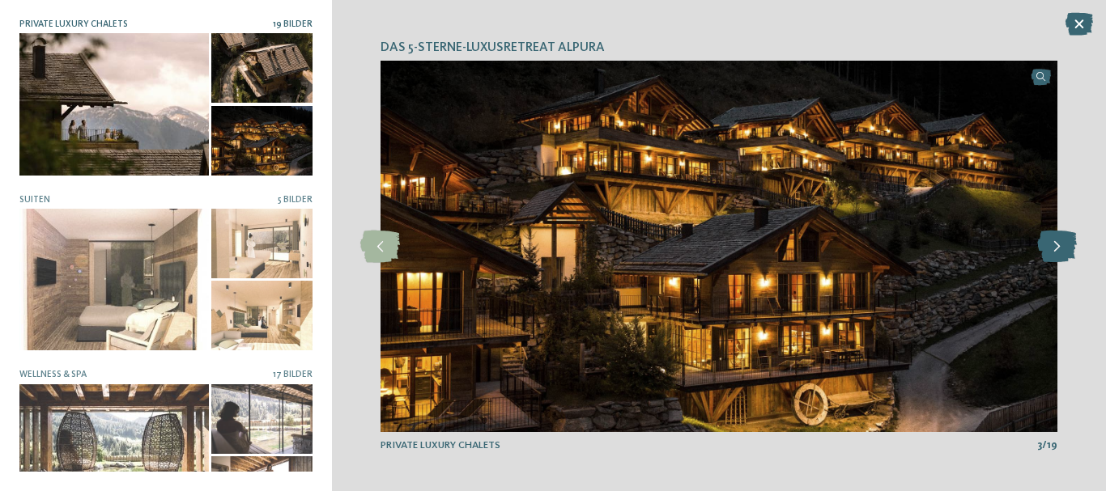
click at [1070, 251] on icon at bounding box center [1057, 247] width 40 height 32
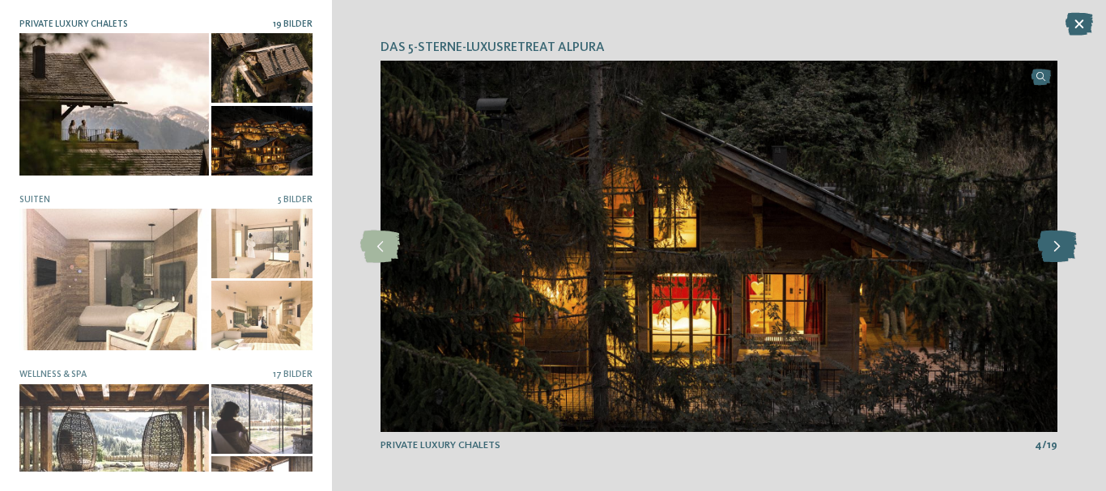
click at [1070, 251] on icon at bounding box center [1057, 247] width 40 height 32
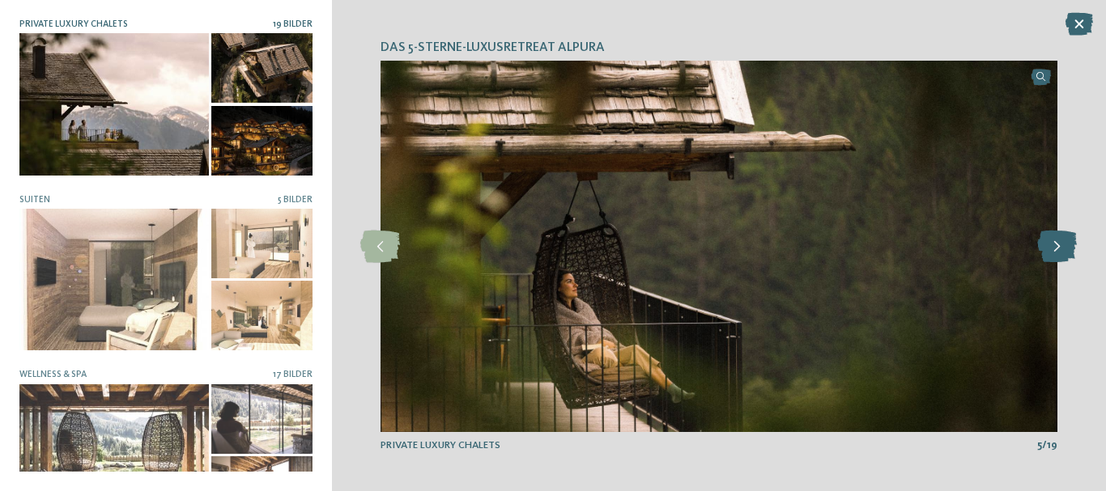
click at [1070, 251] on icon at bounding box center [1057, 247] width 40 height 32
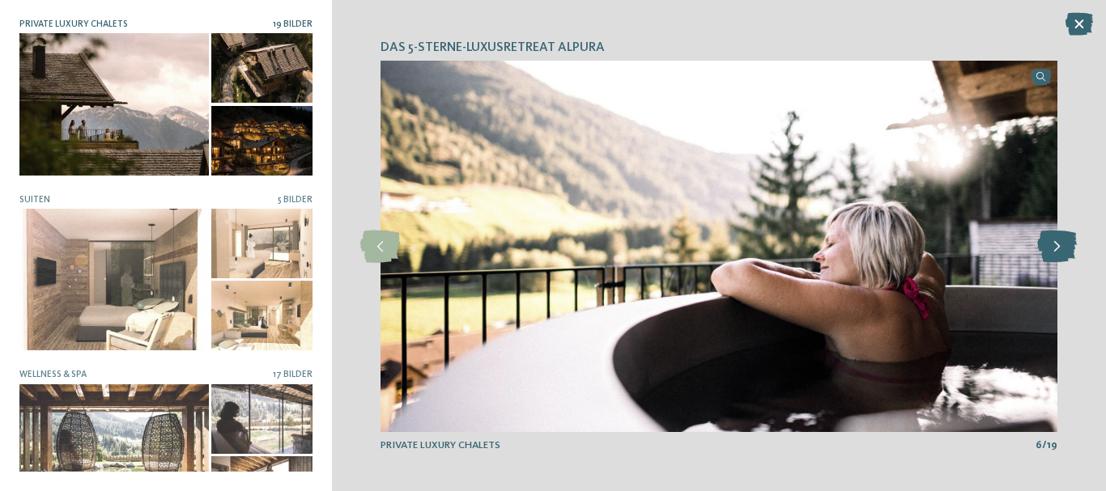
click at [1070, 251] on icon at bounding box center [1057, 247] width 40 height 32
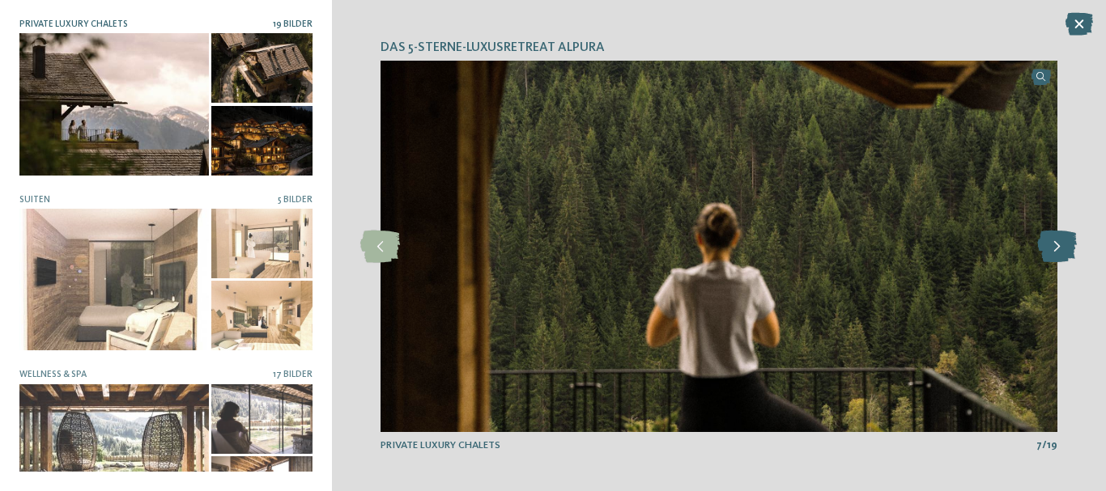
click at [1070, 251] on icon at bounding box center [1057, 247] width 40 height 32
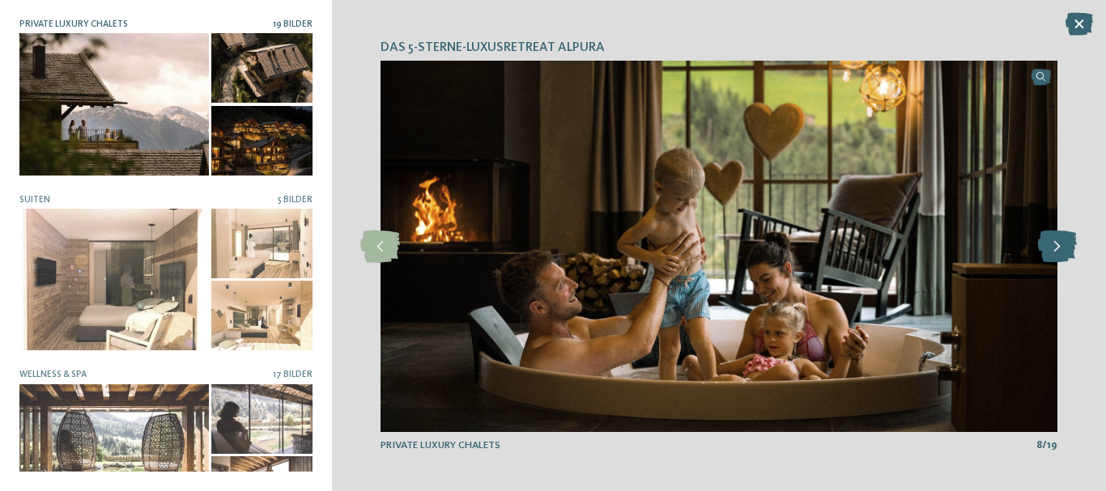
click at [1070, 251] on icon at bounding box center [1057, 247] width 40 height 32
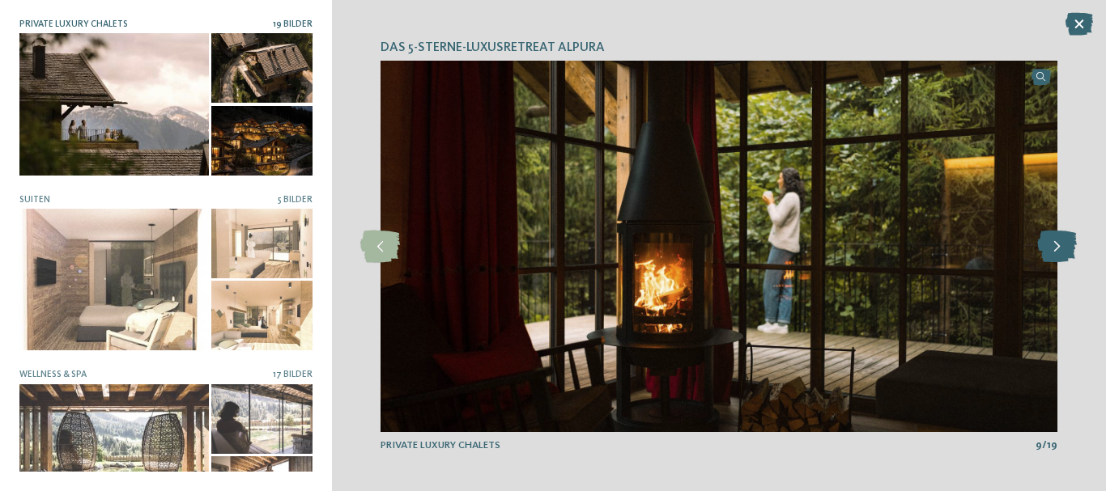
click at [1070, 251] on icon at bounding box center [1057, 247] width 40 height 32
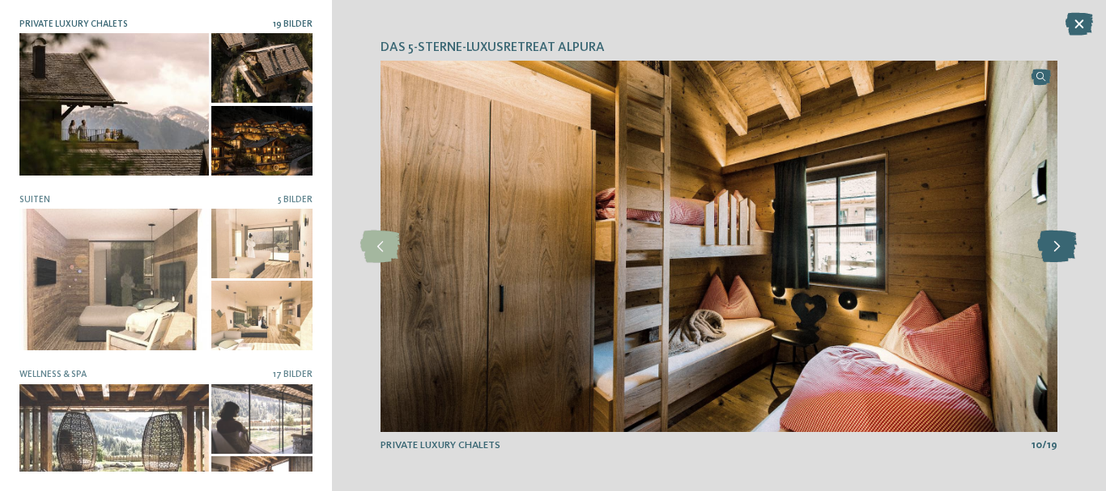
click at [1070, 251] on icon at bounding box center [1057, 247] width 40 height 32
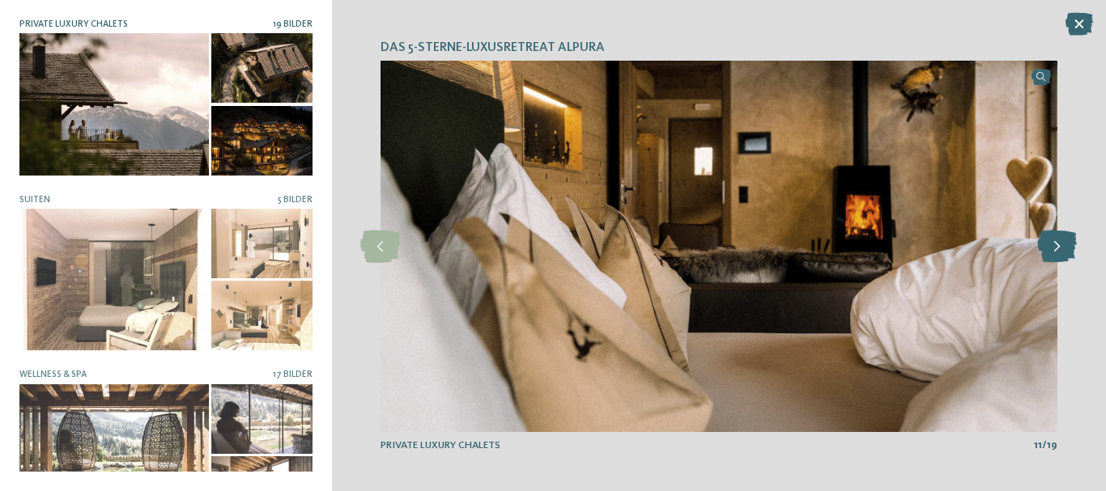
click at [1070, 251] on icon at bounding box center [1057, 247] width 40 height 32
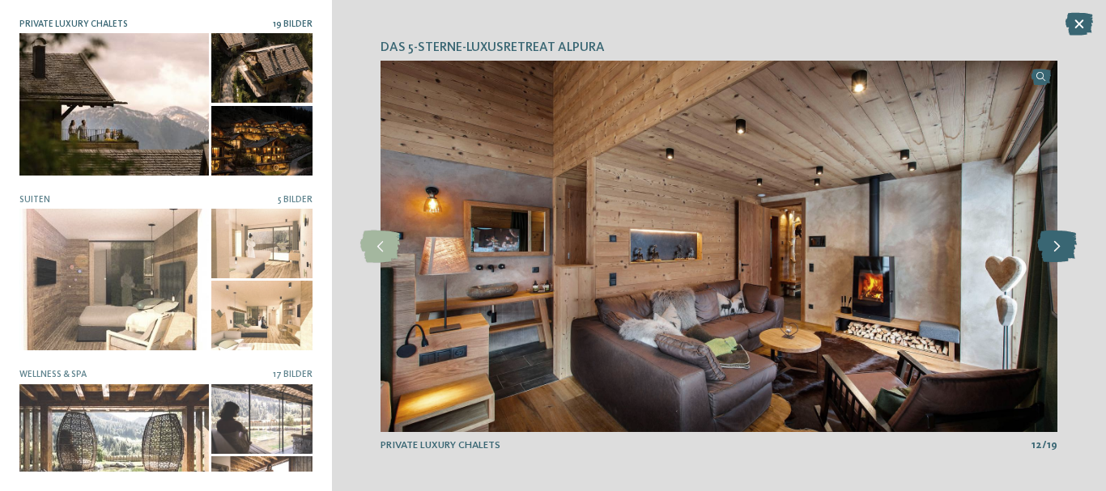
click at [1070, 251] on icon at bounding box center [1057, 247] width 40 height 32
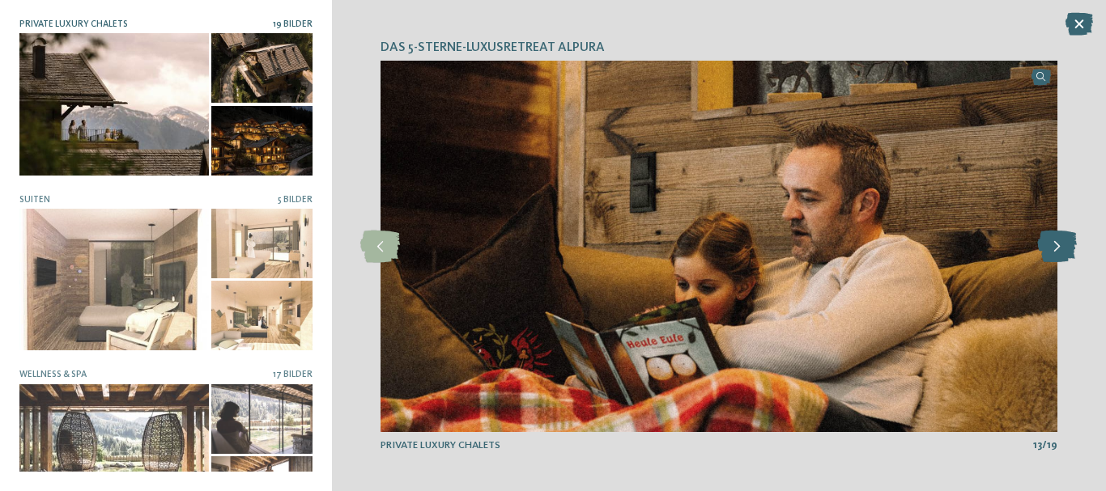
click at [1070, 251] on icon at bounding box center [1057, 247] width 40 height 32
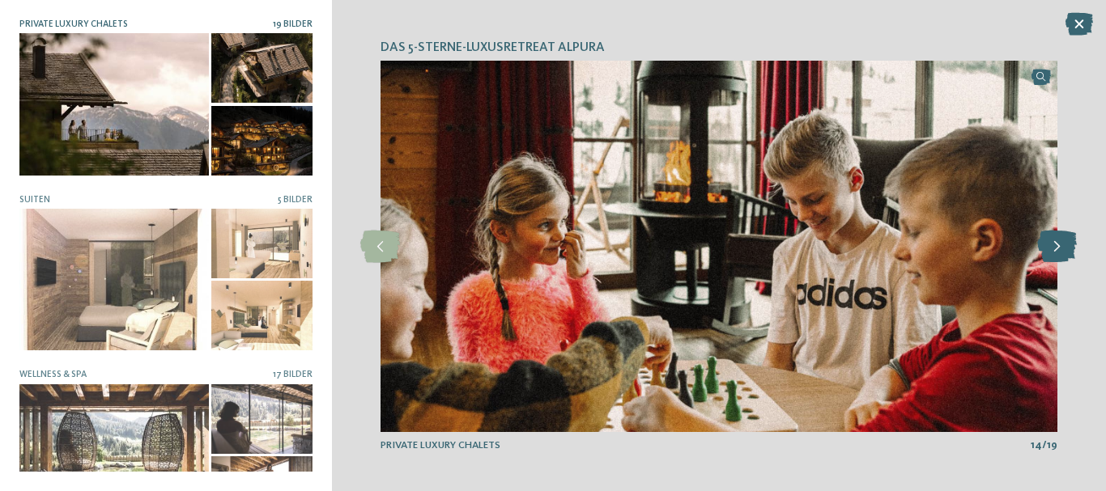
click at [1070, 251] on icon at bounding box center [1057, 247] width 40 height 32
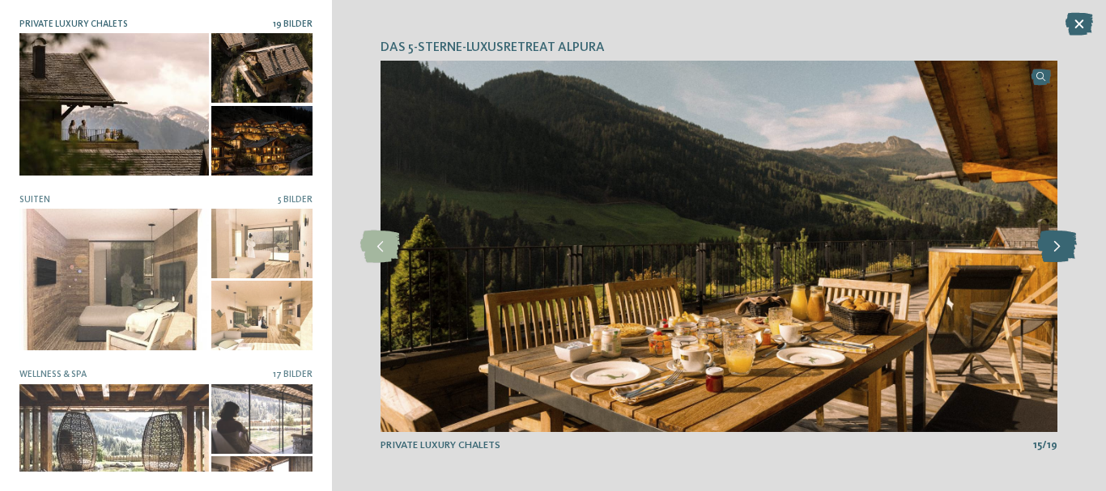
click at [1070, 251] on icon at bounding box center [1057, 247] width 40 height 32
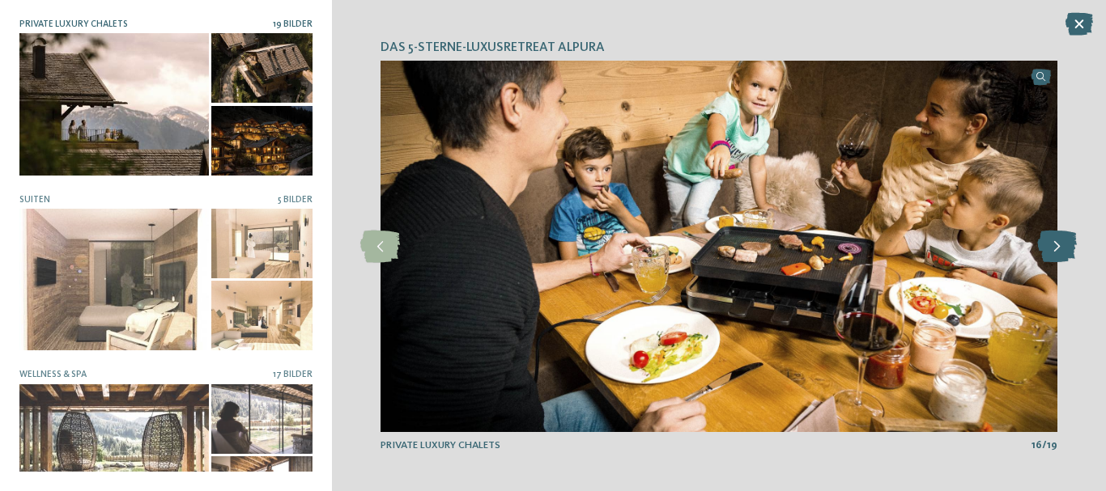
click at [1070, 251] on icon at bounding box center [1057, 247] width 40 height 32
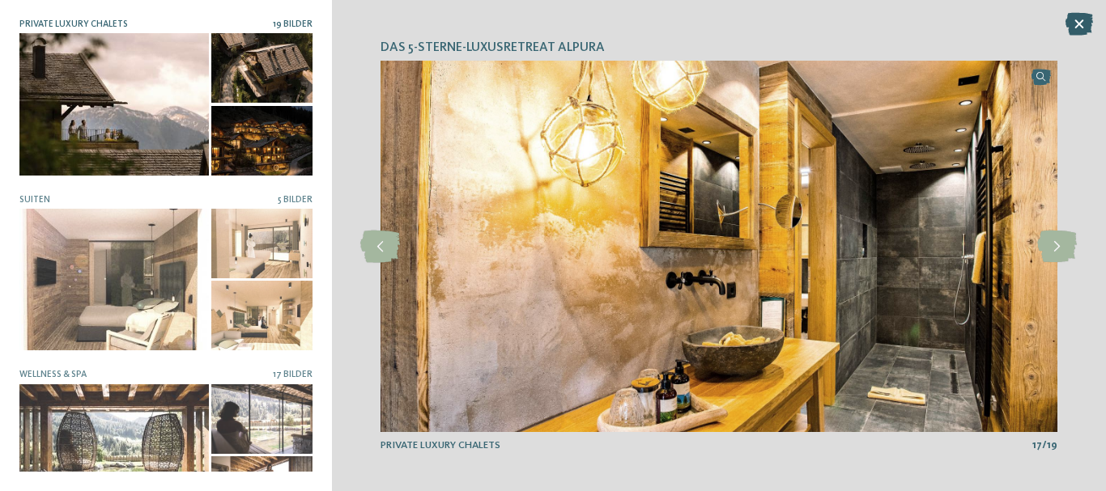
click at [1080, 26] on icon at bounding box center [1080, 24] width 28 height 23
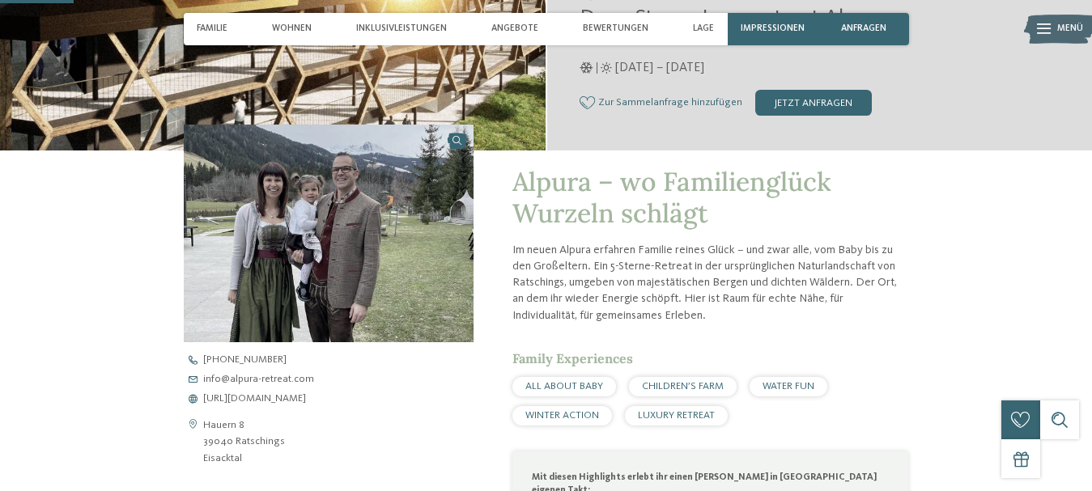
scroll to position [342, 0]
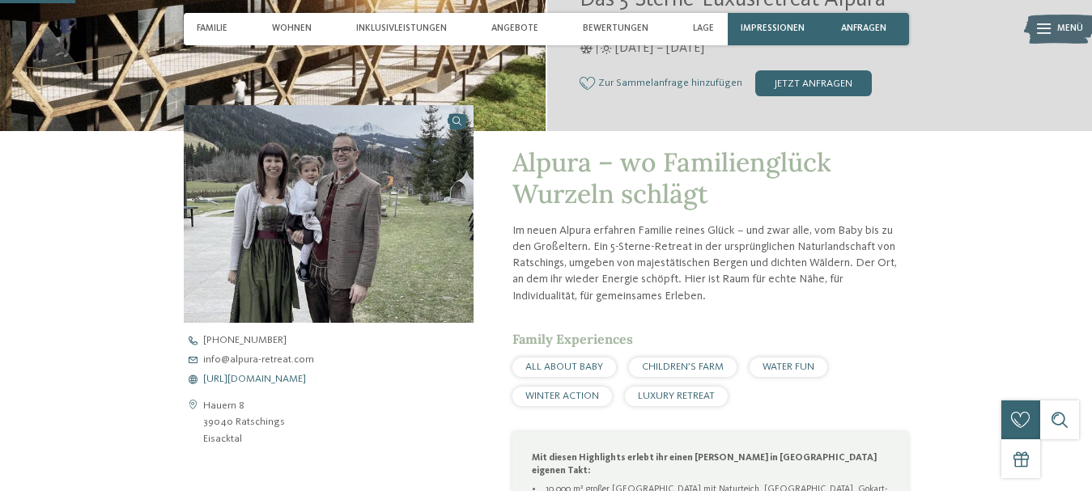
click at [253, 380] on span "https://www.alpura-retreat.com/" at bounding box center [254, 380] width 103 height 11
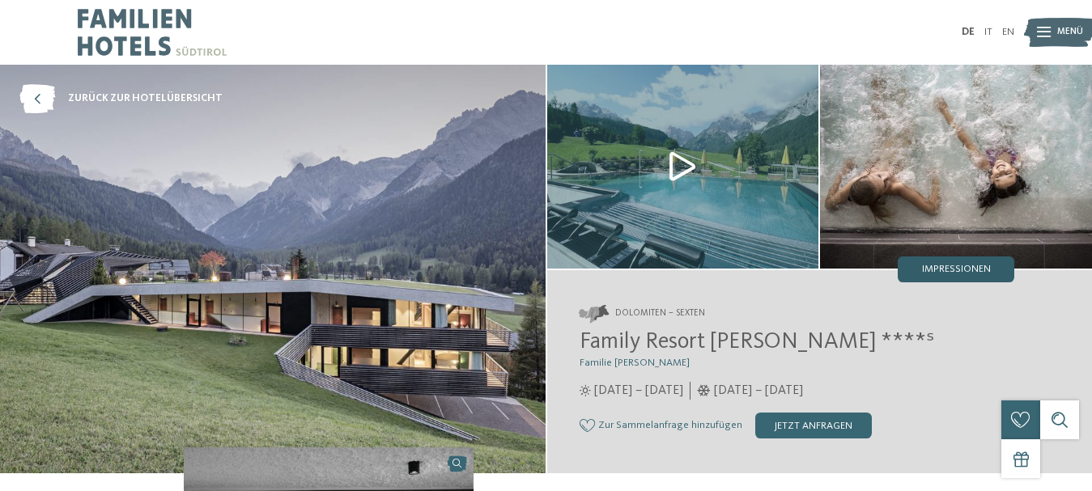
click at [968, 266] on span "Impressionen" at bounding box center [956, 270] width 69 height 11
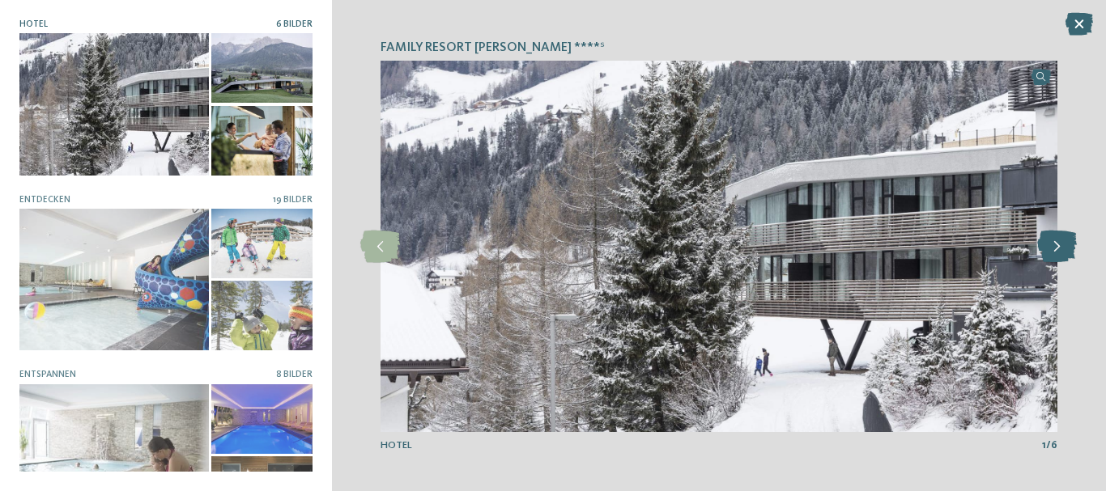
click at [1064, 252] on icon at bounding box center [1057, 247] width 40 height 32
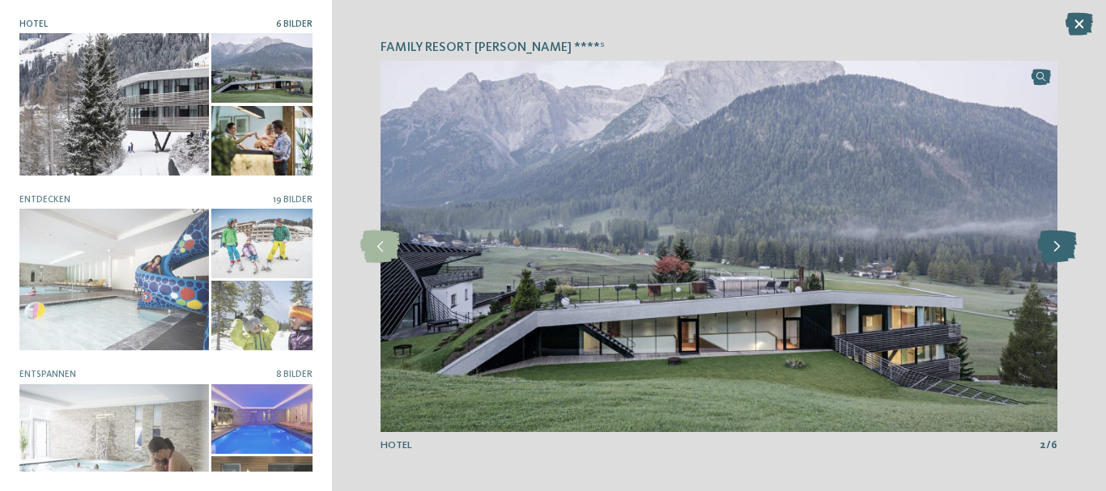
click at [1064, 252] on icon at bounding box center [1057, 247] width 40 height 32
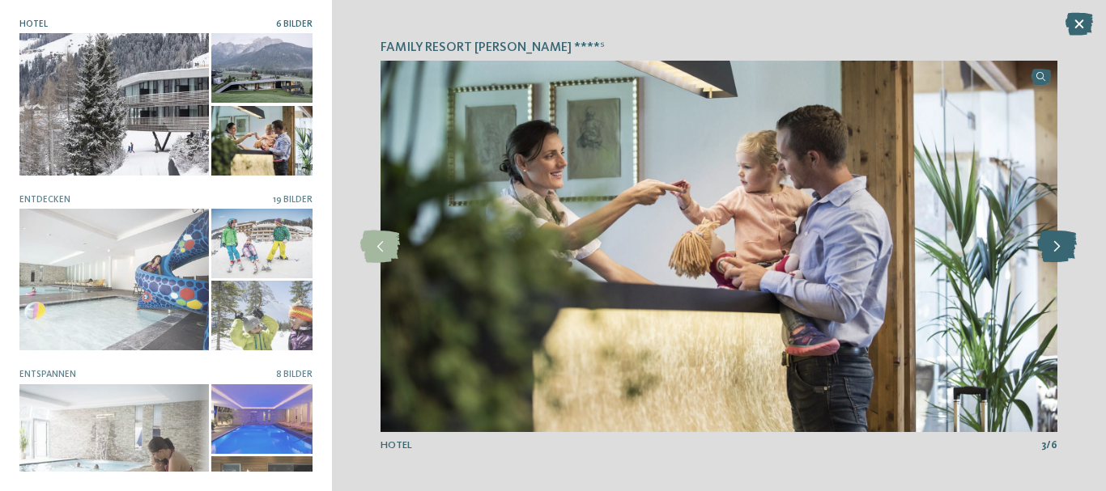
click at [1064, 252] on icon at bounding box center [1057, 247] width 40 height 32
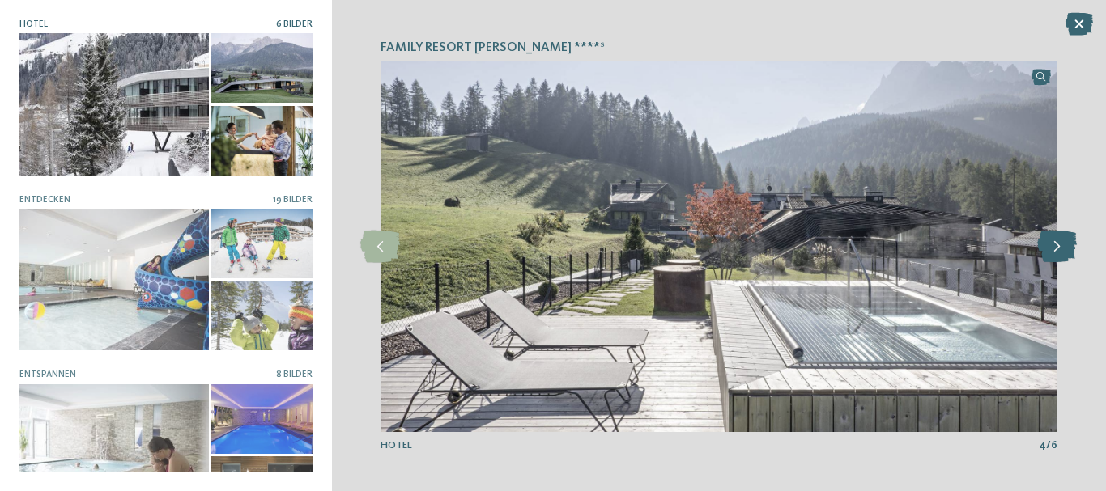
click at [1064, 252] on icon at bounding box center [1057, 247] width 40 height 32
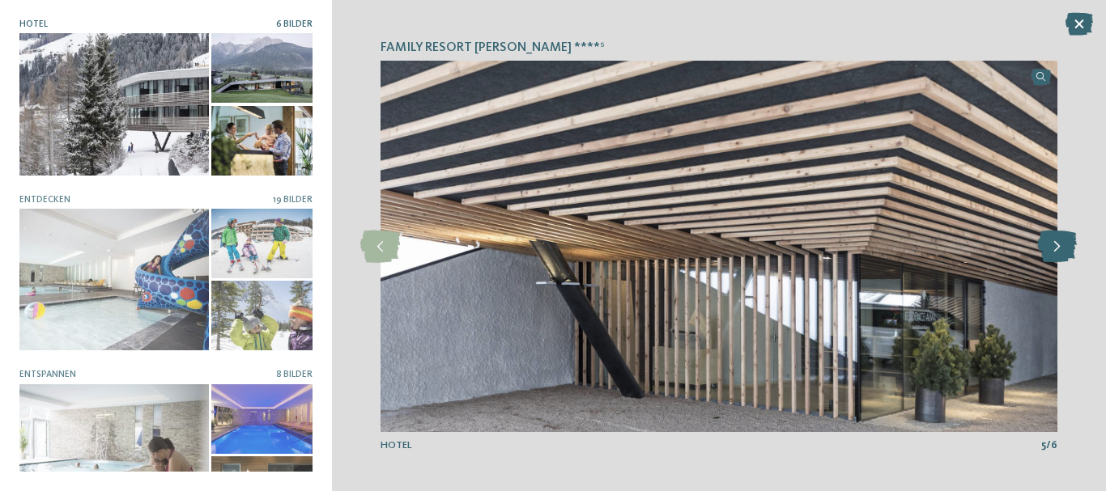
click at [1064, 252] on icon at bounding box center [1057, 247] width 40 height 32
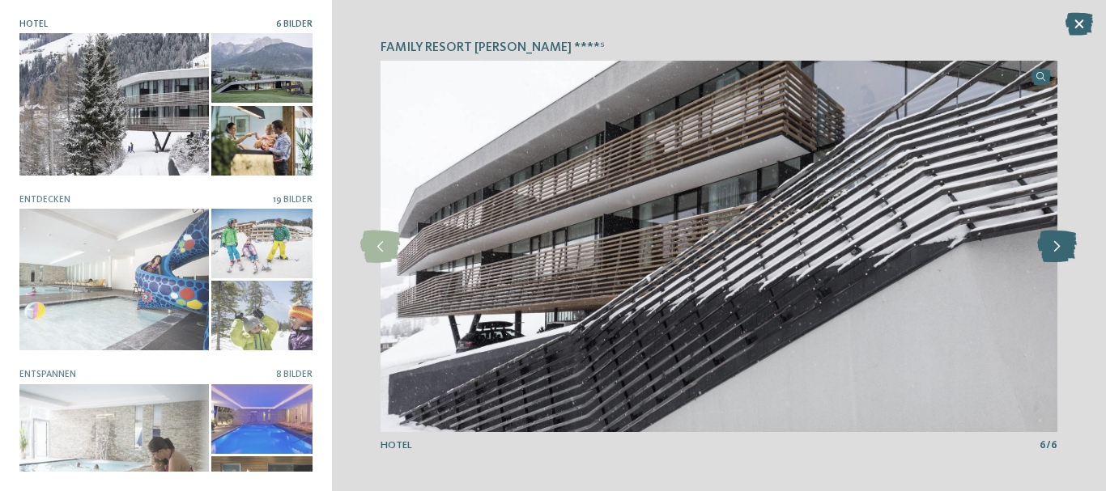
click at [1064, 252] on icon at bounding box center [1057, 247] width 40 height 32
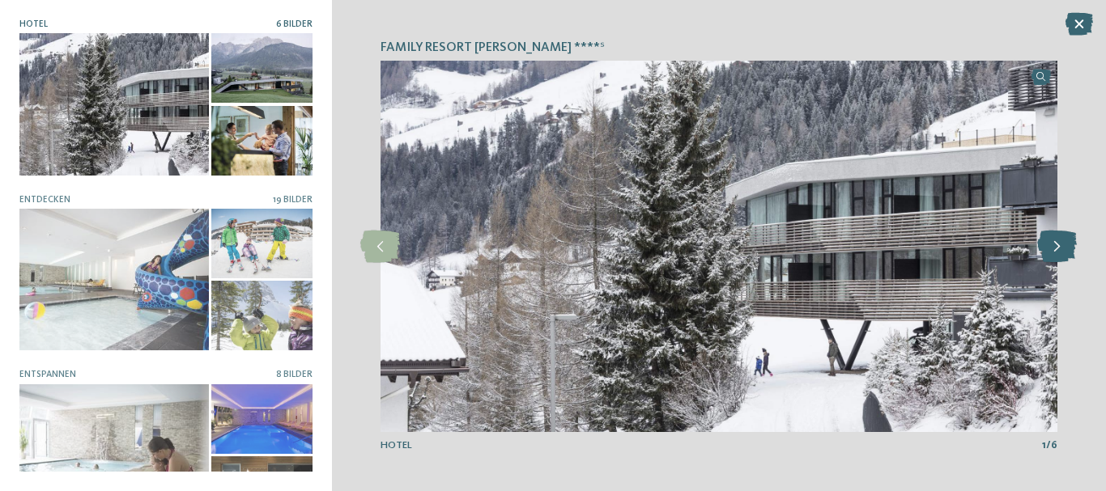
click at [1064, 252] on icon at bounding box center [1057, 247] width 40 height 32
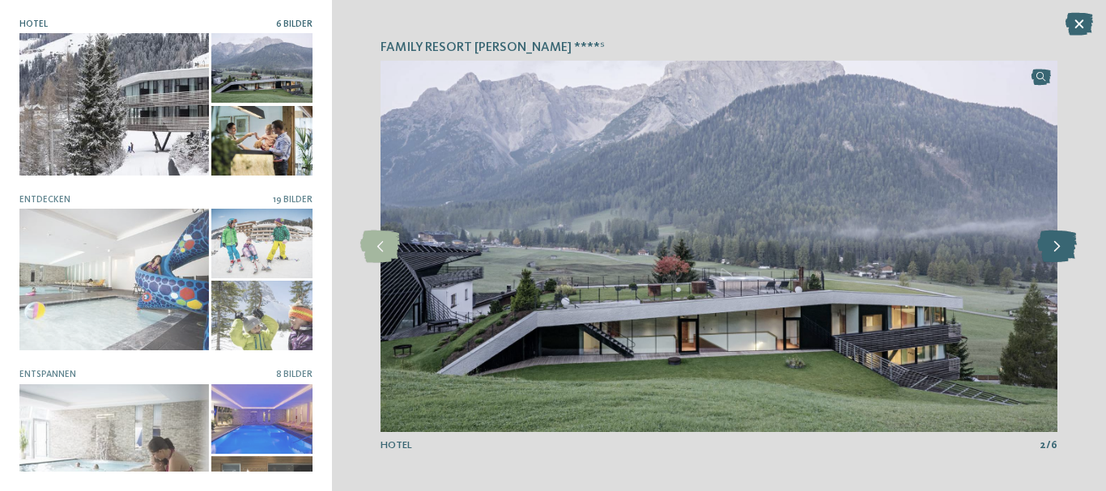
click at [1064, 252] on icon at bounding box center [1057, 247] width 40 height 32
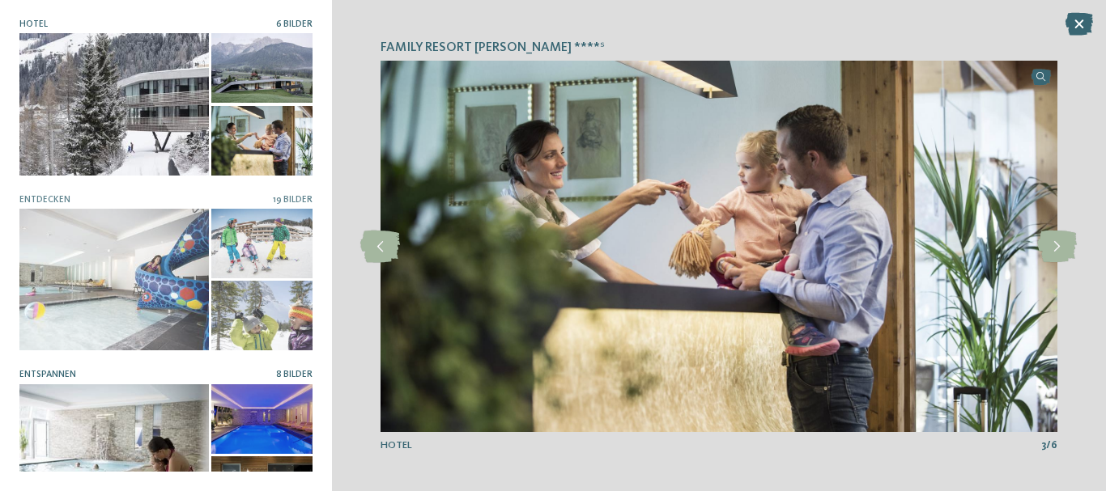
click at [114, 422] on div at bounding box center [113, 456] width 189 height 142
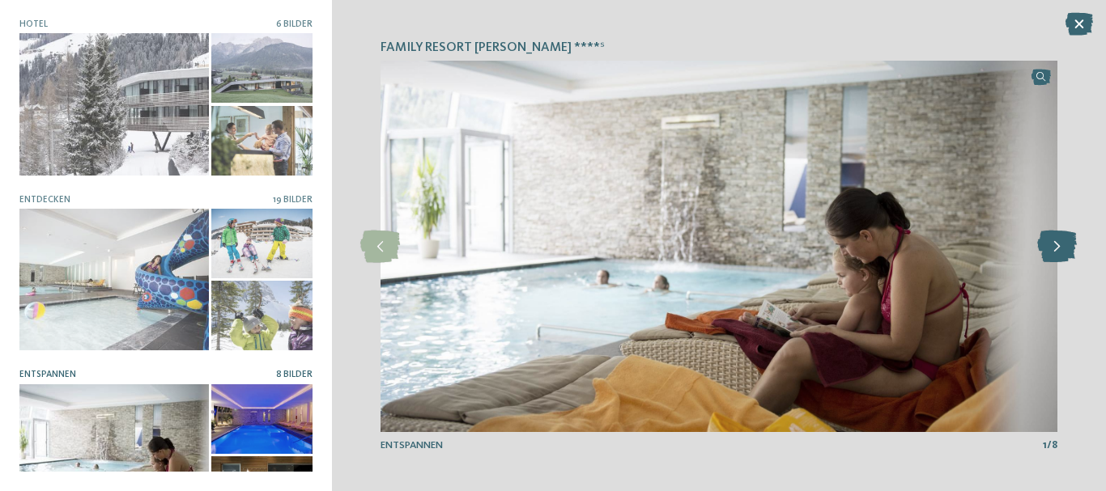
click at [1063, 234] on icon at bounding box center [1057, 247] width 40 height 32
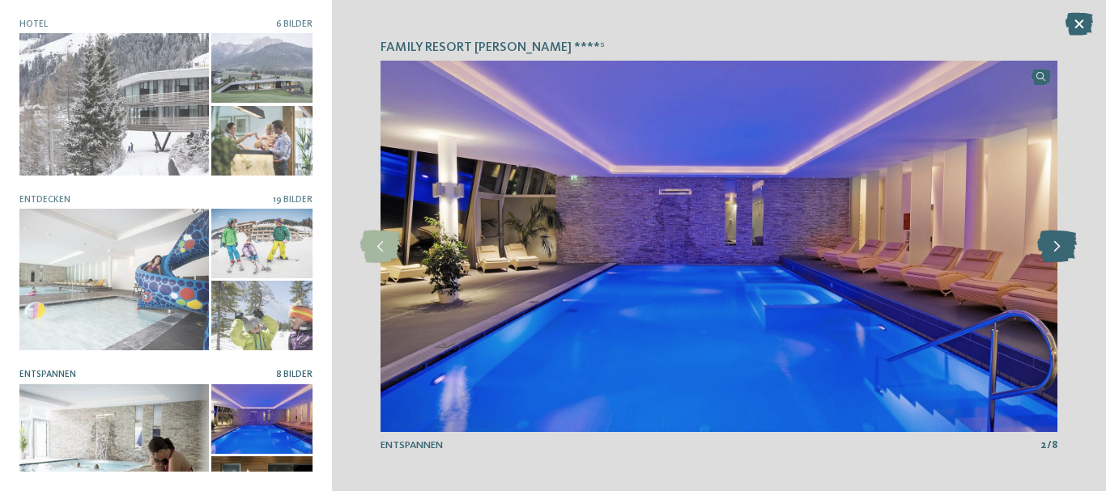
click at [1063, 234] on icon at bounding box center [1057, 247] width 40 height 32
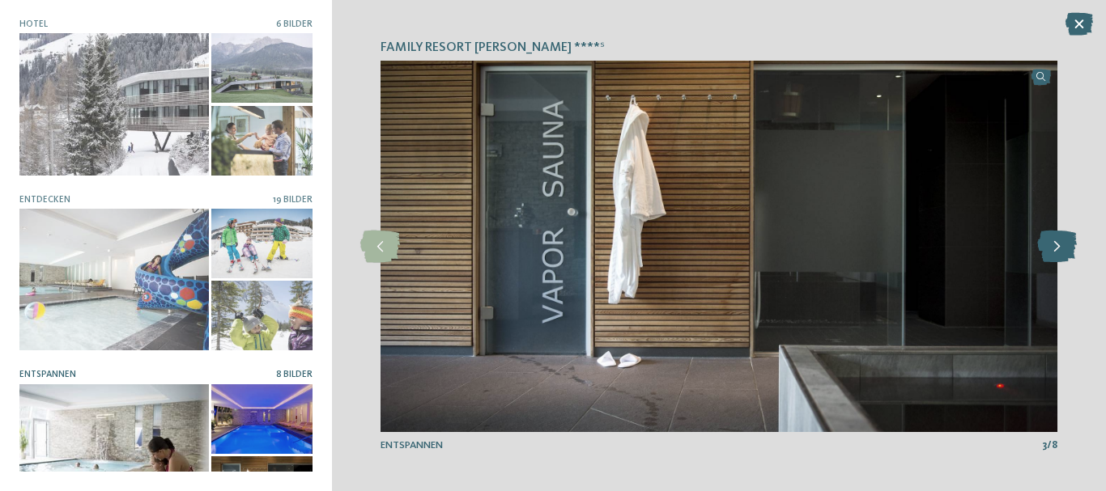
click at [1063, 234] on icon at bounding box center [1057, 247] width 40 height 32
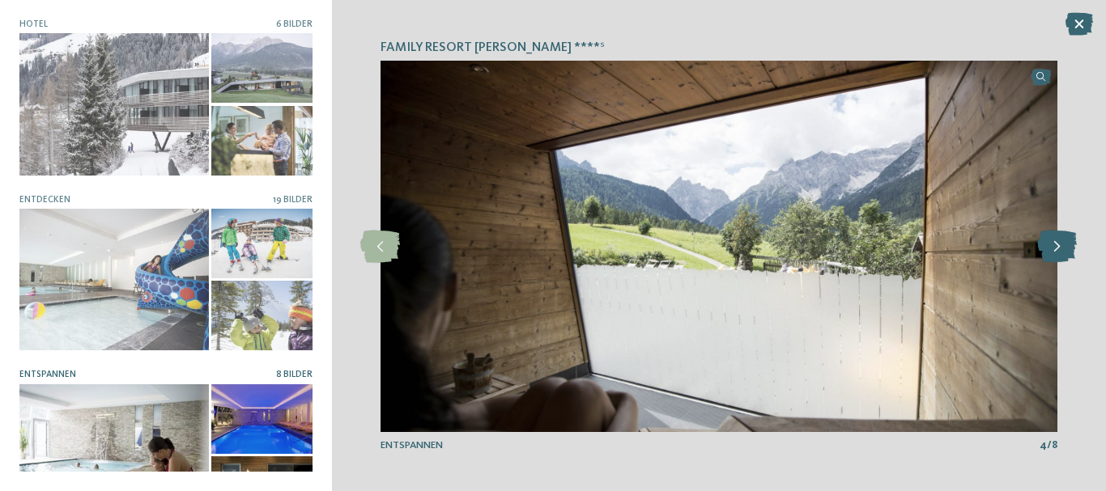
click at [1063, 234] on icon at bounding box center [1057, 247] width 40 height 32
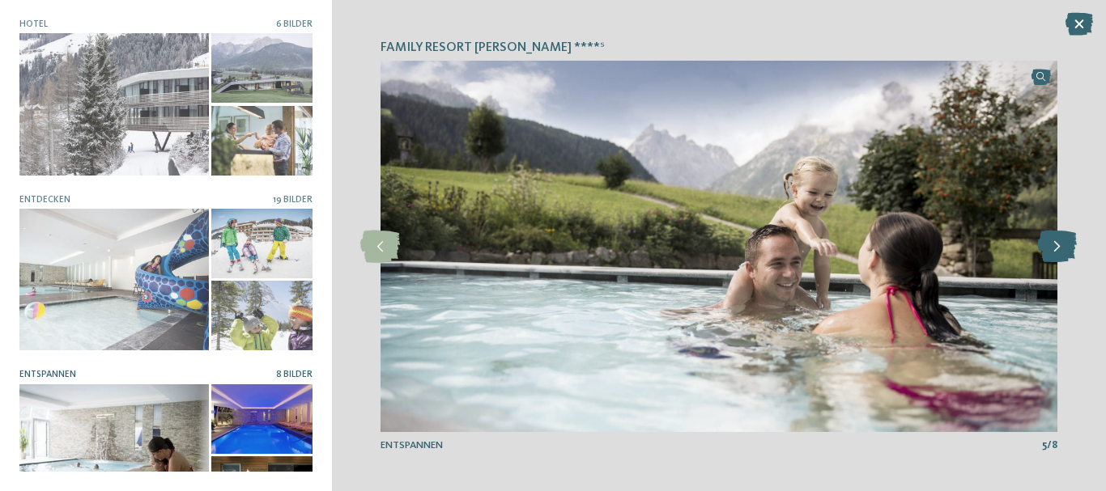
click at [1063, 234] on icon at bounding box center [1057, 247] width 40 height 32
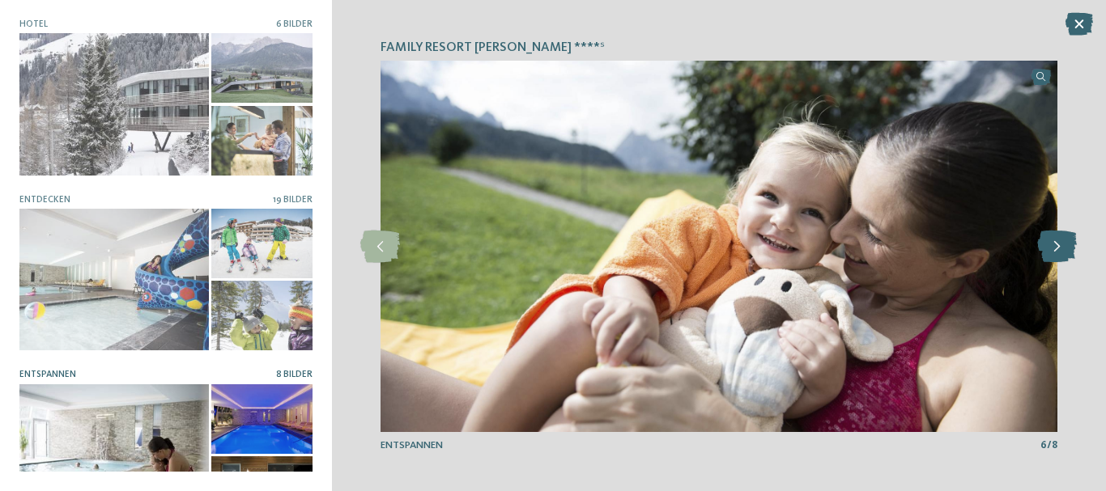
click at [1063, 234] on icon at bounding box center [1057, 247] width 40 height 32
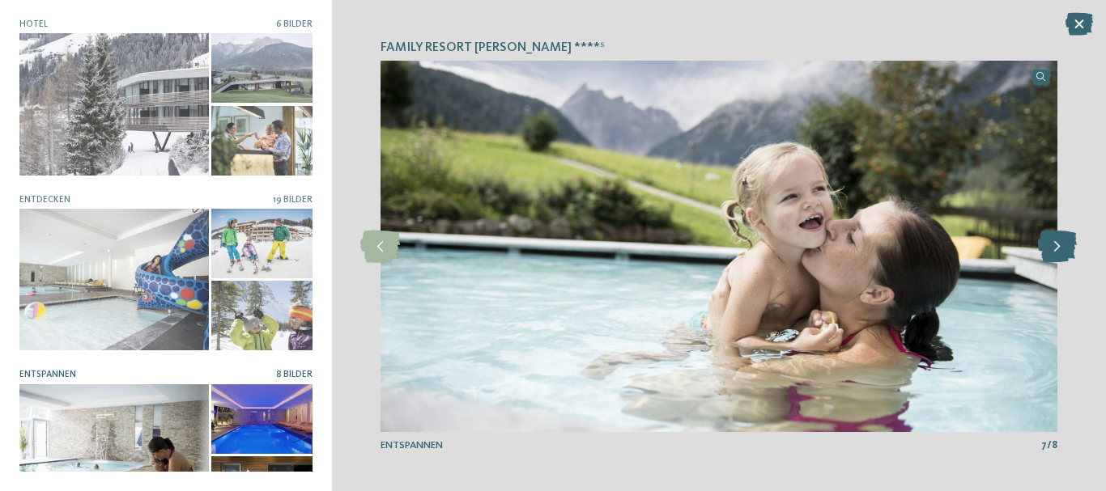
click at [1063, 234] on icon at bounding box center [1057, 247] width 40 height 32
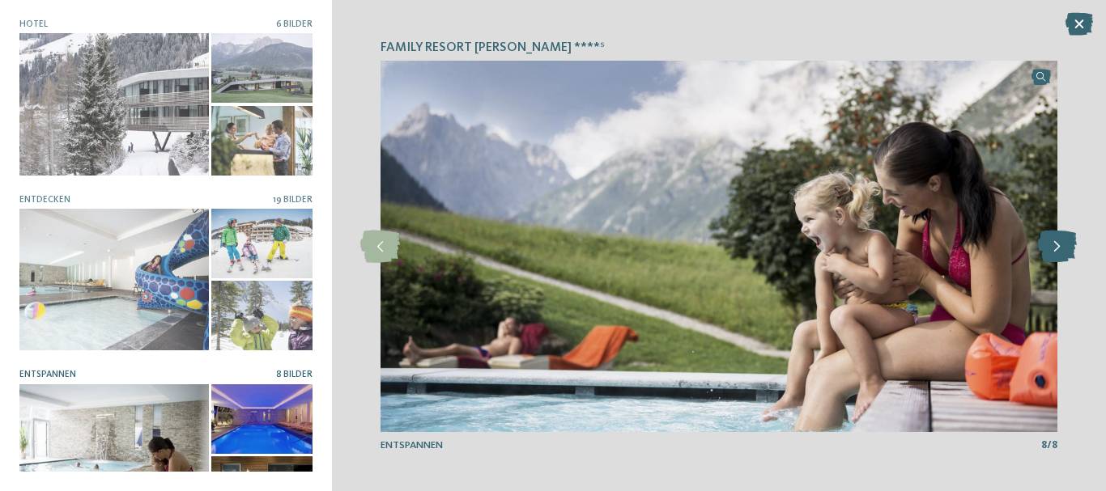
click at [1063, 234] on icon at bounding box center [1057, 247] width 40 height 32
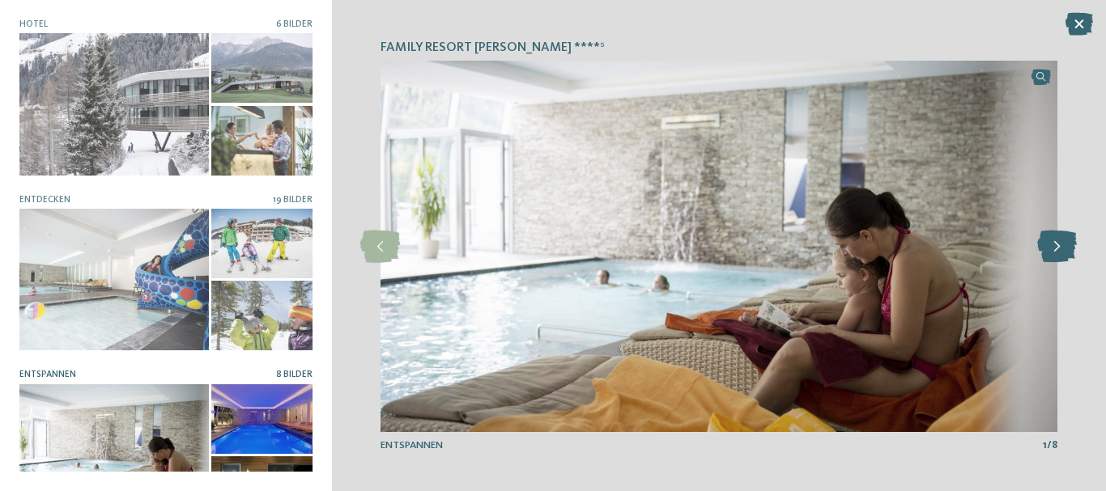
click at [1063, 234] on icon at bounding box center [1057, 247] width 40 height 32
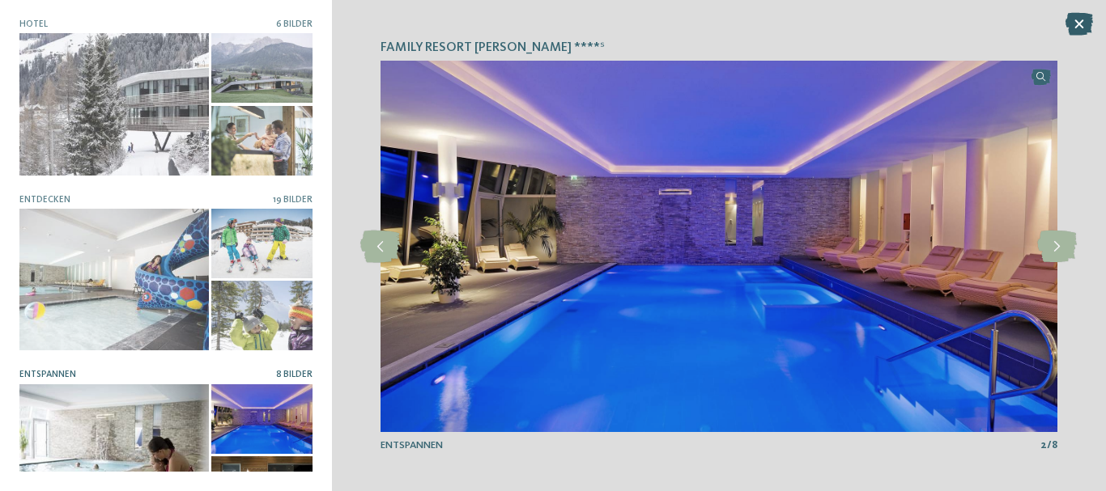
click at [1077, 20] on icon at bounding box center [1080, 24] width 28 height 23
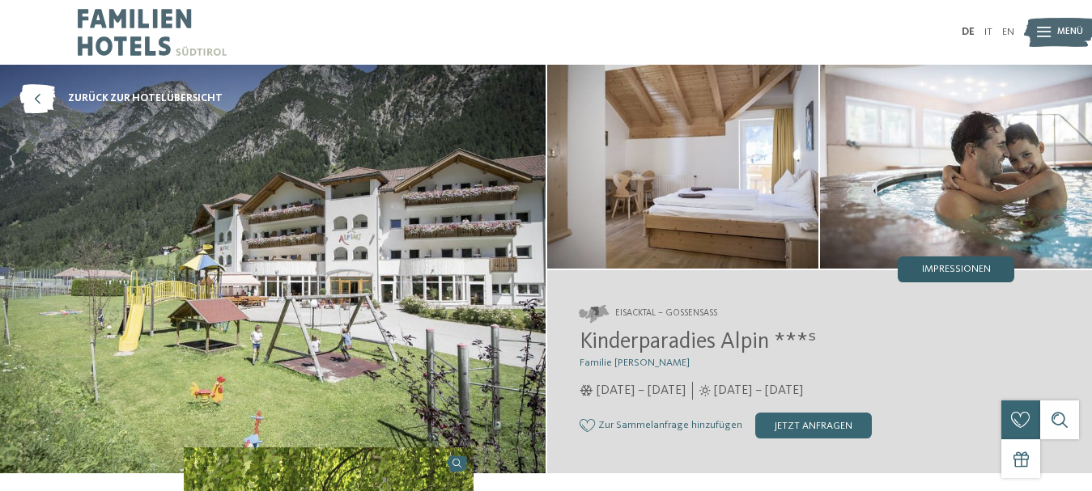
click at [952, 275] on div "Impressionen" at bounding box center [956, 270] width 117 height 26
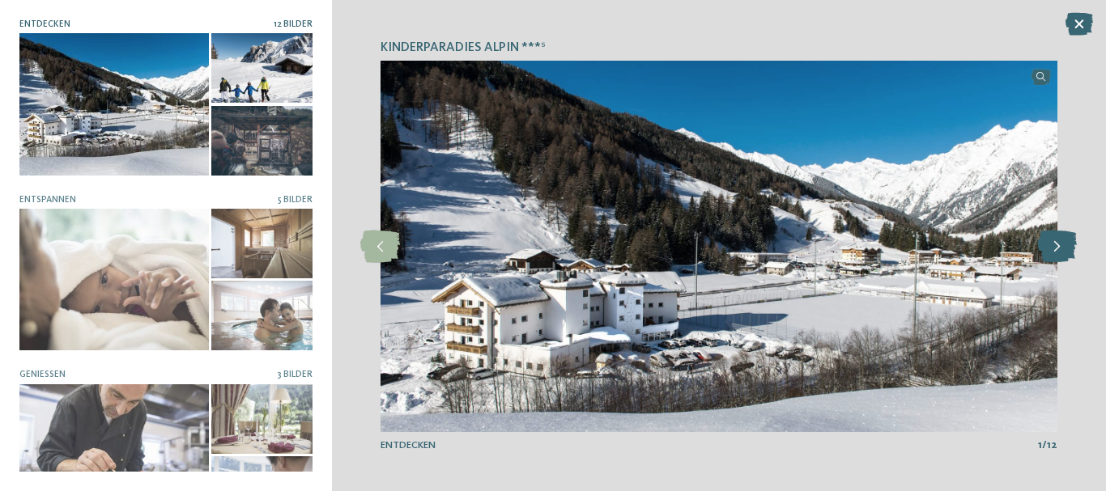
click at [1056, 245] on icon at bounding box center [1057, 247] width 40 height 32
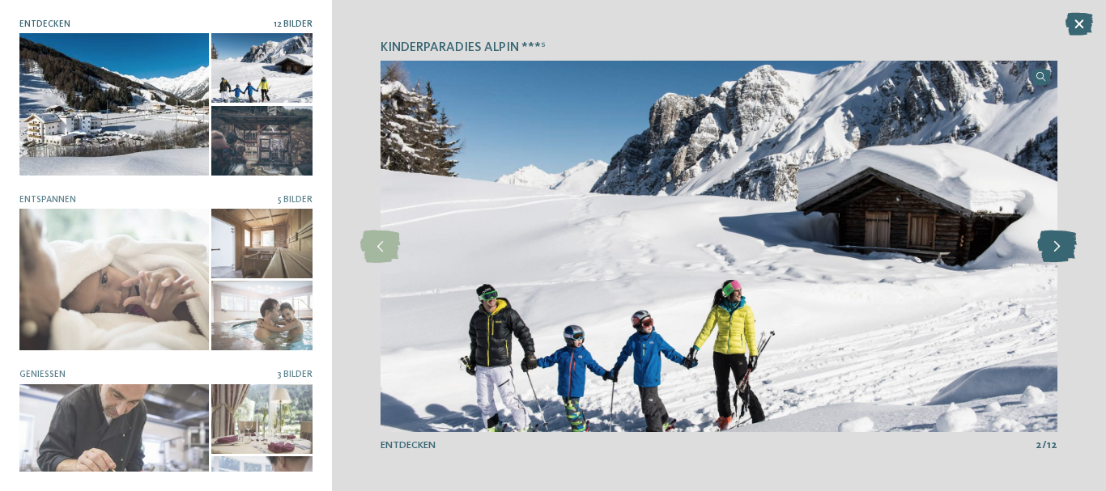
click at [1056, 245] on icon at bounding box center [1057, 247] width 40 height 32
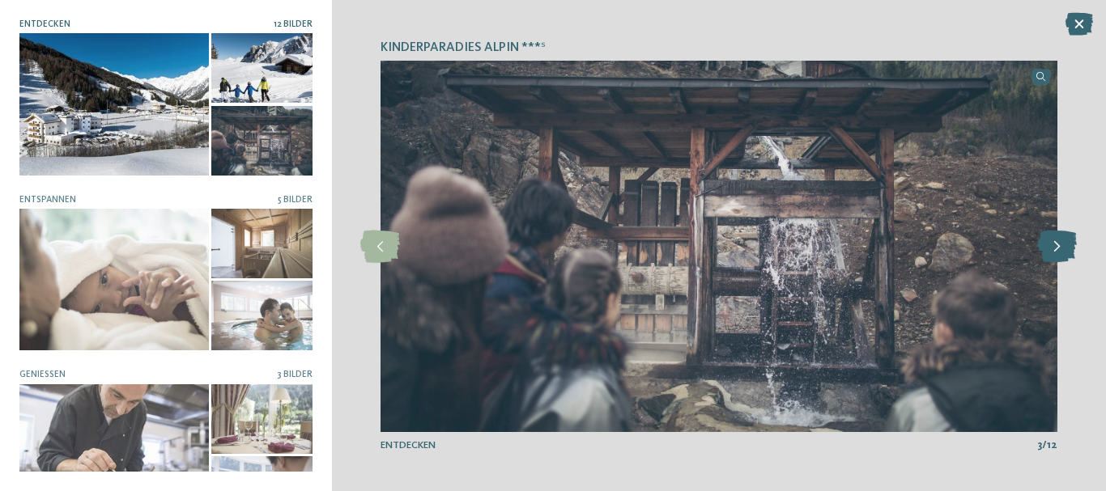
click at [1056, 245] on icon at bounding box center [1057, 247] width 40 height 32
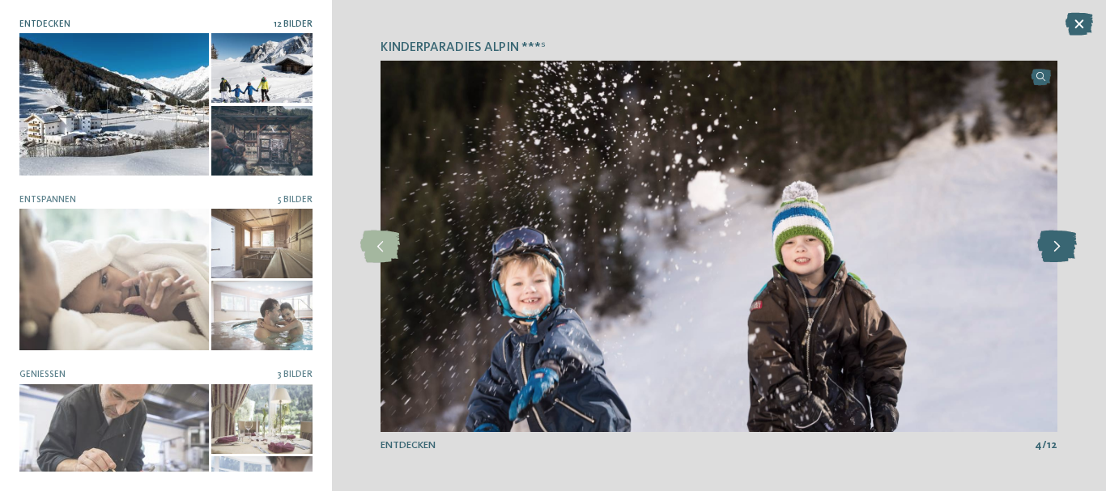
click at [1056, 245] on icon at bounding box center [1057, 247] width 40 height 32
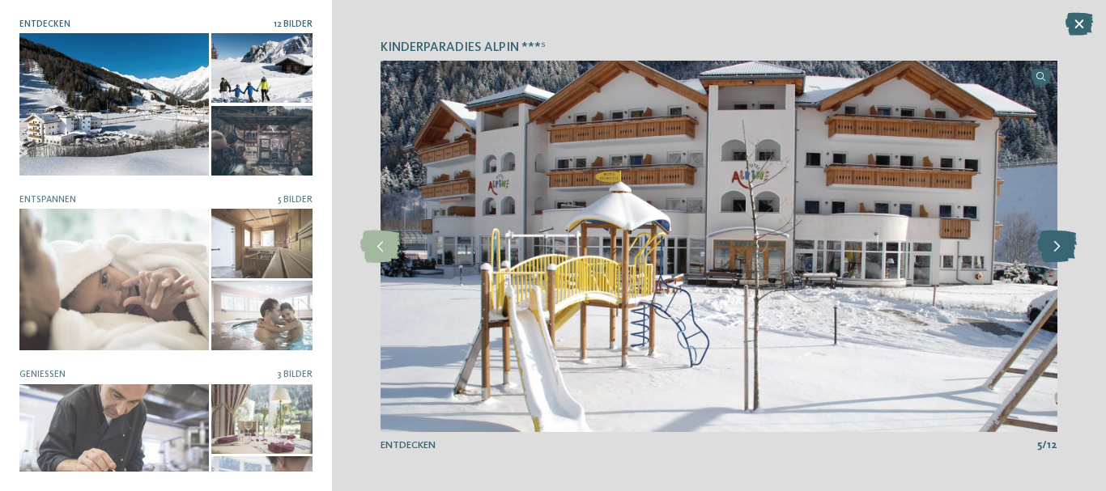
click at [1056, 245] on icon at bounding box center [1057, 247] width 40 height 32
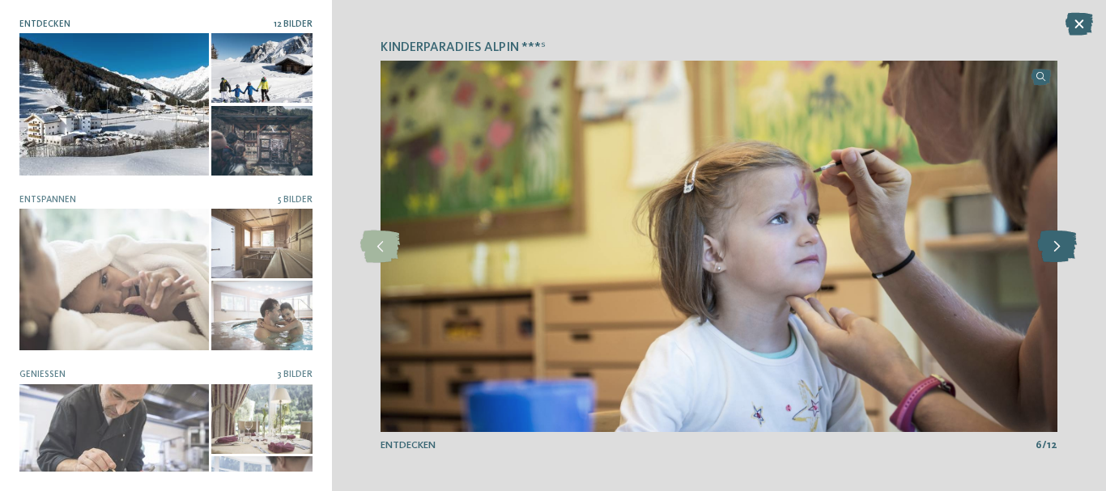
click at [1056, 245] on icon at bounding box center [1057, 247] width 40 height 32
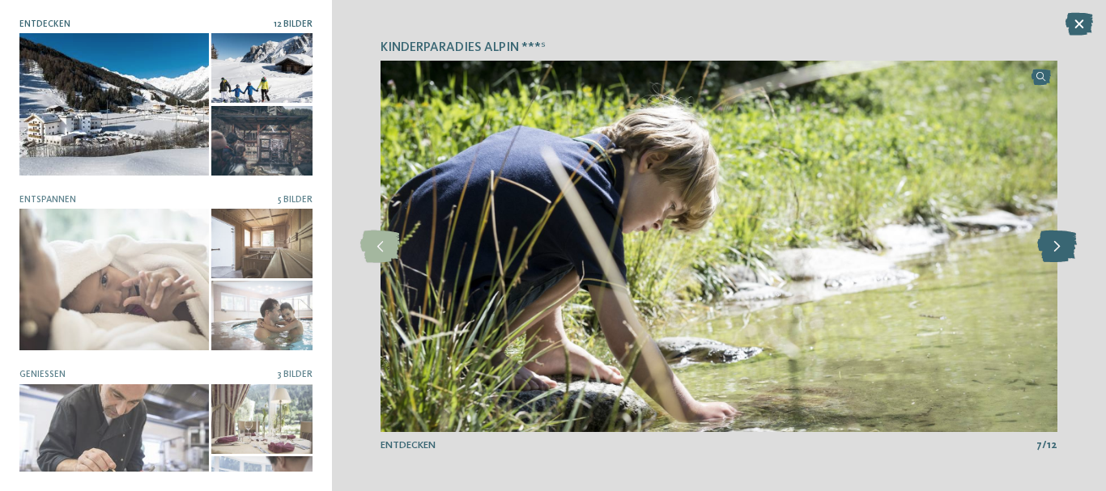
click at [1056, 245] on icon at bounding box center [1057, 247] width 40 height 32
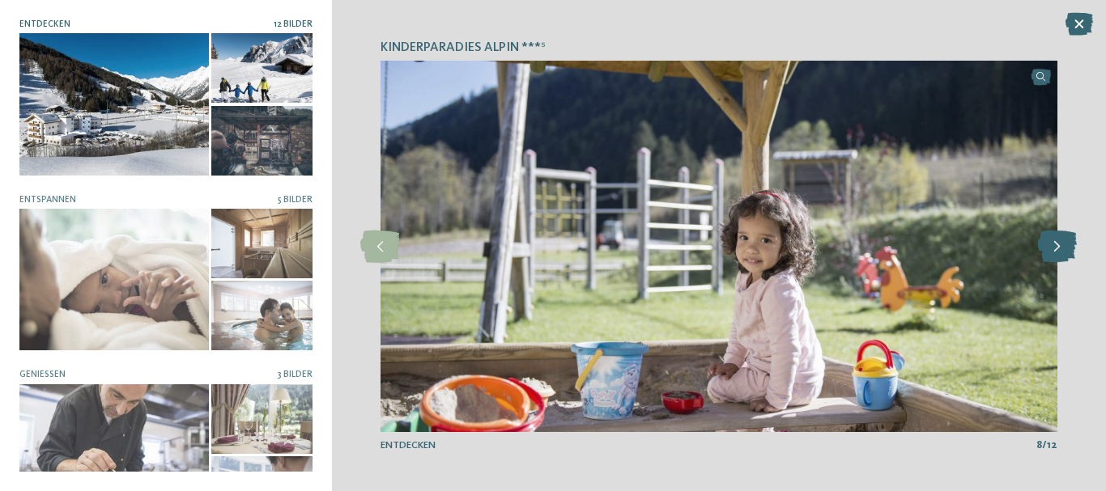
click at [1056, 245] on icon at bounding box center [1057, 247] width 40 height 32
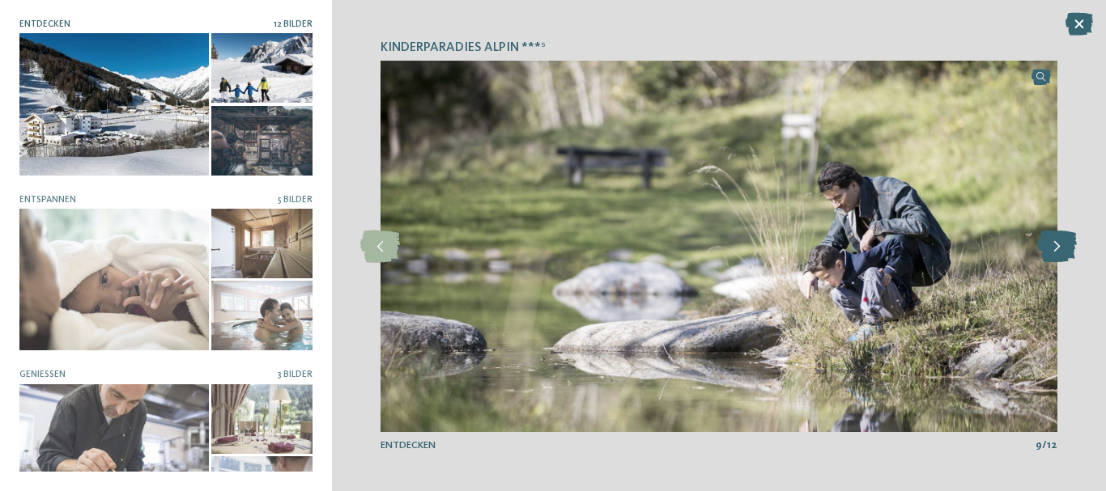
click at [1056, 245] on icon at bounding box center [1057, 247] width 40 height 32
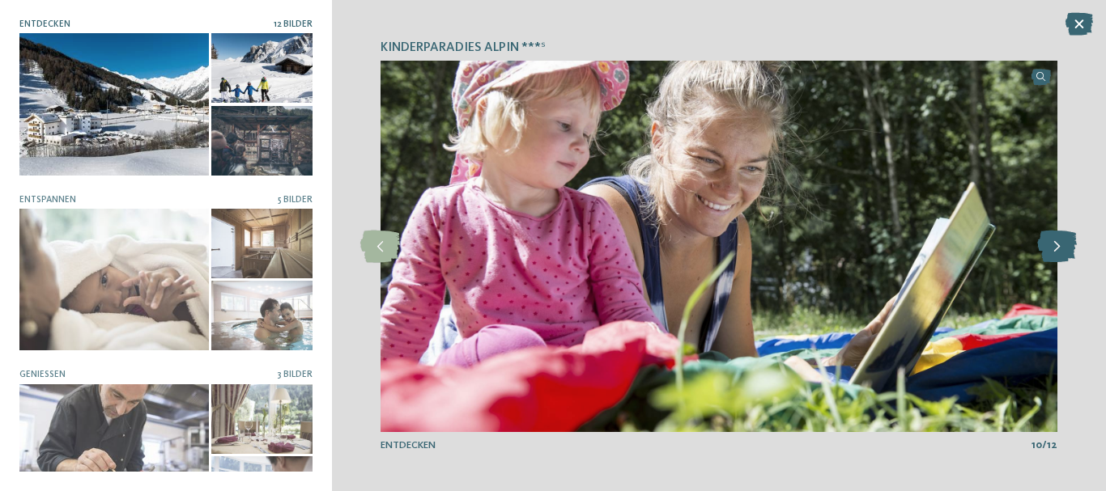
click at [1056, 245] on icon at bounding box center [1057, 247] width 40 height 32
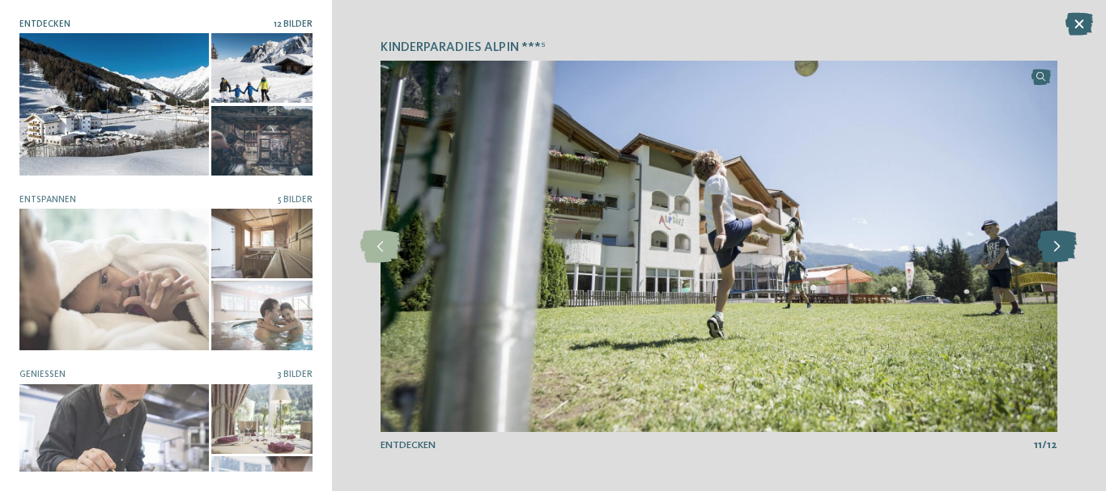
click at [1056, 245] on icon at bounding box center [1057, 247] width 40 height 32
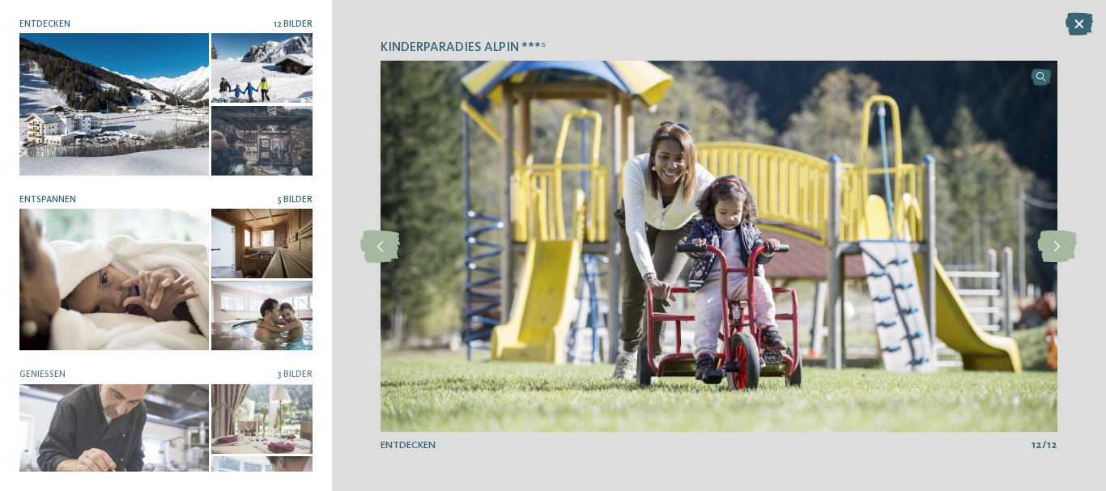
click at [124, 296] on div at bounding box center [113, 280] width 189 height 142
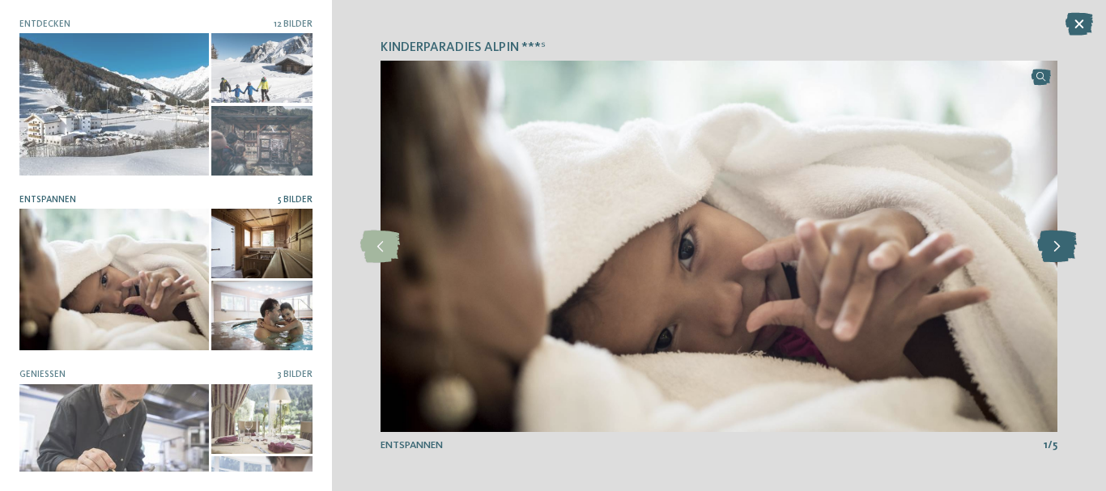
click at [1060, 255] on icon at bounding box center [1057, 247] width 40 height 32
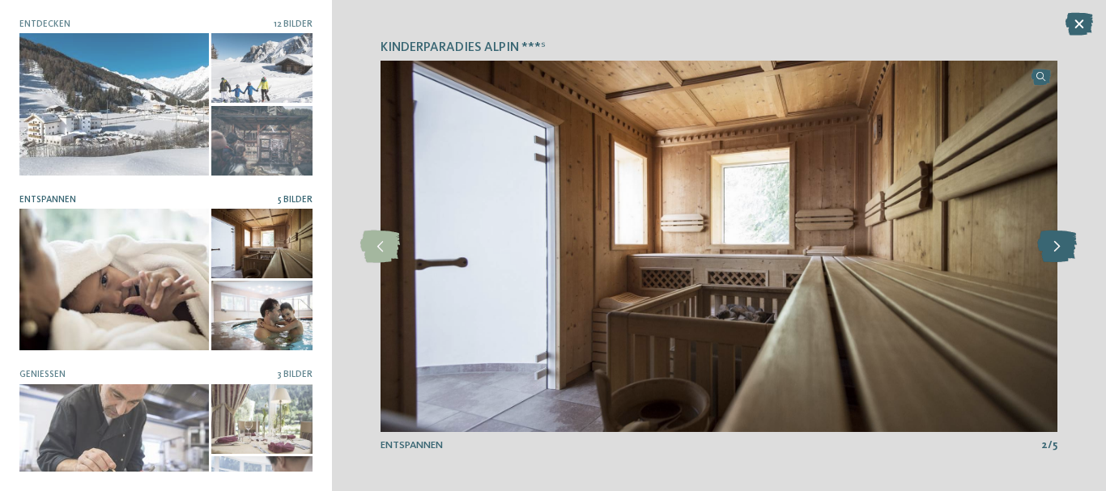
click at [1060, 255] on icon at bounding box center [1057, 247] width 40 height 32
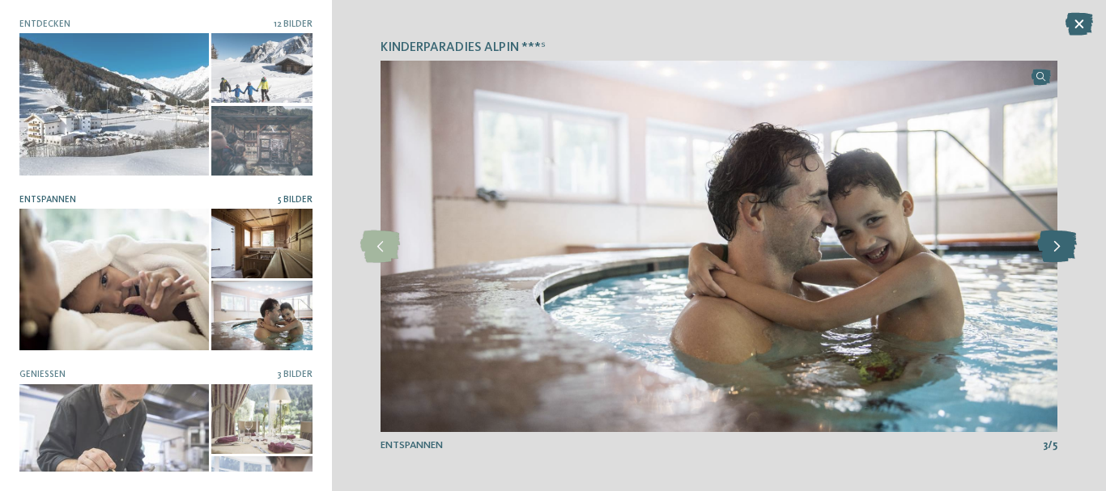
click at [1060, 255] on icon at bounding box center [1057, 247] width 40 height 32
